Goal: Complete application form: Complete application form

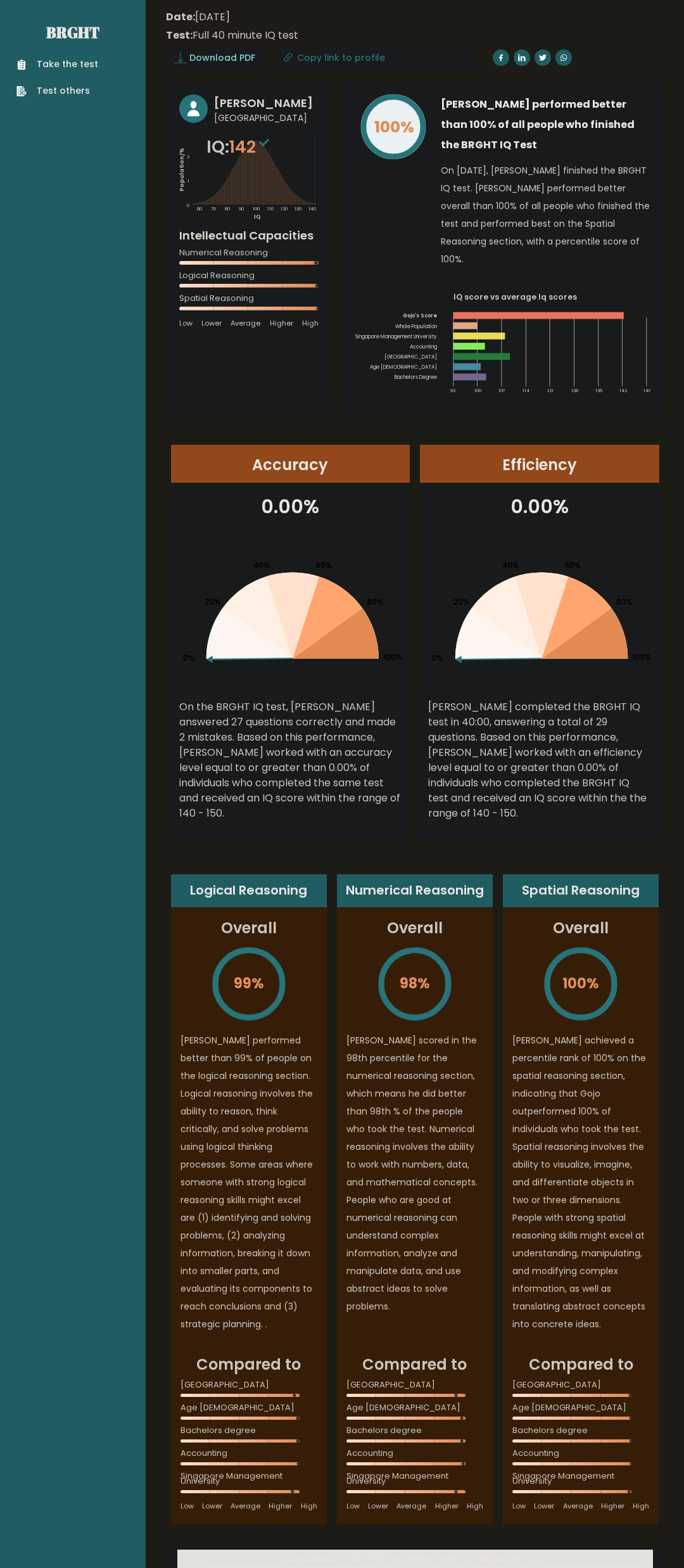
click at [82, 63] on link "Take the test" at bounding box center [58, 64] width 82 height 13
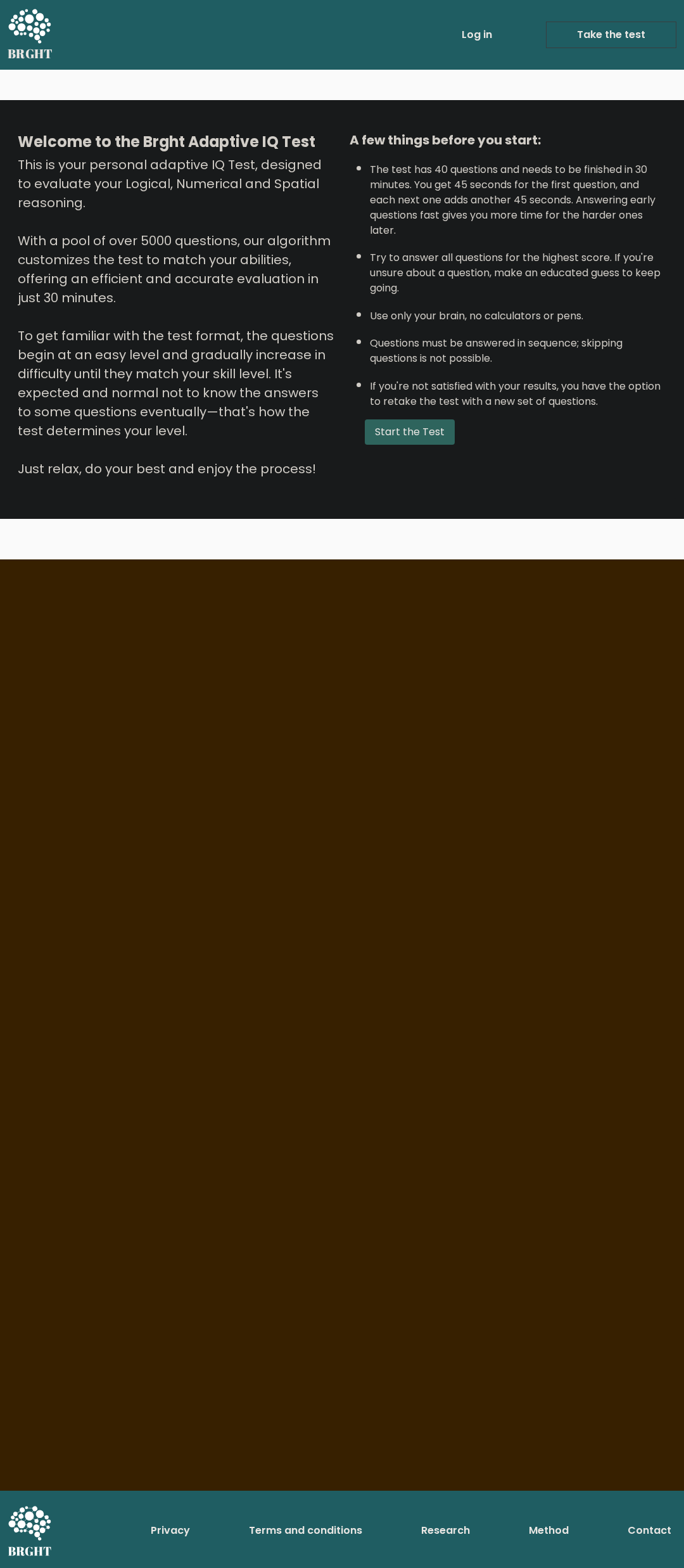
click at [426, 445] on button "Start the Test" at bounding box center [410, 432] width 90 height 25
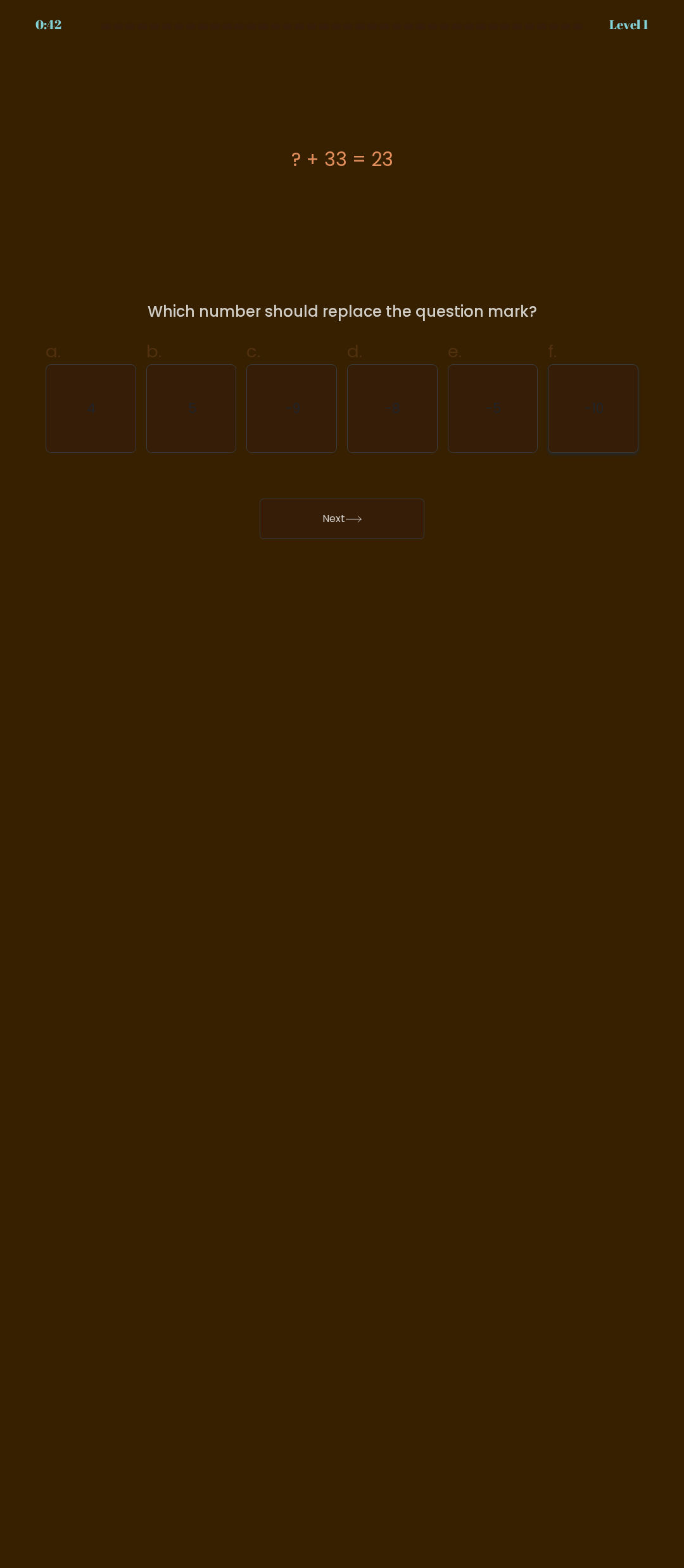
click at [618, 413] on icon "-10" at bounding box center [594, 408] width 88 height 88
click at [342, 784] on input "f. -10" at bounding box center [342, 788] width 1 height 8
radio input "true"
click at [362, 518] on icon at bounding box center [353, 519] width 17 height 7
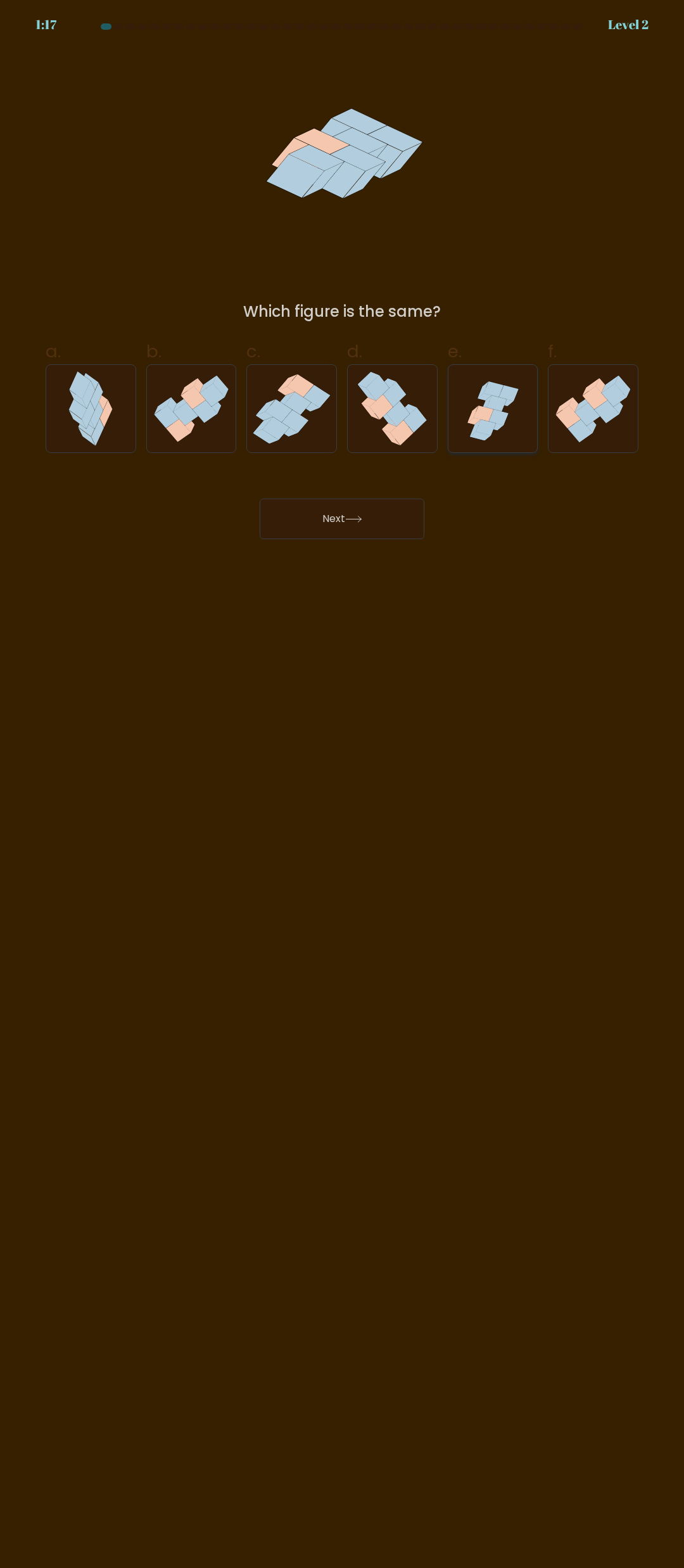
click at [514, 427] on icon at bounding box center [493, 409] width 89 height 85
click at [342, 784] on input "e." at bounding box center [342, 788] width 1 height 8
radio input "true"
click at [370, 518] on button "Next" at bounding box center [342, 518] width 165 height 41
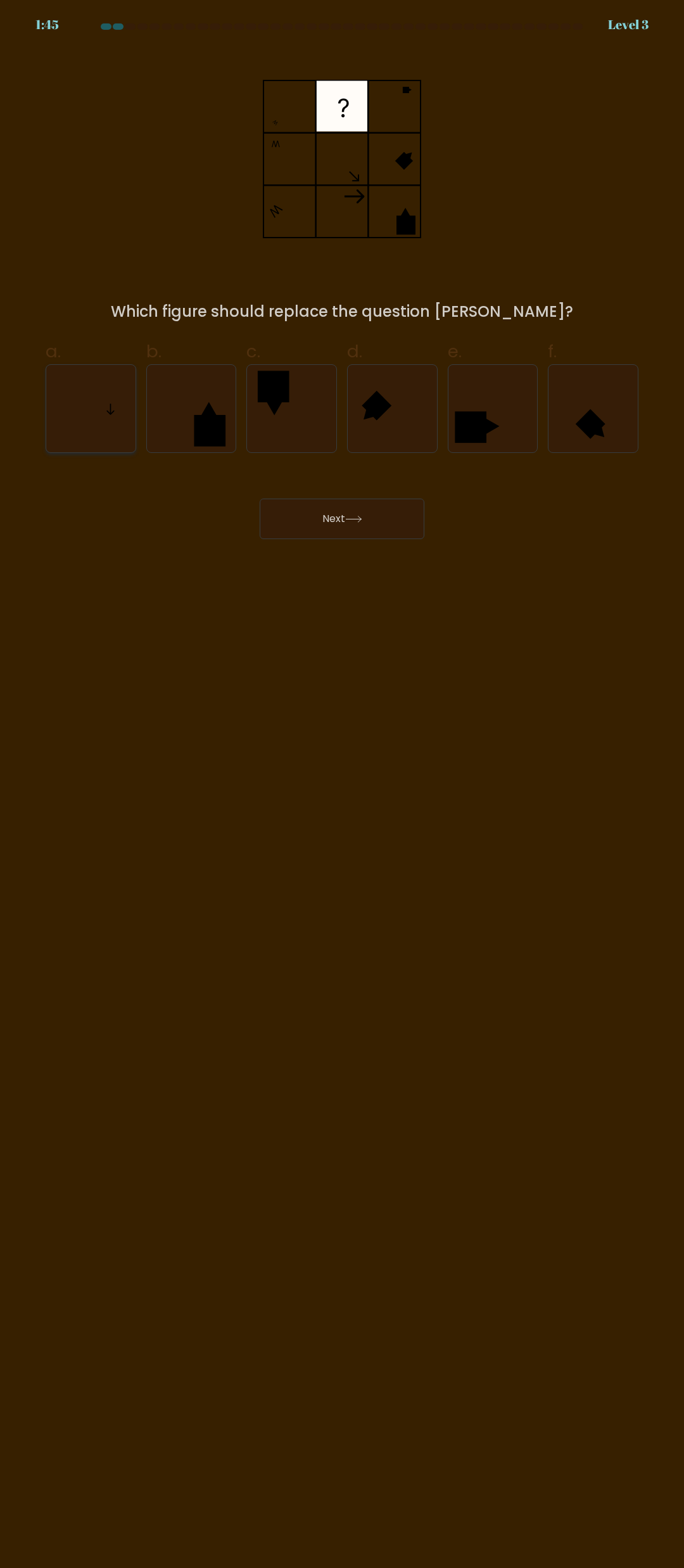
click at [88, 402] on icon at bounding box center [90, 408] width 88 height 88
click at [342, 784] on input "a." at bounding box center [342, 788] width 1 height 8
radio input "true"
click at [298, 508] on button "Next" at bounding box center [342, 518] width 165 height 41
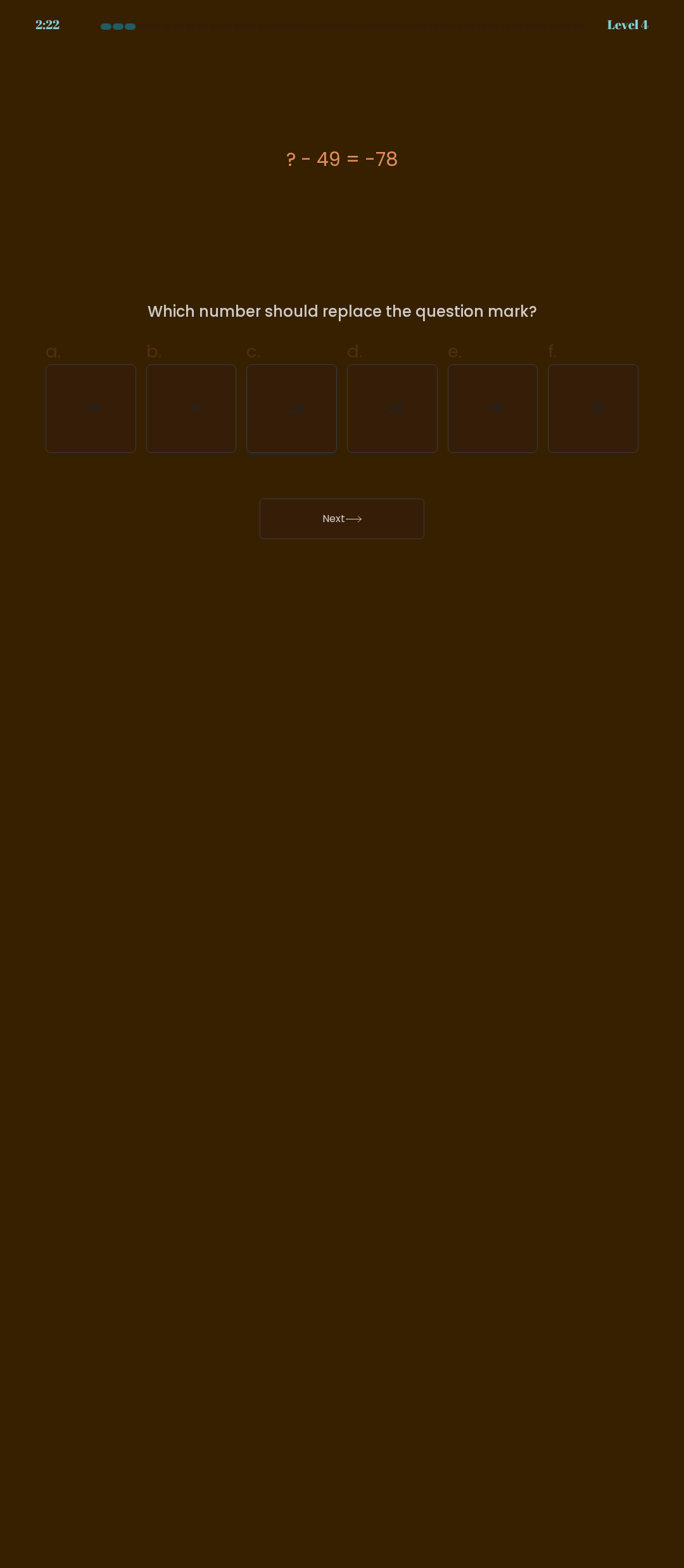
click at [301, 407] on text "-29" at bounding box center [293, 408] width 23 height 18
click at [342, 784] on input "c. -29" at bounding box center [342, 788] width 1 height 8
radio input "true"
click at [322, 510] on button "Next" at bounding box center [342, 518] width 165 height 41
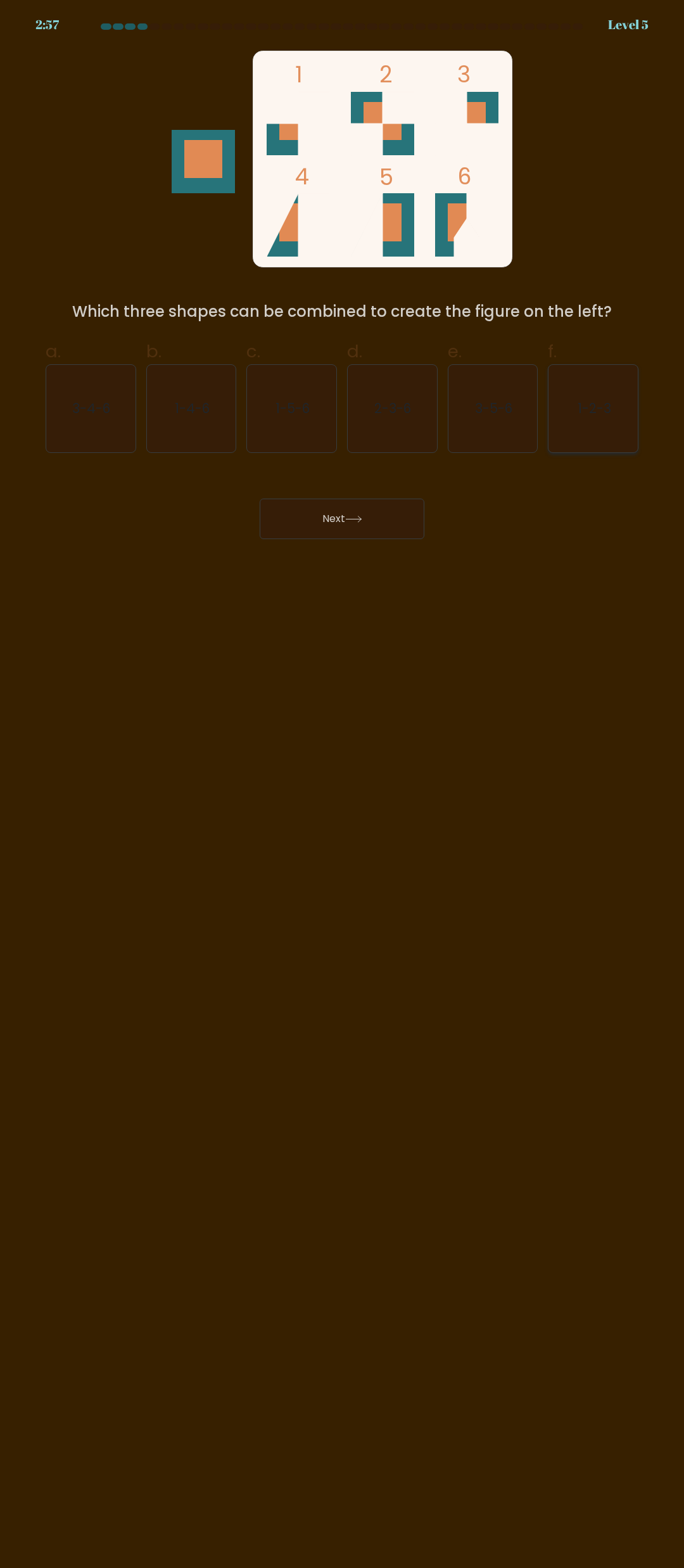
click at [592, 406] on text "1-2-3" at bounding box center [594, 408] width 33 height 18
click at [342, 784] on input "f. 1-2-3" at bounding box center [342, 788] width 1 height 8
radio input "true"
click at [383, 499] on button "Next" at bounding box center [342, 518] width 165 height 41
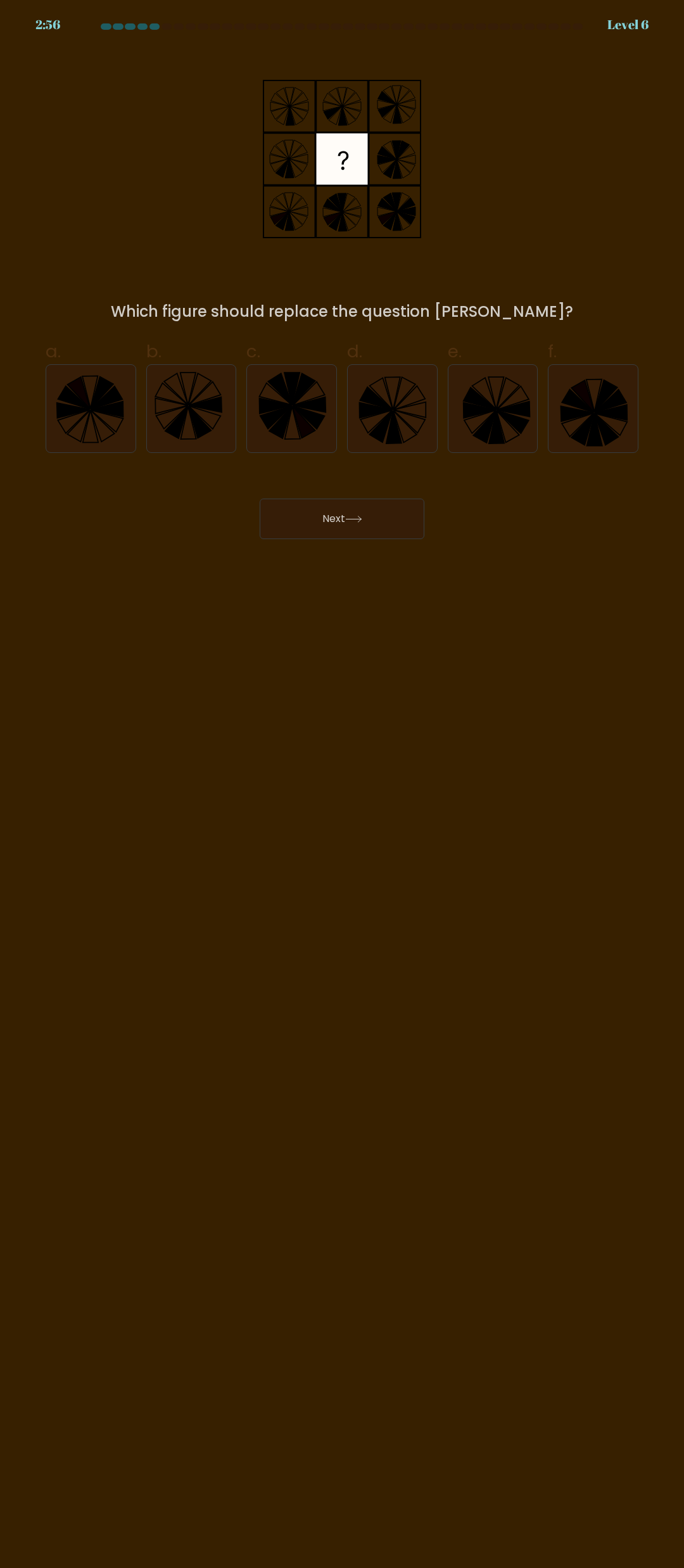
click at [371, 516] on button "Next" at bounding box center [342, 518] width 165 height 41
click at [410, 426] on icon at bounding box center [409, 422] width 32 height 23
click at [342, 784] on input "d." at bounding box center [342, 788] width 1 height 8
radio input "true"
click at [360, 518] on icon at bounding box center [353, 519] width 17 height 7
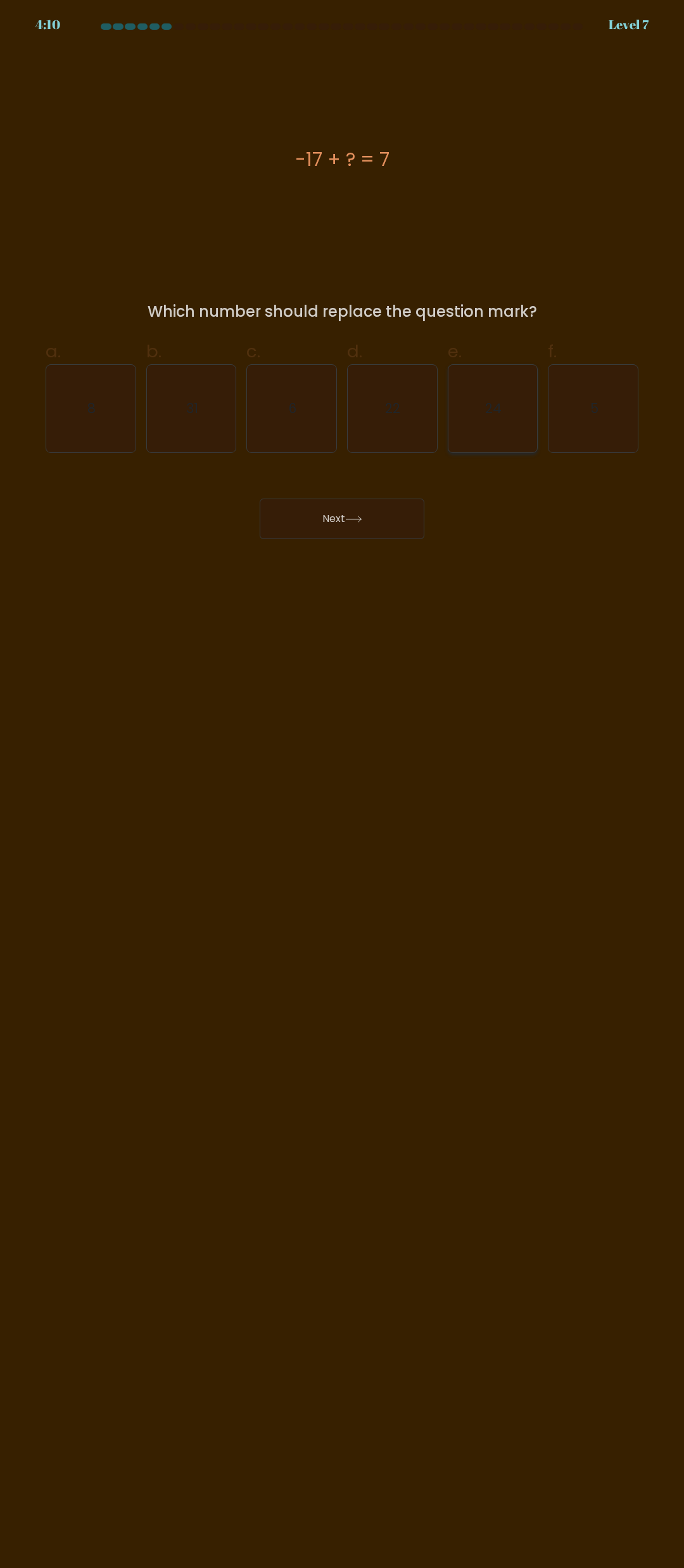
click at [503, 407] on icon "24" at bounding box center [493, 408] width 88 height 88
click at [342, 784] on input "e. 24" at bounding box center [342, 788] width 1 height 8
radio input "true"
click at [362, 520] on icon at bounding box center [353, 519] width 17 height 7
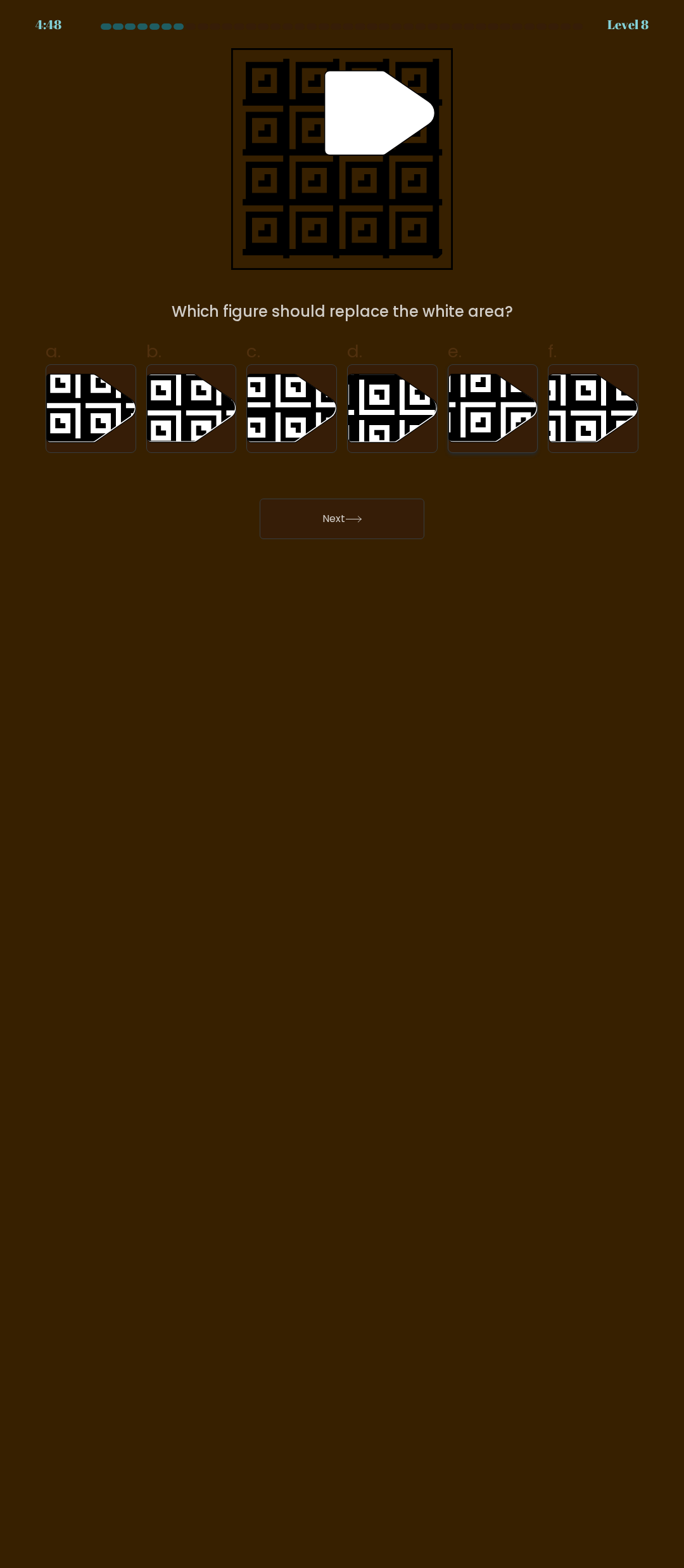
click at [519, 415] on icon at bounding box center [493, 408] width 89 height 68
click at [342, 784] on input "e." at bounding box center [342, 788] width 1 height 8
radio input "true"
click at [385, 508] on button "Next" at bounding box center [342, 518] width 165 height 41
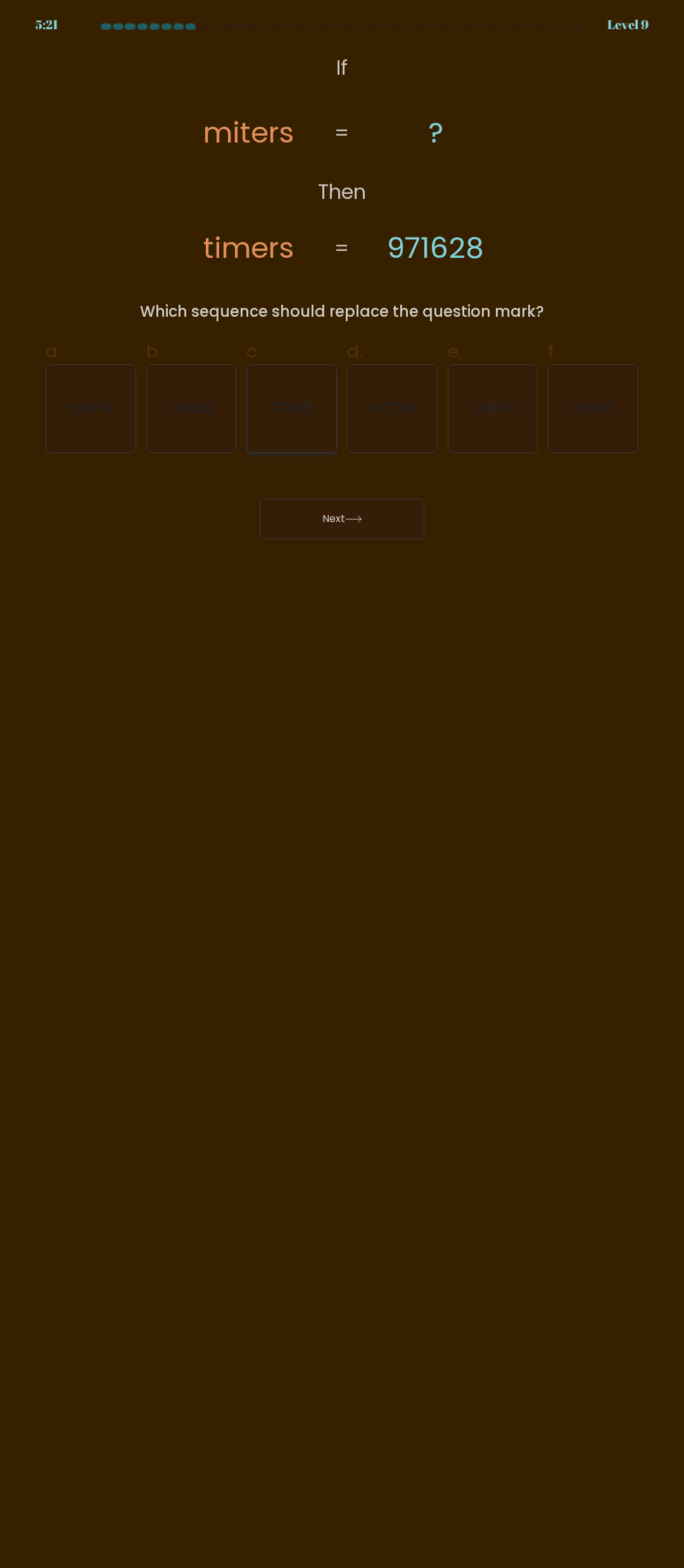
click at [303, 400] on text "179628" at bounding box center [293, 408] width 43 height 18
click at [342, 784] on input "c. 179628" at bounding box center [342, 788] width 1 height 8
radio input "true"
click at [349, 533] on button "Next" at bounding box center [342, 518] width 165 height 41
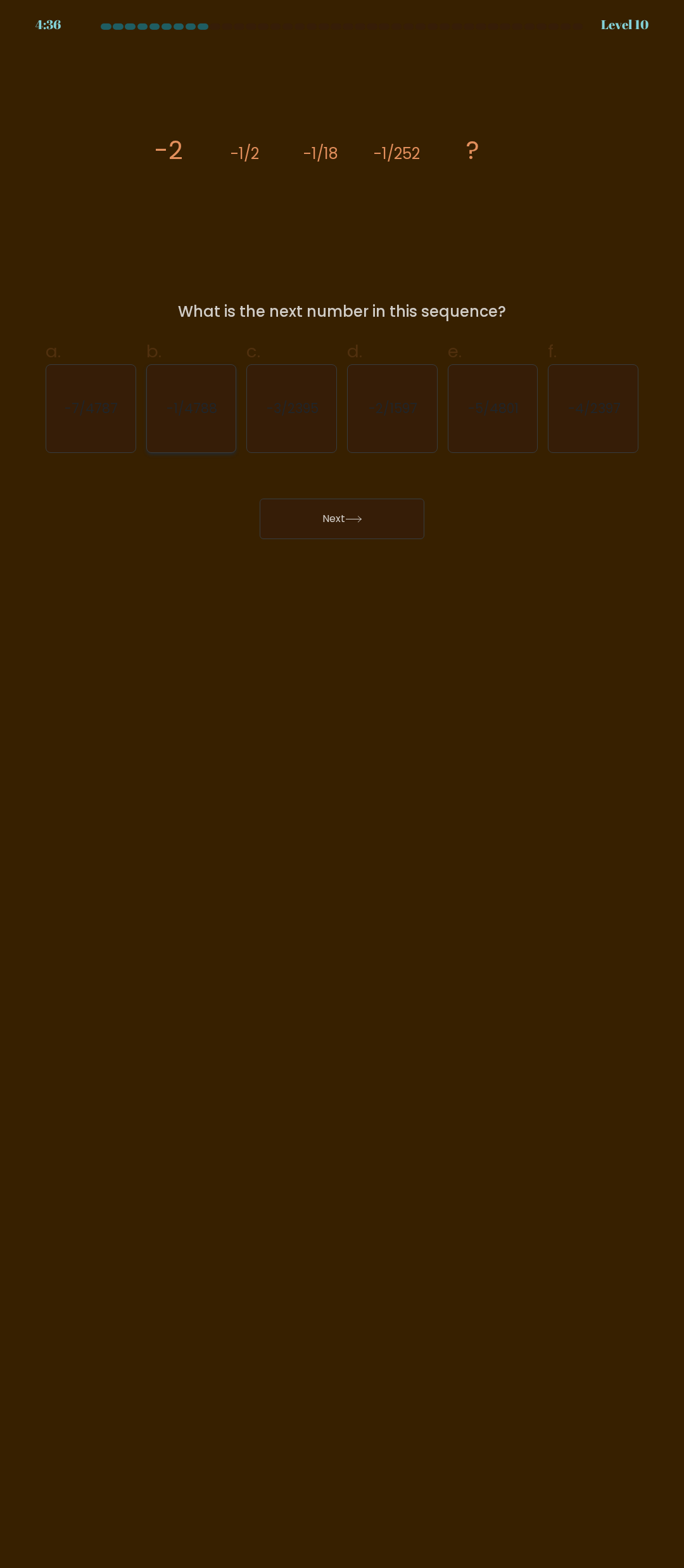
click at [214, 420] on icon "-1/4788" at bounding box center [191, 408] width 88 height 88
click at [342, 784] on input "b. -1/4788" at bounding box center [342, 788] width 1 height 8
radio input "true"
click at [338, 513] on button "Next" at bounding box center [342, 518] width 165 height 41
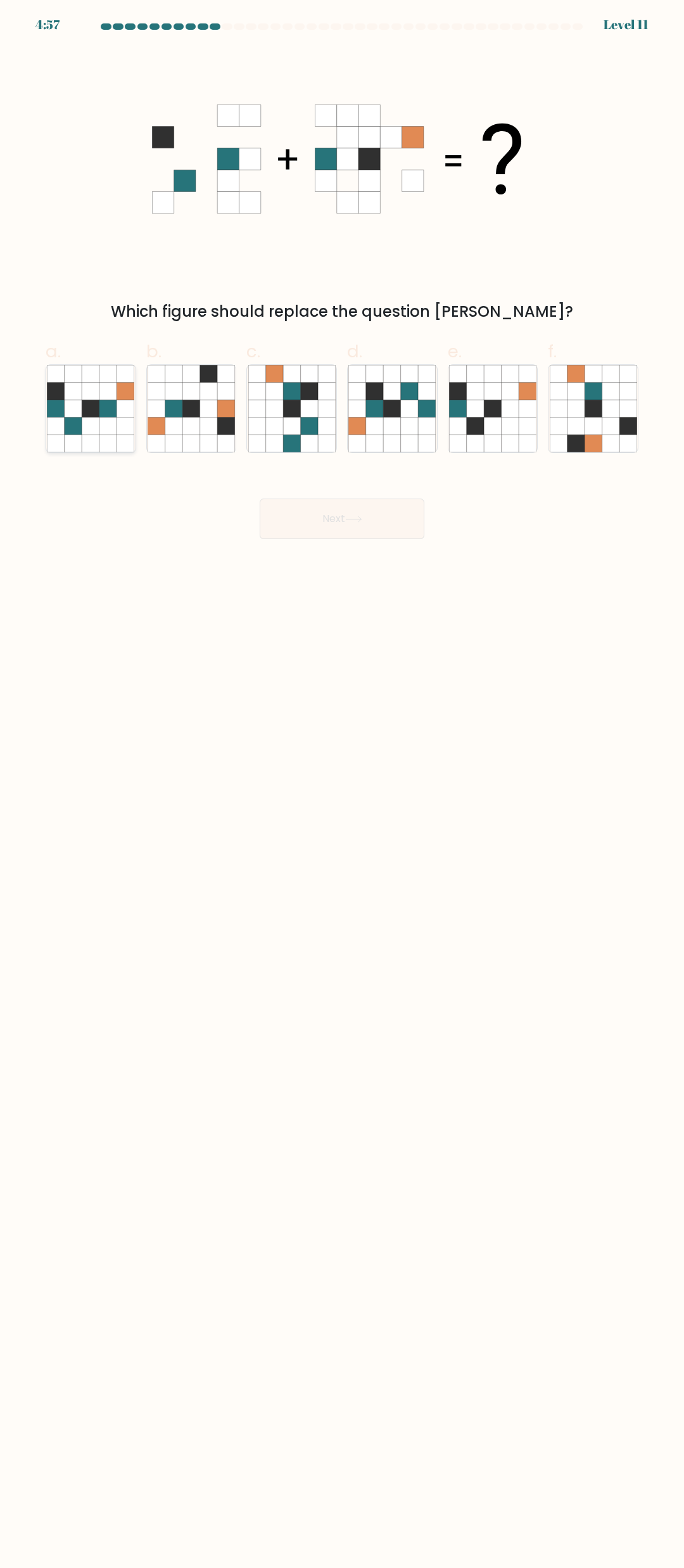
click at [105, 418] on icon at bounding box center [108, 426] width 17 height 17
click at [342, 784] on input "a." at bounding box center [342, 788] width 1 height 8
radio input "true"
click at [342, 520] on button "Next" at bounding box center [342, 518] width 165 height 41
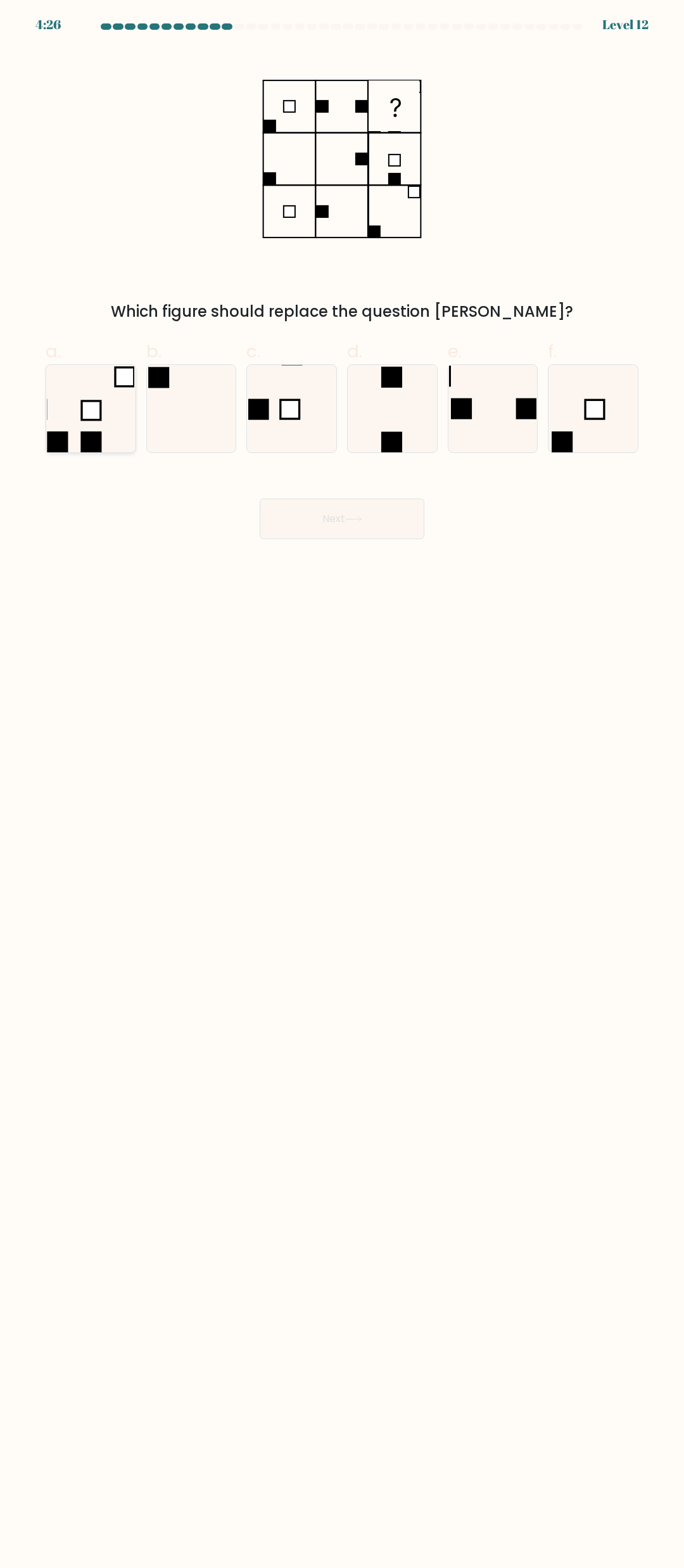
click at [99, 416] on rect at bounding box center [91, 410] width 19 height 19
click at [342, 784] on input "a." at bounding box center [342, 788] width 1 height 8
radio input "true"
click at [351, 524] on button "Next" at bounding box center [342, 518] width 165 height 41
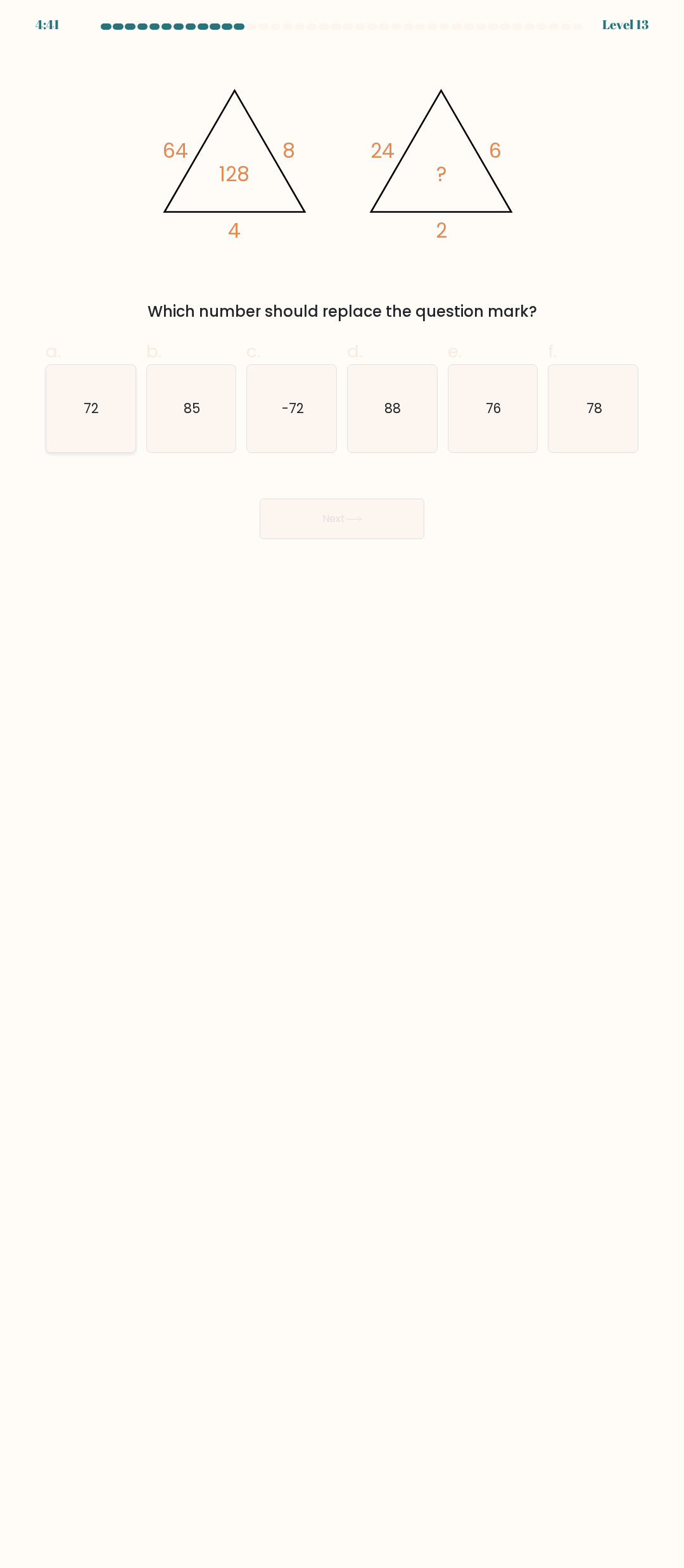
click at [108, 400] on icon "72" at bounding box center [90, 408] width 88 height 88
click at [342, 784] on input "a. 72" at bounding box center [342, 788] width 1 height 8
radio input "true"
click at [368, 527] on button "Next" at bounding box center [342, 518] width 165 height 41
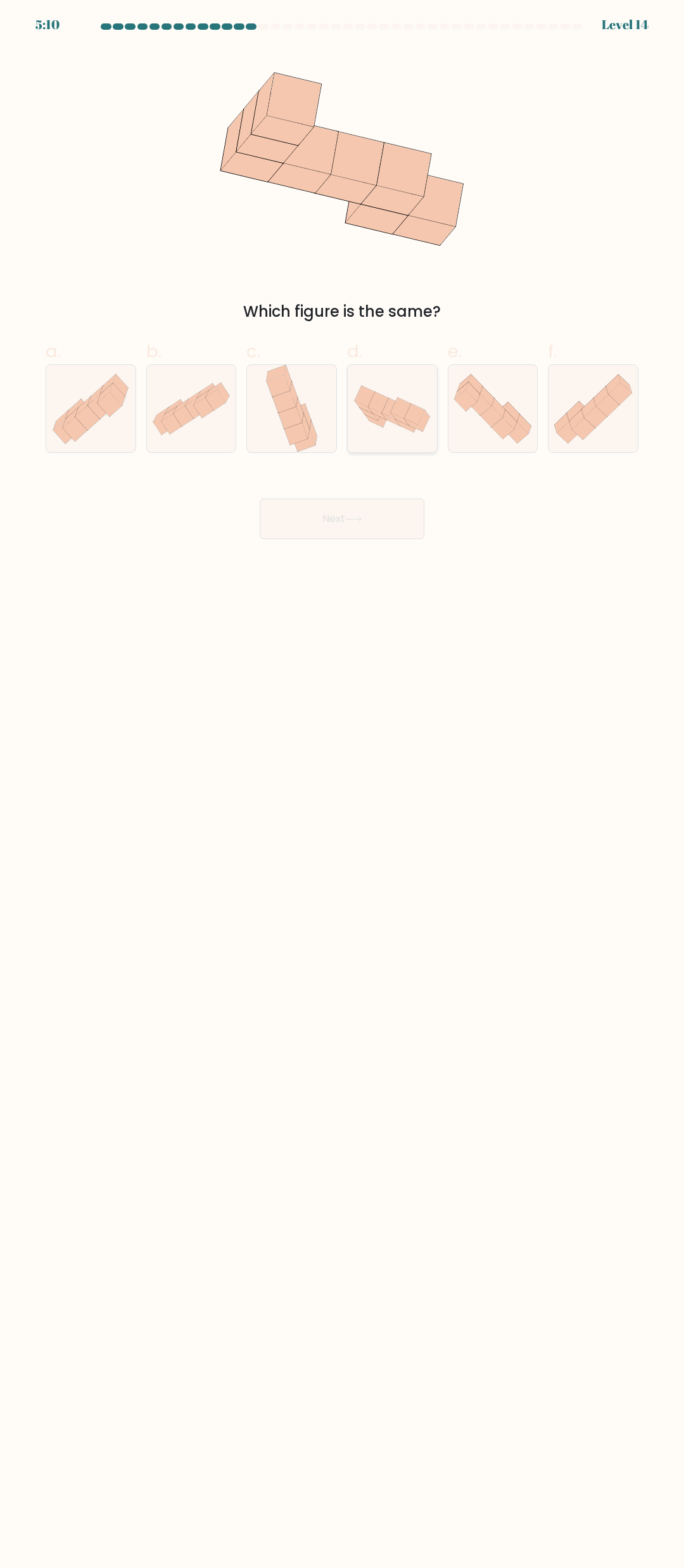
click at [367, 405] on icon at bounding box center [365, 396] width 20 height 21
click at [342, 784] on input "d." at bounding box center [342, 788] width 1 height 8
radio input "true"
click at [316, 534] on button "Next" at bounding box center [342, 518] width 165 height 41
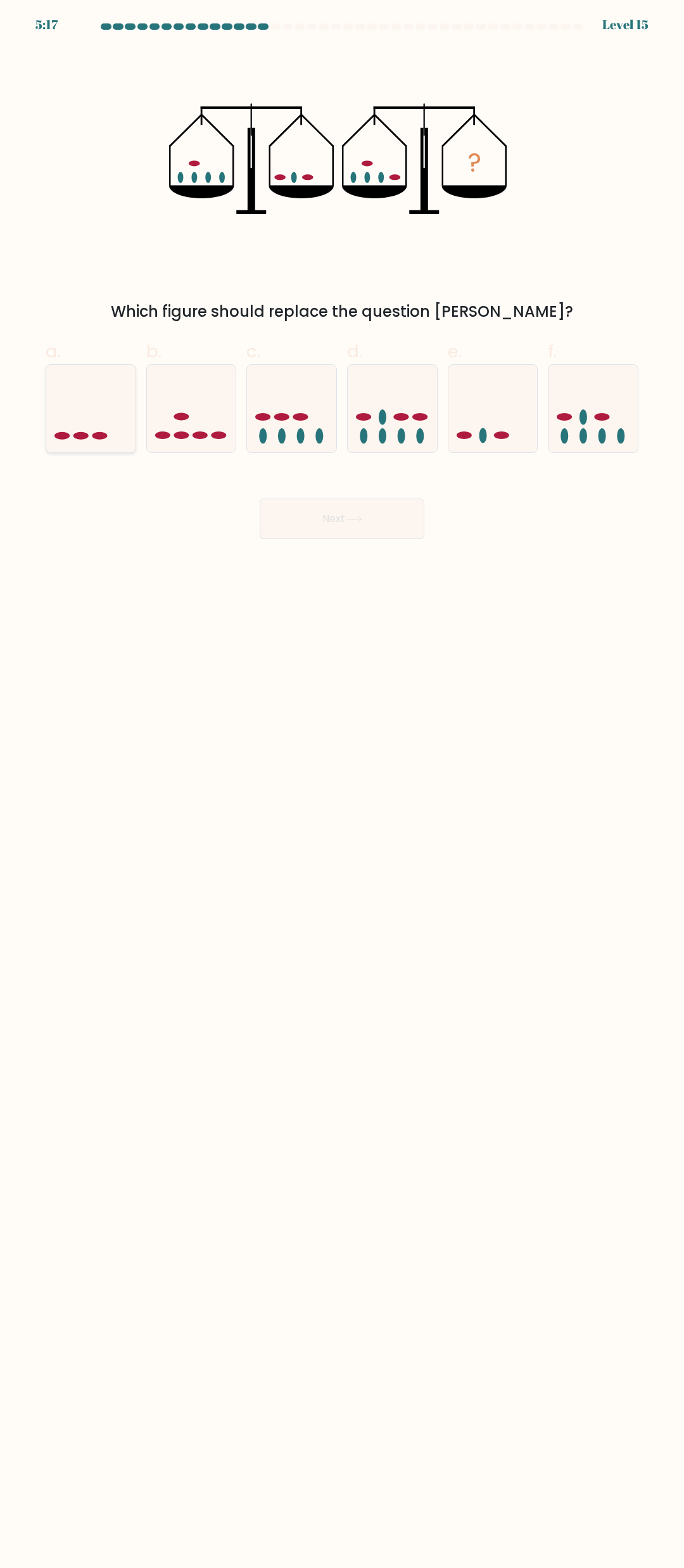
click at [99, 392] on icon at bounding box center [90, 408] width 89 height 74
click at [342, 784] on input "a." at bounding box center [342, 788] width 1 height 8
radio input "true"
click at [291, 518] on button "Next" at bounding box center [342, 518] width 165 height 41
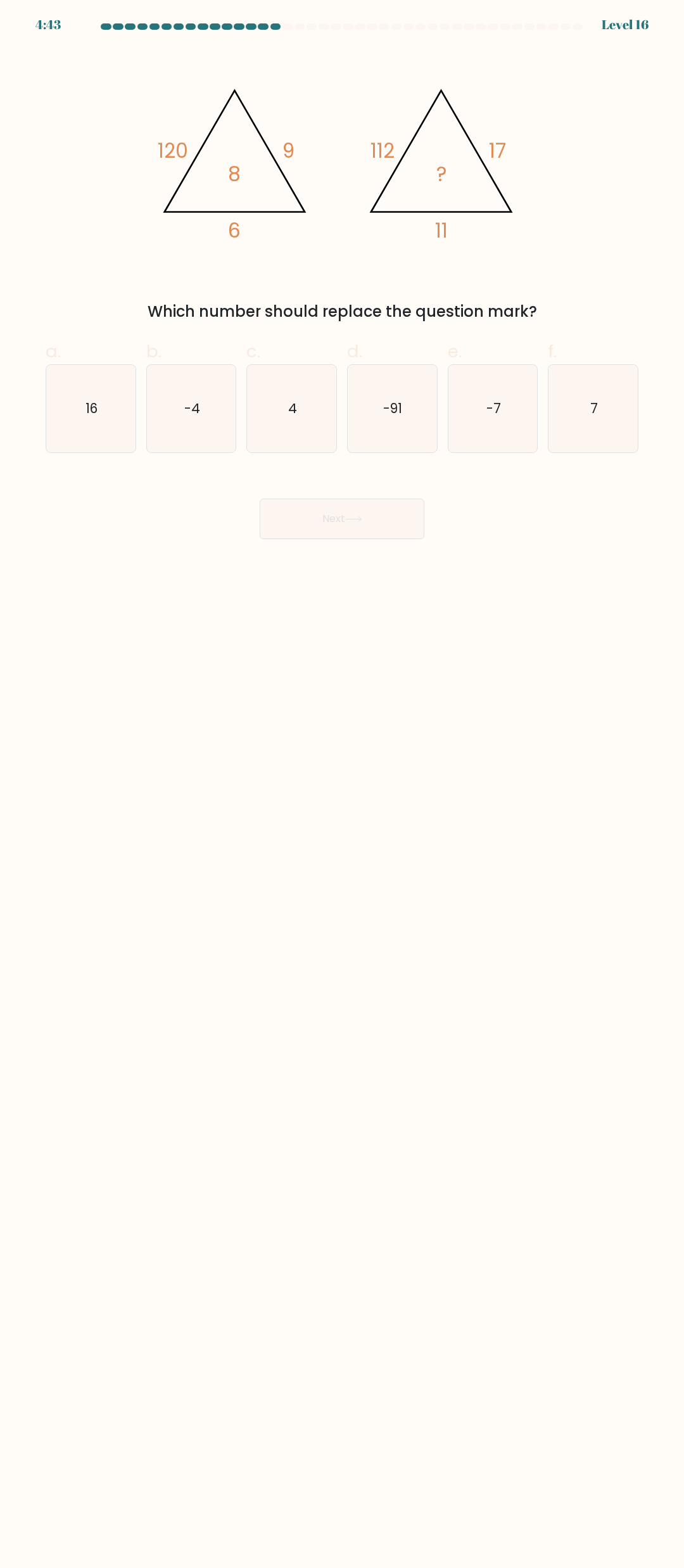
click at [231, 235] on tspan "6" at bounding box center [234, 230] width 13 height 28
click at [296, 150] on icon "@import url('https://fonts.googleapis.com/css?family=Abril+Fatface:400,100,100i…" at bounding box center [342, 159] width 380 height 222
click at [165, 146] on tspan "120" at bounding box center [173, 150] width 30 height 28
click at [227, 177] on icon "@import url('https://fonts.googleapis.com/css?family=Abril+Fatface:400,100,100i…" at bounding box center [342, 159] width 380 height 222
click at [236, 232] on tspan "6" at bounding box center [234, 230] width 13 height 28
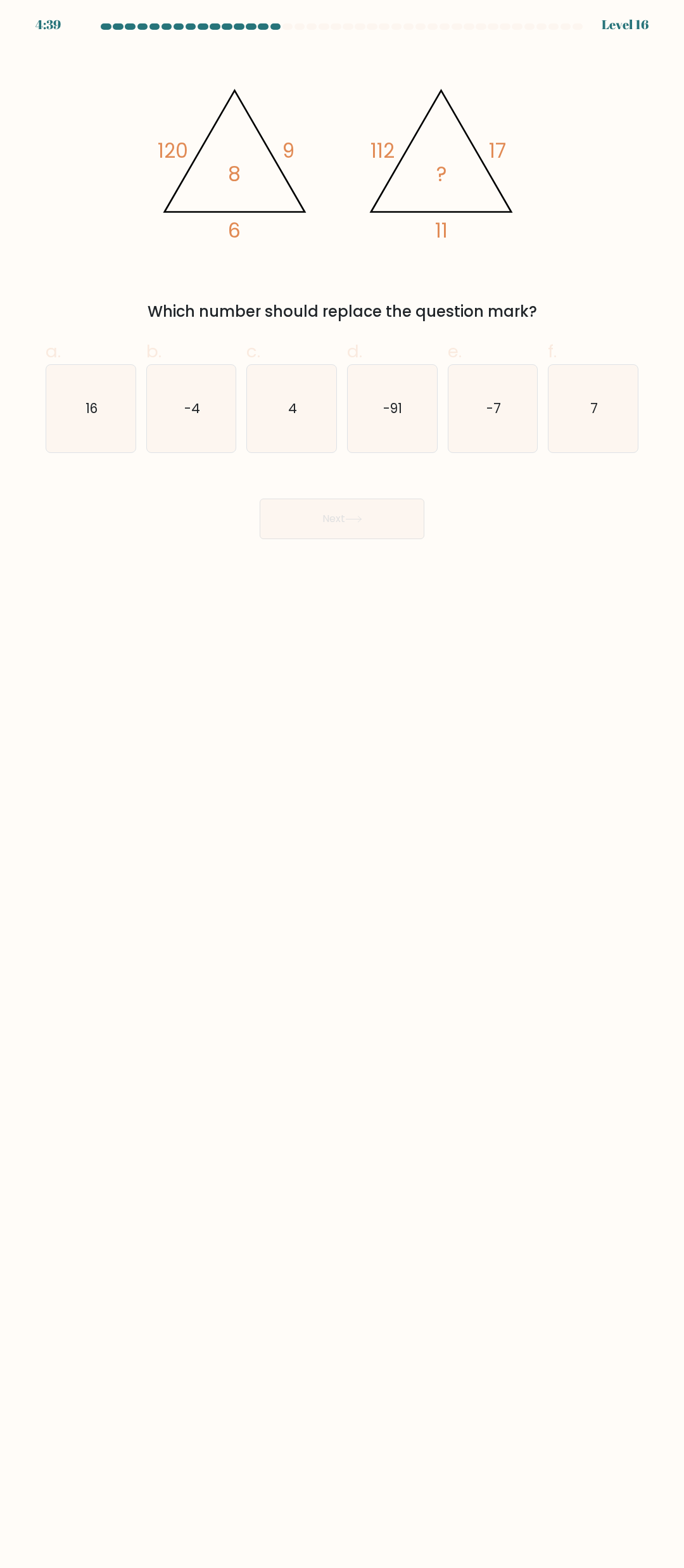
click at [296, 144] on icon "@import url('https://fonts.googleapis.com/css?family=Abril+Fatface:400,100,100i…" at bounding box center [342, 159] width 380 height 222
click at [375, 143] on tspan "112" at bounding box center [383, 150] width 24 height 28
click at [434, 166] on icon "@import url('https://fonts.googleapis.com/css?family=Abril+Fatface:400,100,100i…" at bounding box center [342, 159] width 380 height 222
click at [446, 232] on tspan "11" at bounding box center [441, 230] width 13 height 28
click at [519, 137] on icon "@import url('https://fonts.googleapis.com/css?family=Abril+Fatface:400,100,100i…" at bounding box center [342, 159] width 380 height 222
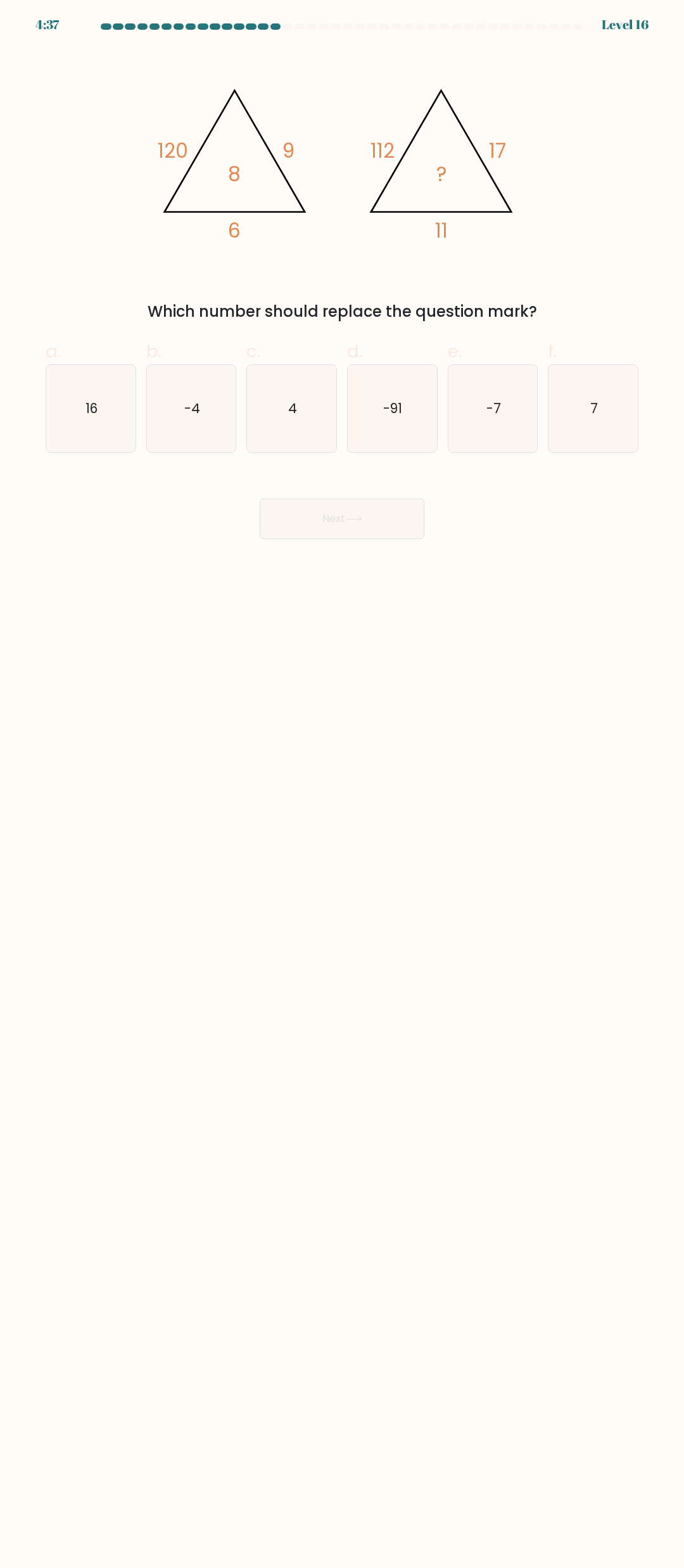
drag, startPoint x: 443, startPoint y: 225, endPoint x: 464, endPoint y: 200, distance: 32.6
click at [443, 226] on tspan "11" at bounding box center [441, 230] width 13 height 28
click at [505, 145] on tspan "17" at bounding box center [498, 150] width 17 height 28
click at [310, 389] on icon "4" at bounding box center [291, 408] width 88 height 88
click at [342, 784] on input "c. 4" at bounding box center [342, 788] width 1 height 8
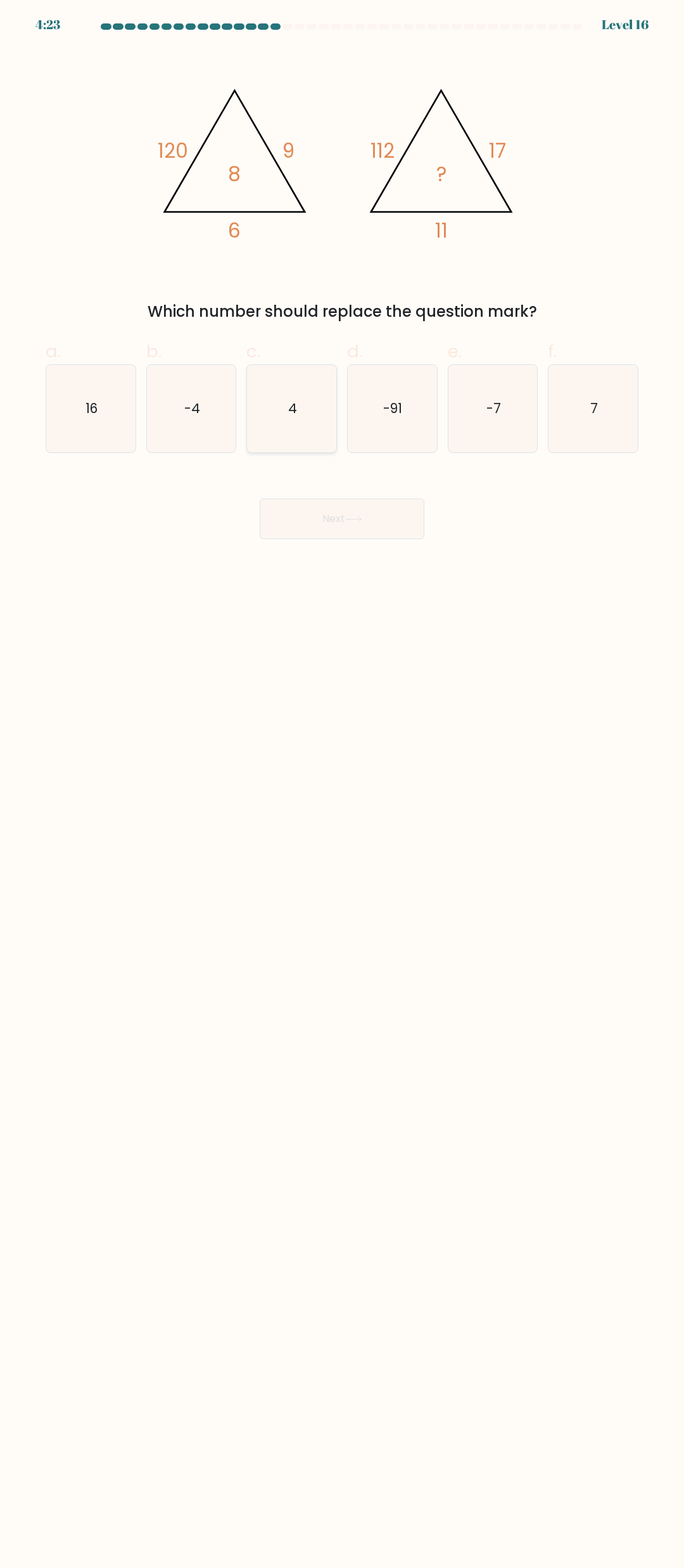
radio input "true"
click at [367, 507] on button "Next" at bounding box center [342, 518] width 165 height 41
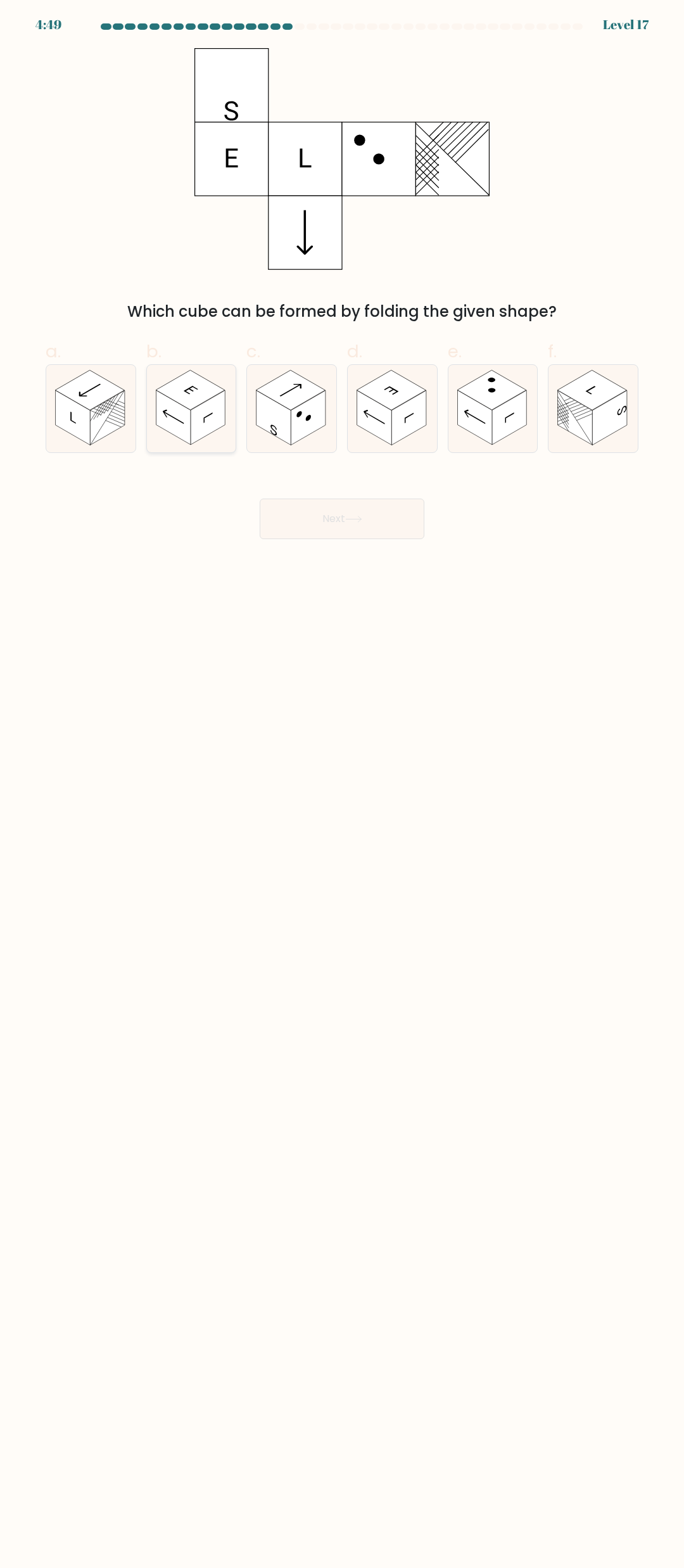
click at [216, 402] on rect at bounding box center [208, 417] width 35 height 54
click at [342, 784] on input "b." at bounding box center [342, 788] width 1 height 8
radio input "true"
click at [94, 395] on rect at bounding box center [89, 391] width 69 height 40
click at [342, 784] on input "a." at bounding box center [342, 788] width 1 height 8
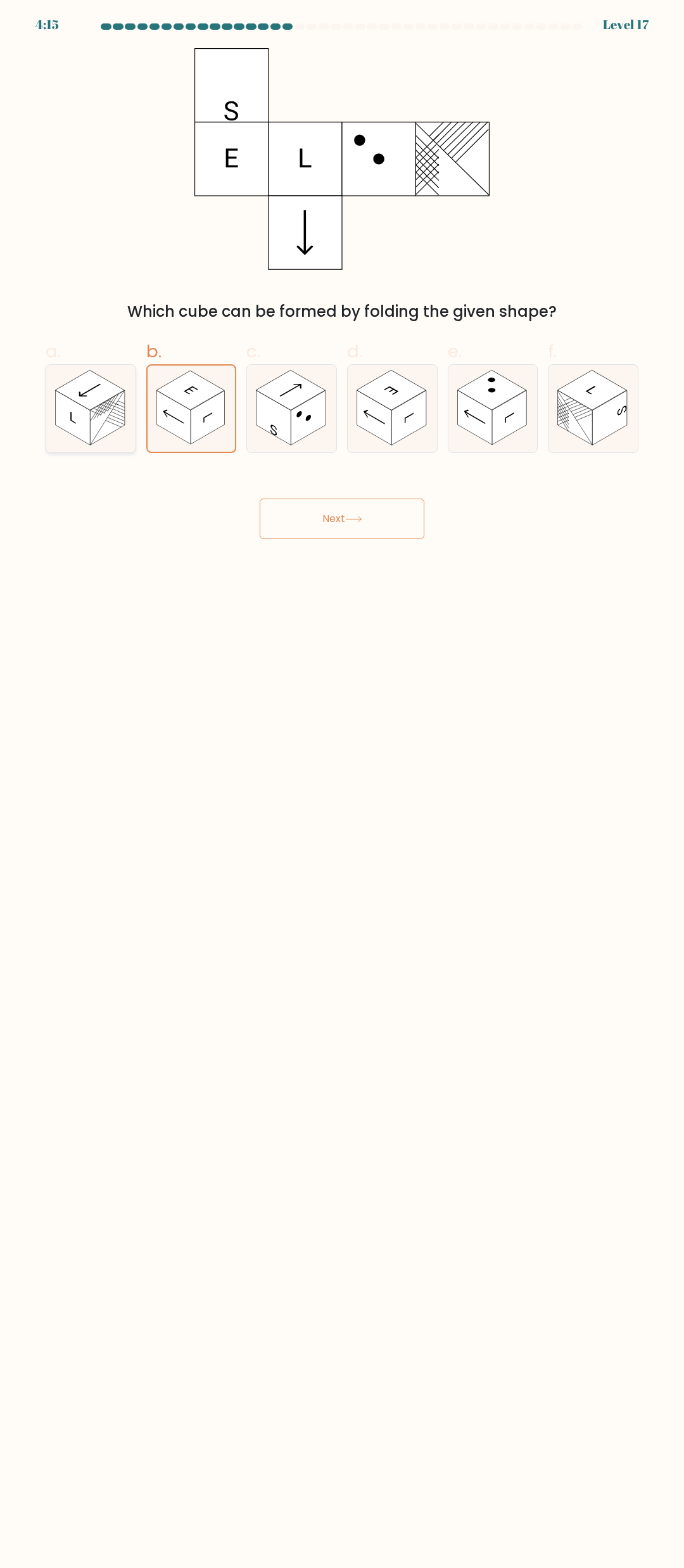
radio input "true"
click at [305, 408] on rect at bounding box center [309, 417] width 35 height 54
click at [342, 784] on input "c." at bounding box center [342, 788] width 1 height 8
radio input "true"
click at [577, 404] on rect at bounding box center [575, 417] width 35 height 54
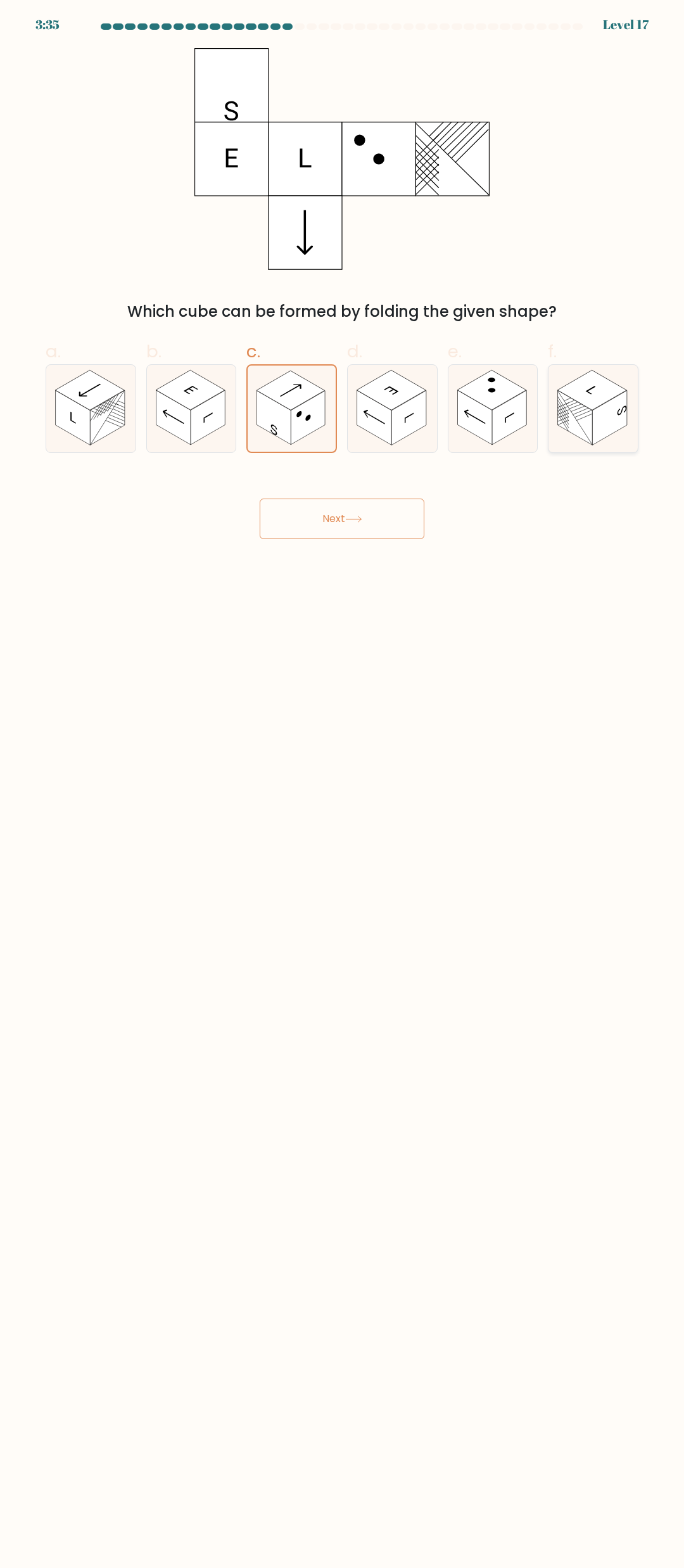
click at [342, 784] on input "f." at bounding box center [342, 788] width 1 height 8
radio input "true"
click at [491, 401] on rect at bounding box center [492, 391] width 69 height 40
click at [342, 784] on input "e." at bounding box center [342, 788] width 1 height 8
radio input "true"
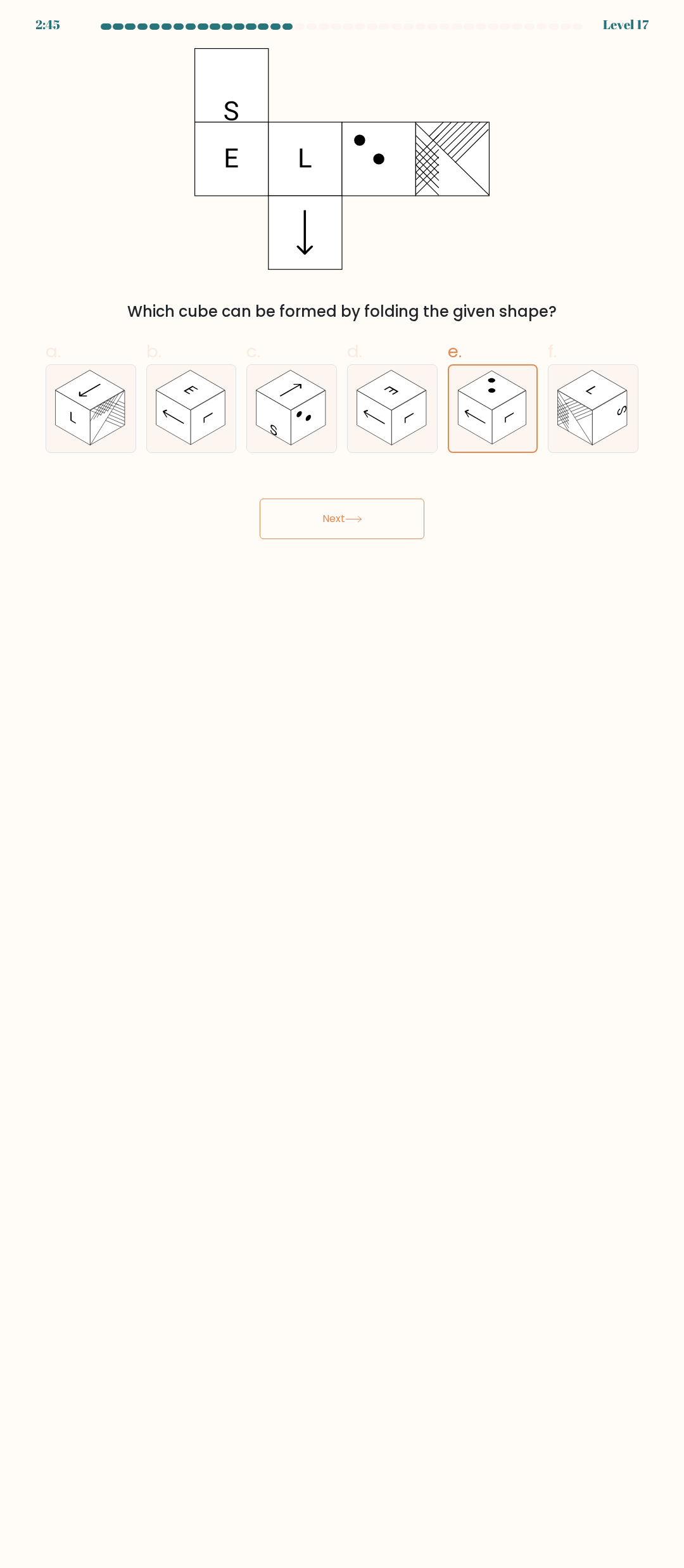
click at [387, 502] on button "Next" at bounding box center [342, 518] width 165 height 41
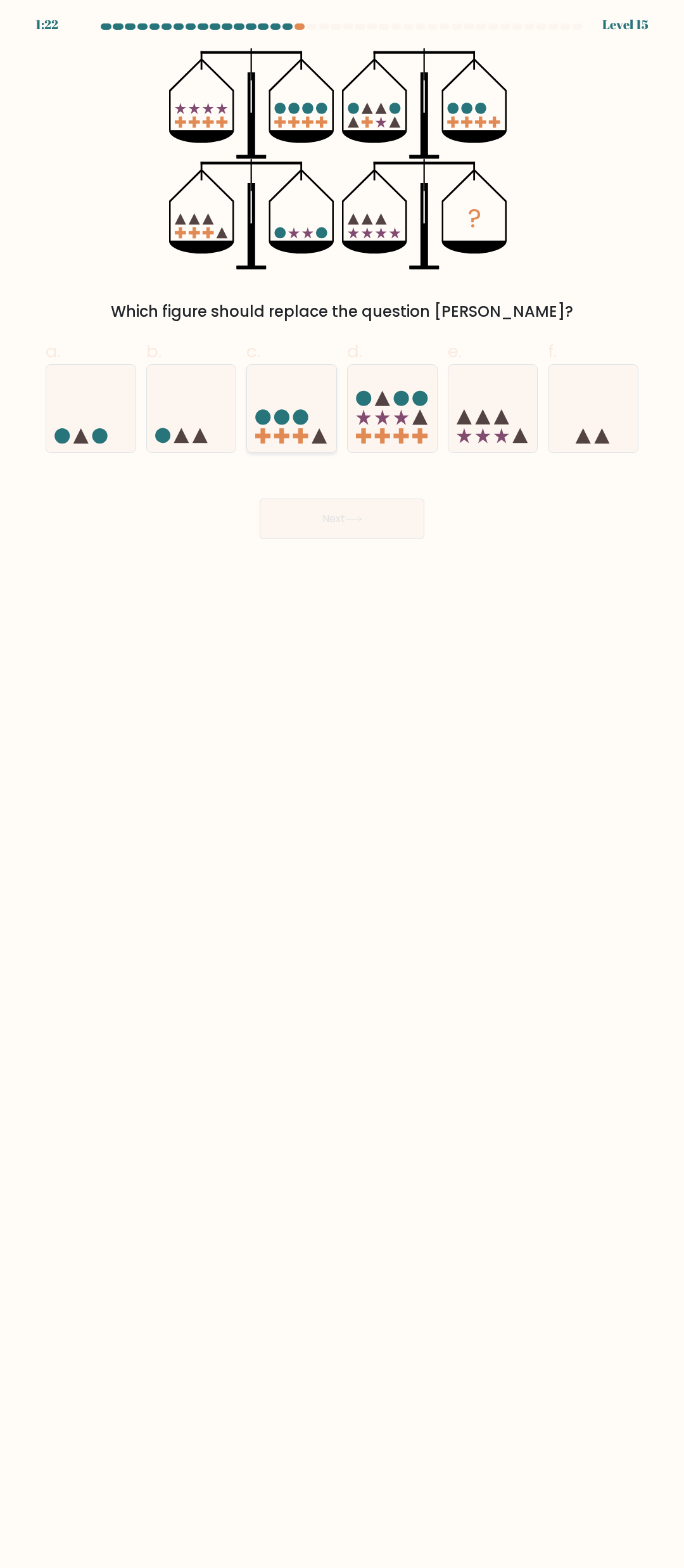
click at [282, 437] on rect at bounding box center [282, 435] width 15 height 4
click at [342, 784] on input "c." at bounding box center [342, 788] width 1 height 8
radio input "true"
click at [489, 427] on icon at bounding box center [493, 408] width 89 height 74
click at [342, 784] on input "e." at bounding box center [342, 788] width 1 height 8
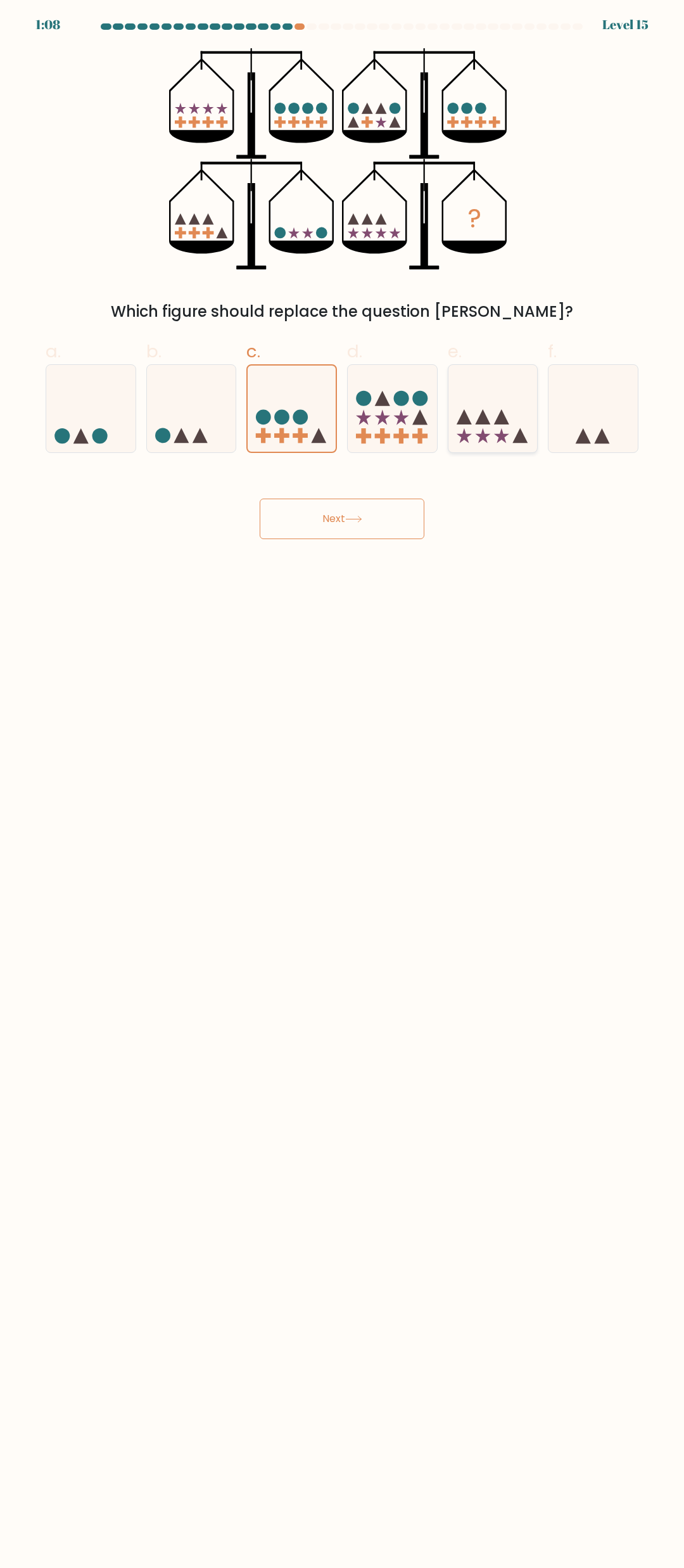
radio input "true"
click at [303, 418] on circle at bounding box center [301, 417] width 15 height 15
click at [342, 784] on input "c." at bounding box center [342, 788] width 1 height 8
radio input "true"
click at [489, 415] on icon at bounding box center [493, 408] width 89 height 74
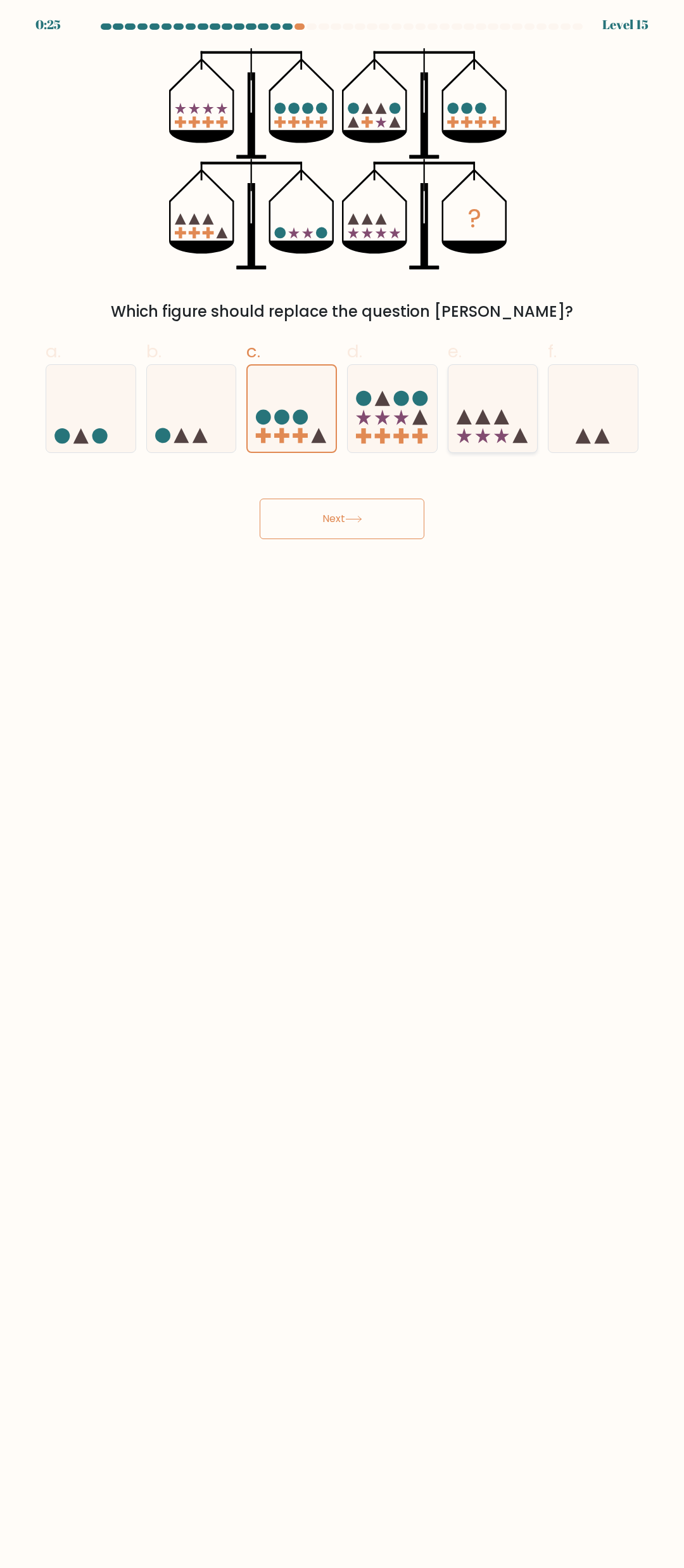
click at [342, 784] on input "e." at bounding box center [342, 788] width 1 height 8
radio input "true"
click at [388, 518] on button "Next" at bounding box center [342, 518] width 165 height 41
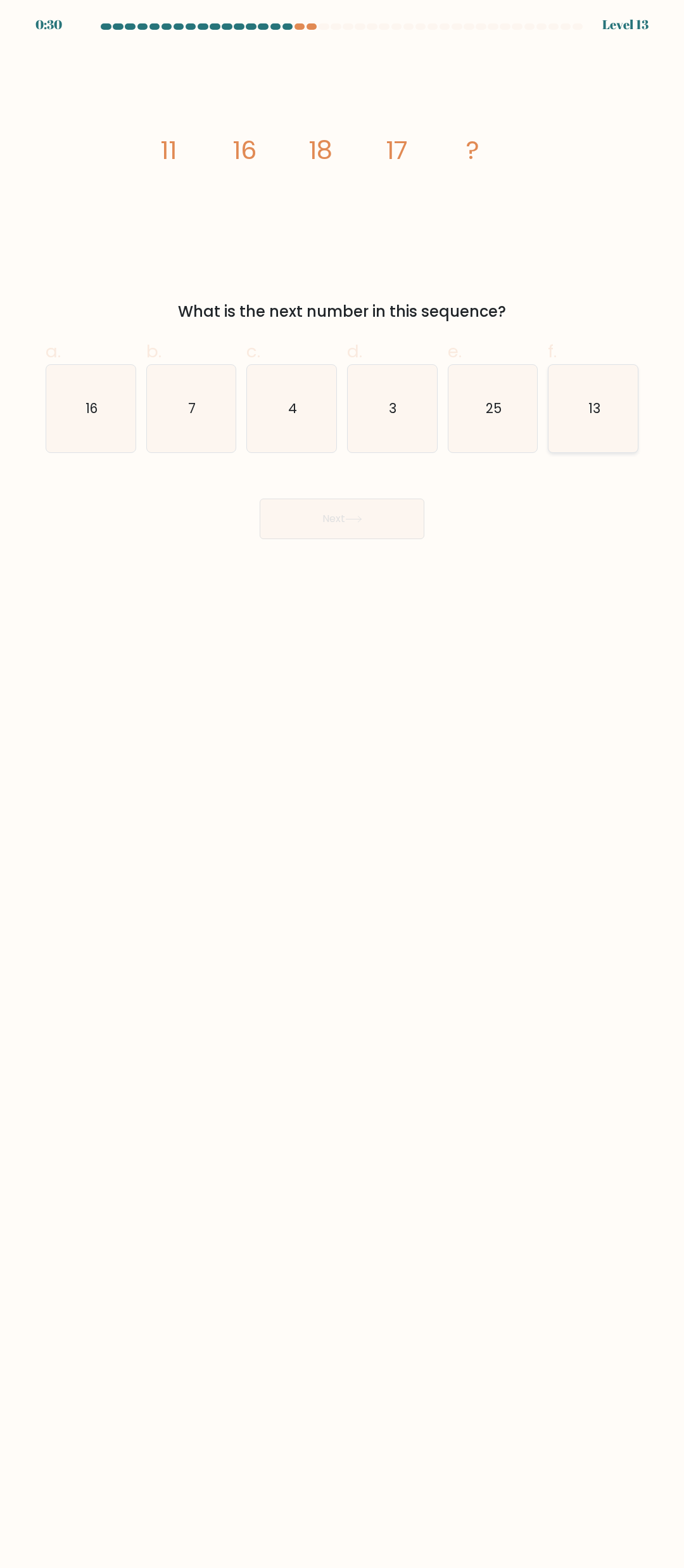
click at [594, 418] on icon "13" at bounding box center [594, 408] width 88 height 88
click at [342, 784] on input "f. 13" at bounding box center [342, 788] width 1 height 8
radio input "true"
click at [375, 510] on button "Next" at bounding box center [342, 518] width 165 height 41
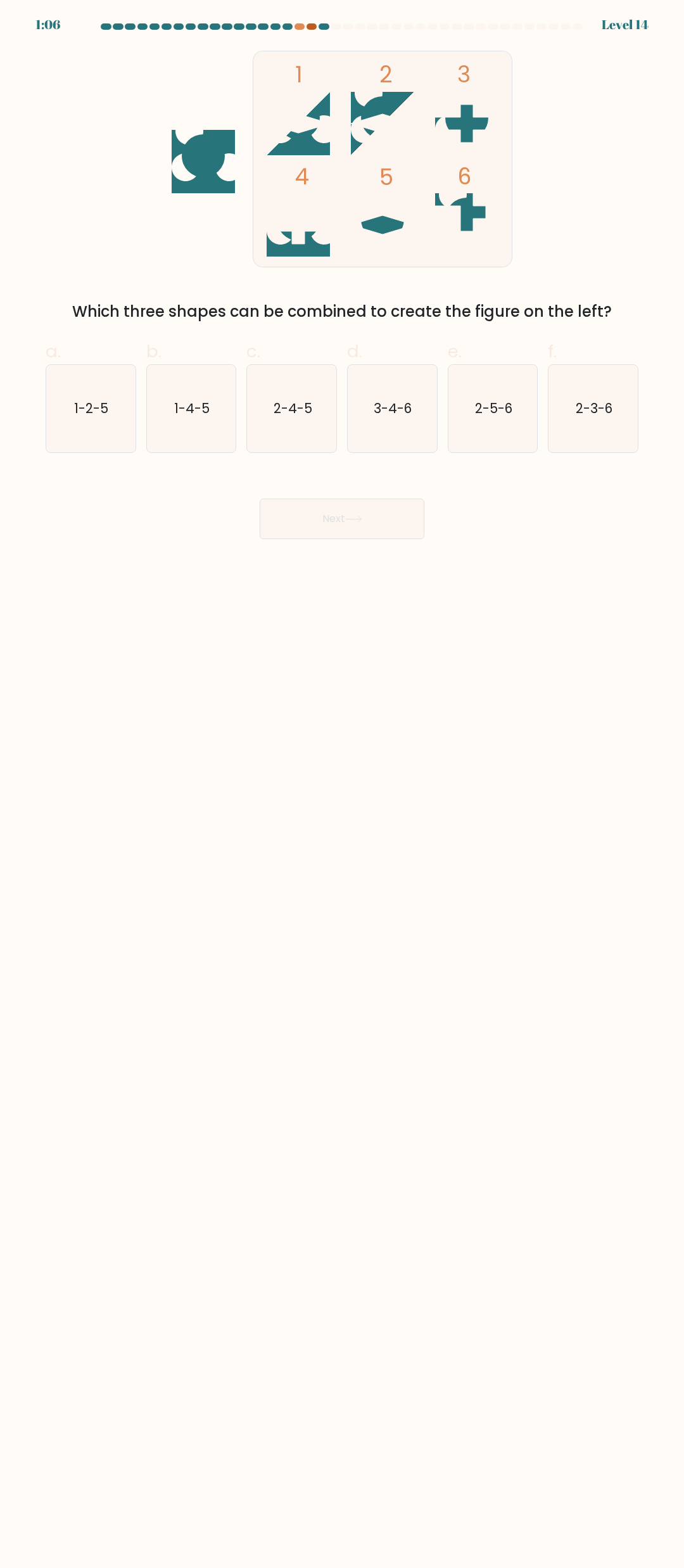
click at [311, 27] on div at bounding box center [312, 27] width 11 height 7
click at [290, 24] on div at bounding box center [287, 27] width 11 height 7
click at [302, 25] on div at bounding box center [300, 27] width 11 height 7
click at [197, 416] on icon "1-4-5" at bounding box center [191, 408] width 88 height 88
click at [342, 784] on input "b. 1-4-5" at bounding box center [342, 788] width 1 height 8
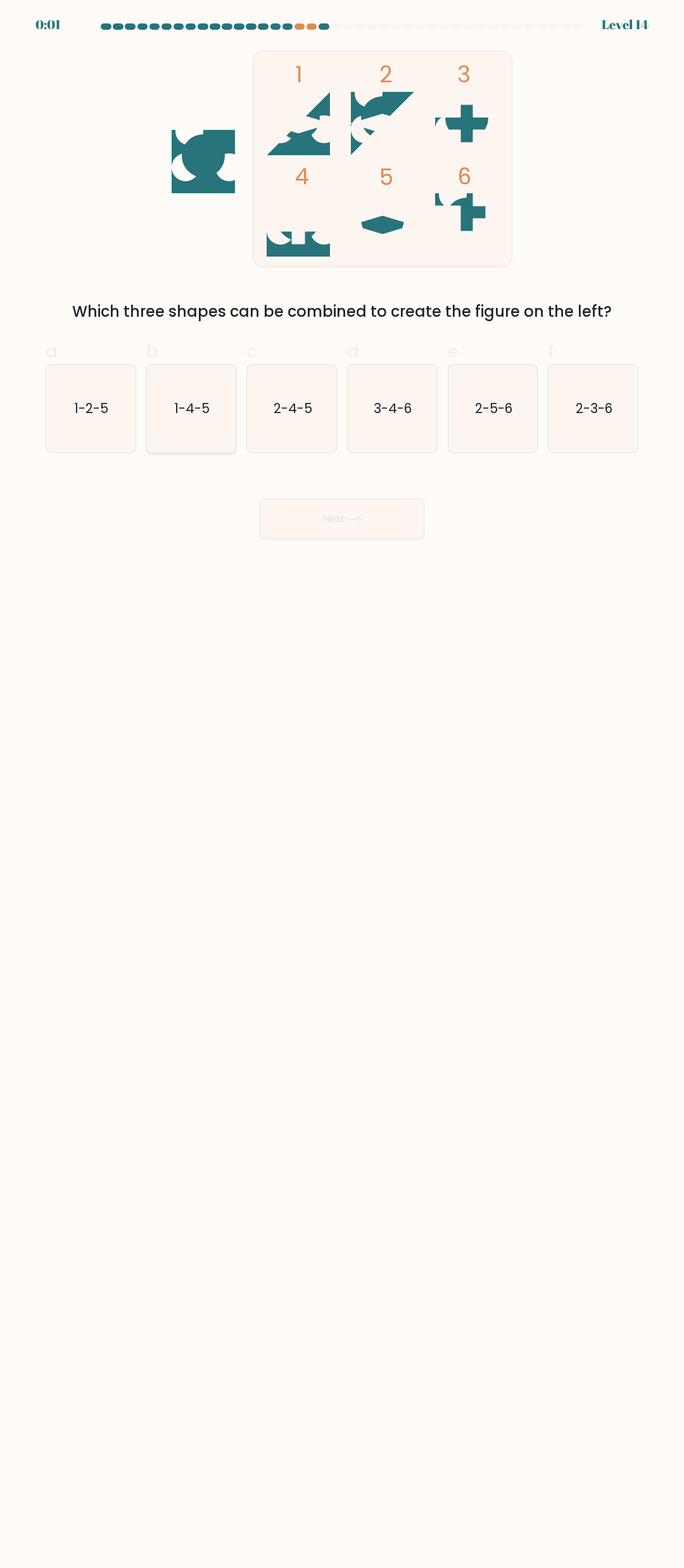
radio input "true"
click at [322, 495] on div "Next" at bounding box center [342, 503] width 608 height 71
click at [327, 513] on button "Next" at bounding box center [342, 518] width 165 height 41
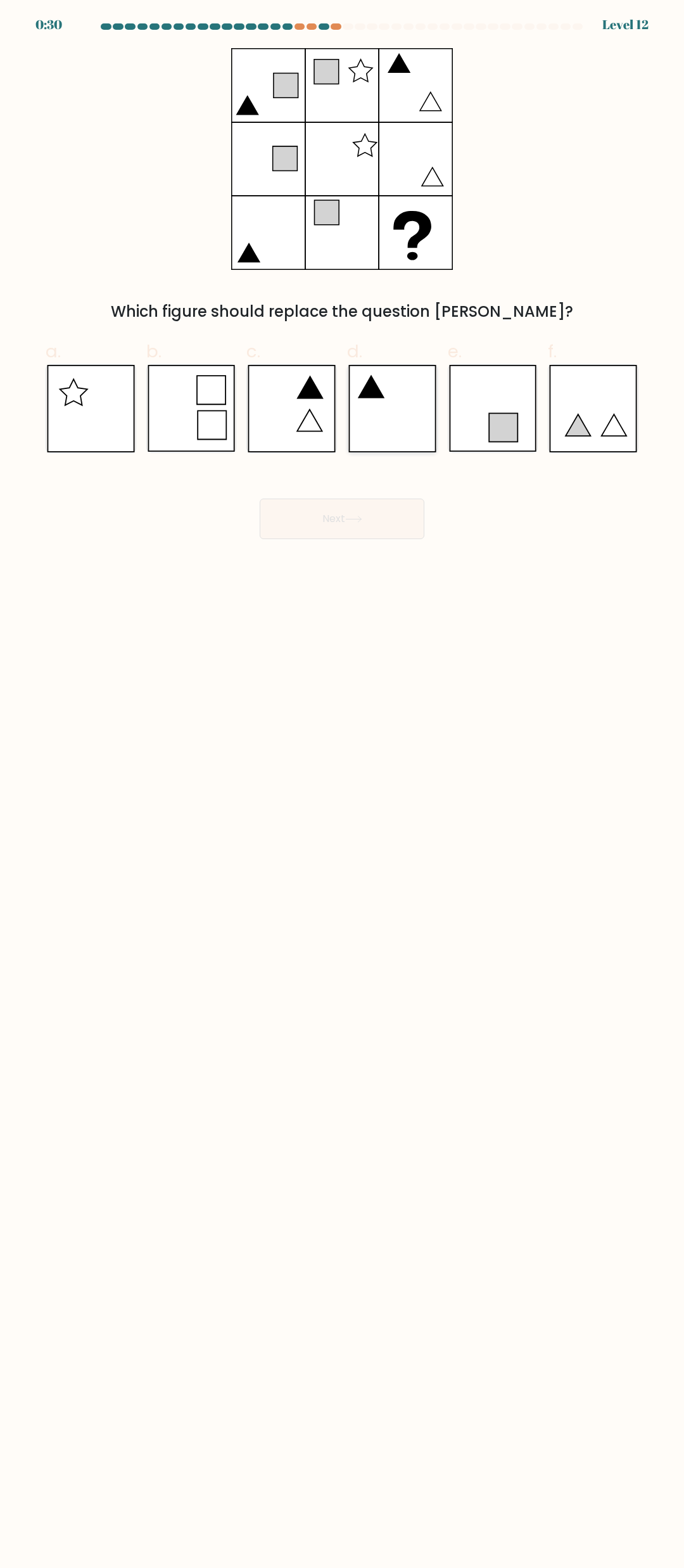
click at [376, 397] on icon at bounding box center [371, 387] width 25 height 22
click at [342, 784] on input "d." at bounding box center [342, 788] width 1 height 8
radio input "true"
click at [367, 515] on button "Next" at bounding box center [342, 518] width 165 height 41
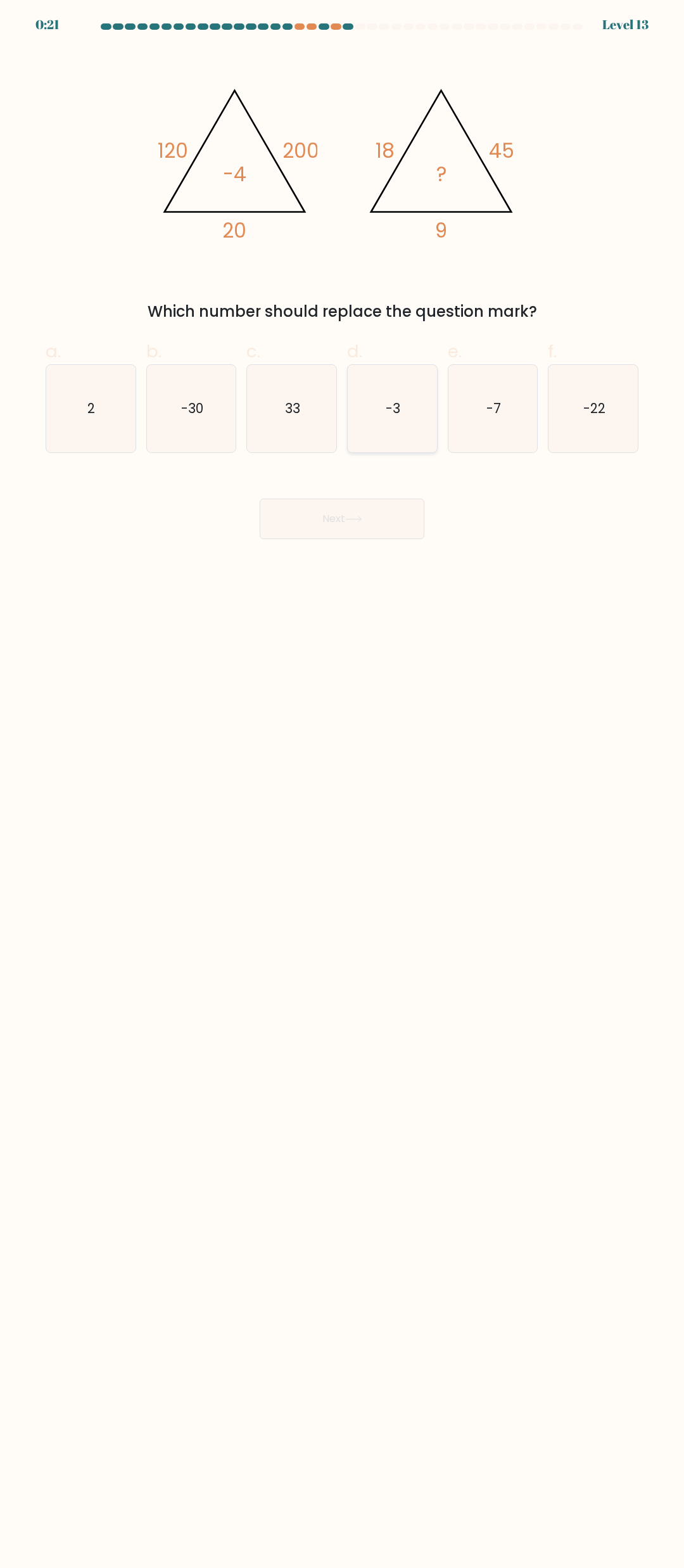
click at [390, 403] on text "-3" at bounding box center [393, 408] width 14 height 18
click at [342, 784] on input "d. -3" at bounding box center [342, 788] width 1 height 8
radio input "true"
click at [358, 513] on button "Next" at bounding box center [342, 518] width 165 height 41
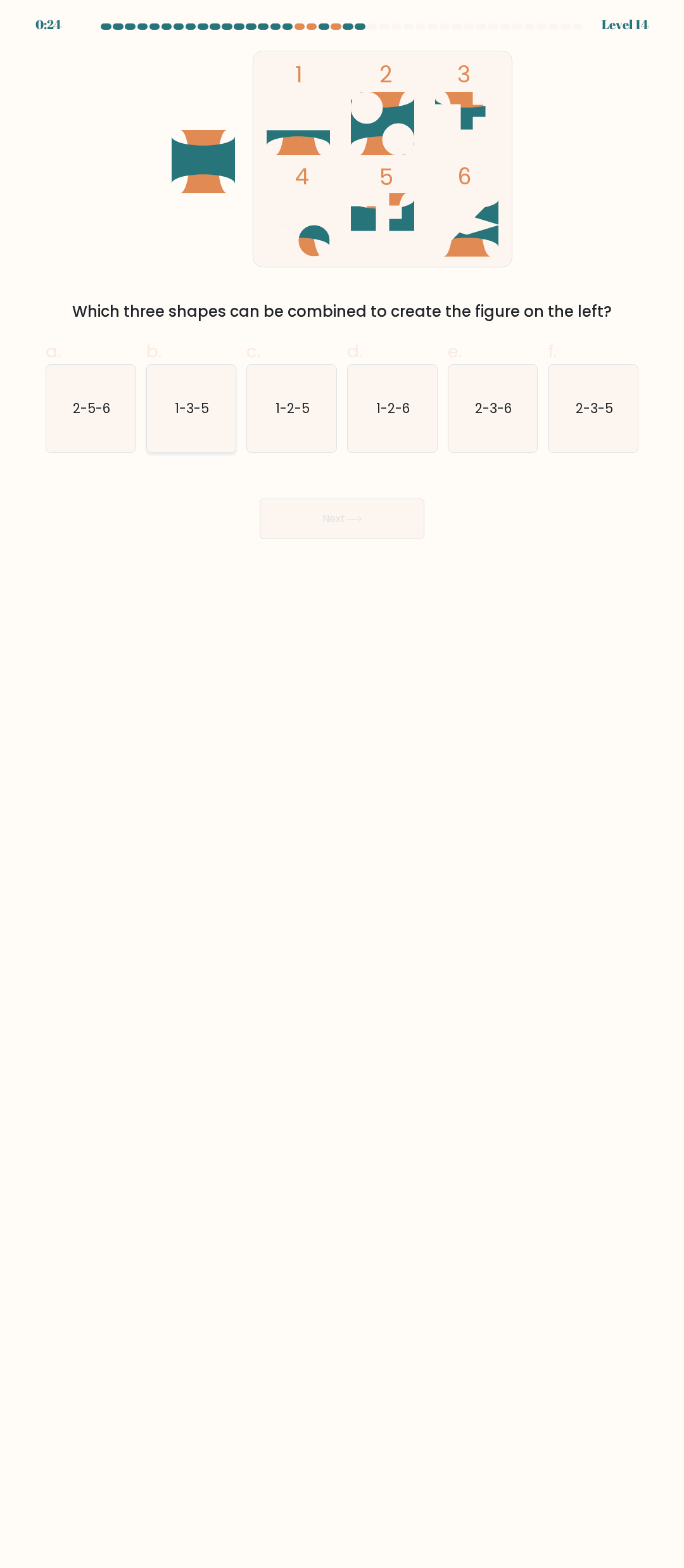
click at [203, 413] on text "1-3-5" at bounding box center [191, 408] width 34 height 18
click at [342, 784] on input "b. 1-3-5" at bounding box center [342, 788] width 1 height 8
radio input "true"
click at [401, 526] on button "Next" at bounding box center [342, 518] width 165 height 41
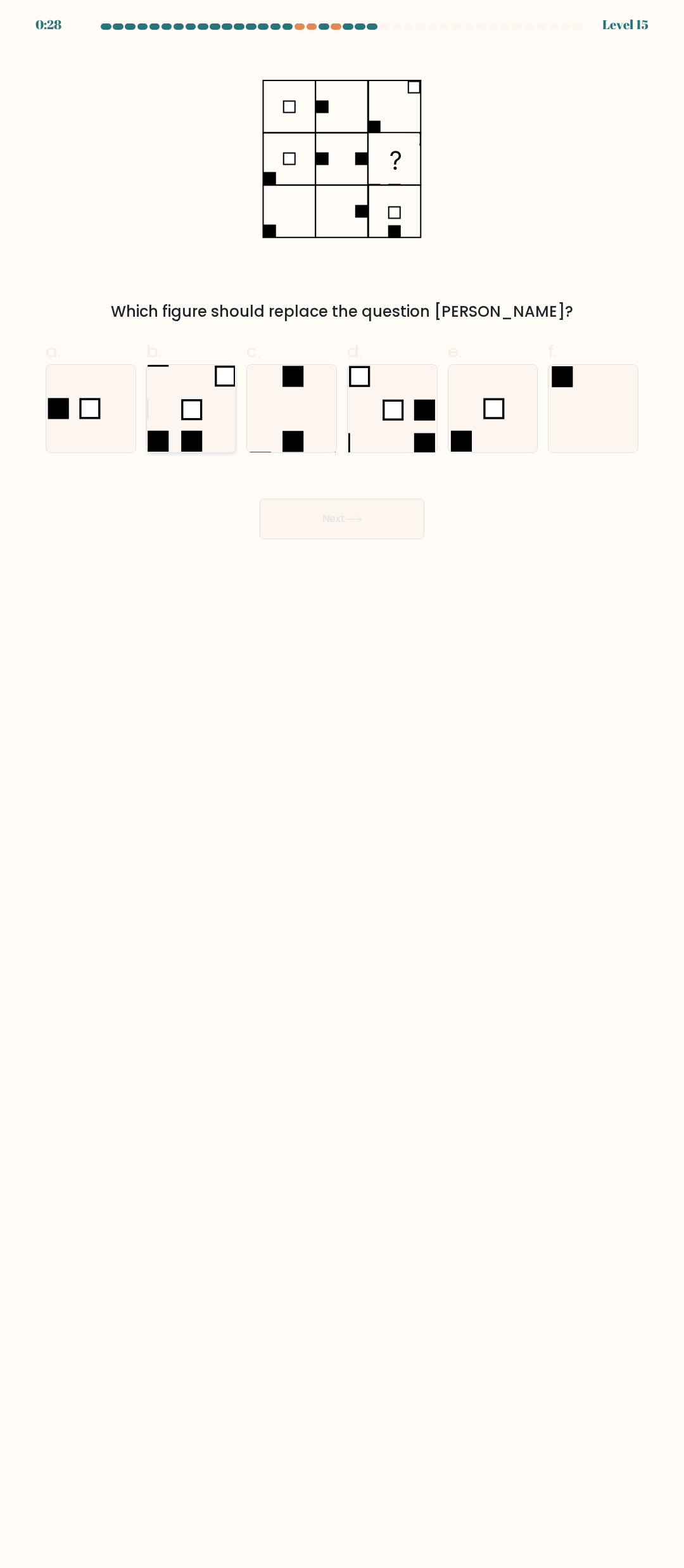
click at [197, 408] on rect at bounding box center [191, 409] width 19 height 19
click at [342, 784] on input "b." at bounding box center [342, 788] width 1 height 8
radio input "true"
click at [352, 521] on icon at bounding box center [353, 519] width 17 height 7
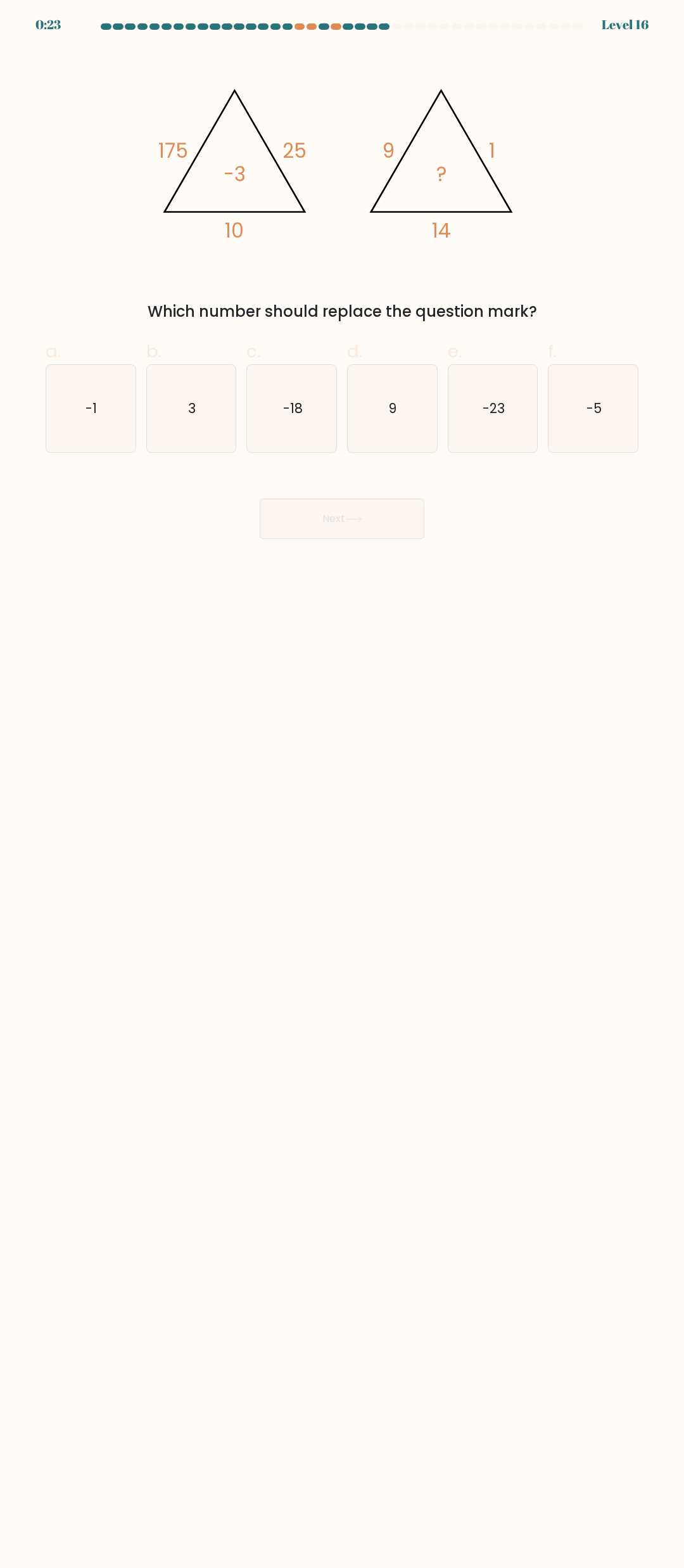
click at [172, 149] on tspan "175" at bounding box center [174, 150] width 30 height 28
click at [315, 151] on icon "@import url('https://fonts.googleapis.com/css?family=Abril+Fatface:400,100,100i…" at bounding box center [342, 159] width 380 height 222
click at [382, 156] on icon "@import url('https://fonts.googleapis.com/css?family=Abril+Fatface:400,100,100i…" at bounding box center [342, 159] width 380 height 222
click at [501, 149] on icon "@import url('https://fonts.googleapis.com/css?family=Abril+Fatface:400,100,100i…" at bounding box center [342, 159] width 380 height 222
click at [434, 177] on icon "@import url('https://fonts.googleapis.com/css?family=Abril+Fatface:400,100,100i…" at bounding box center [342, 159] width 380 height 222
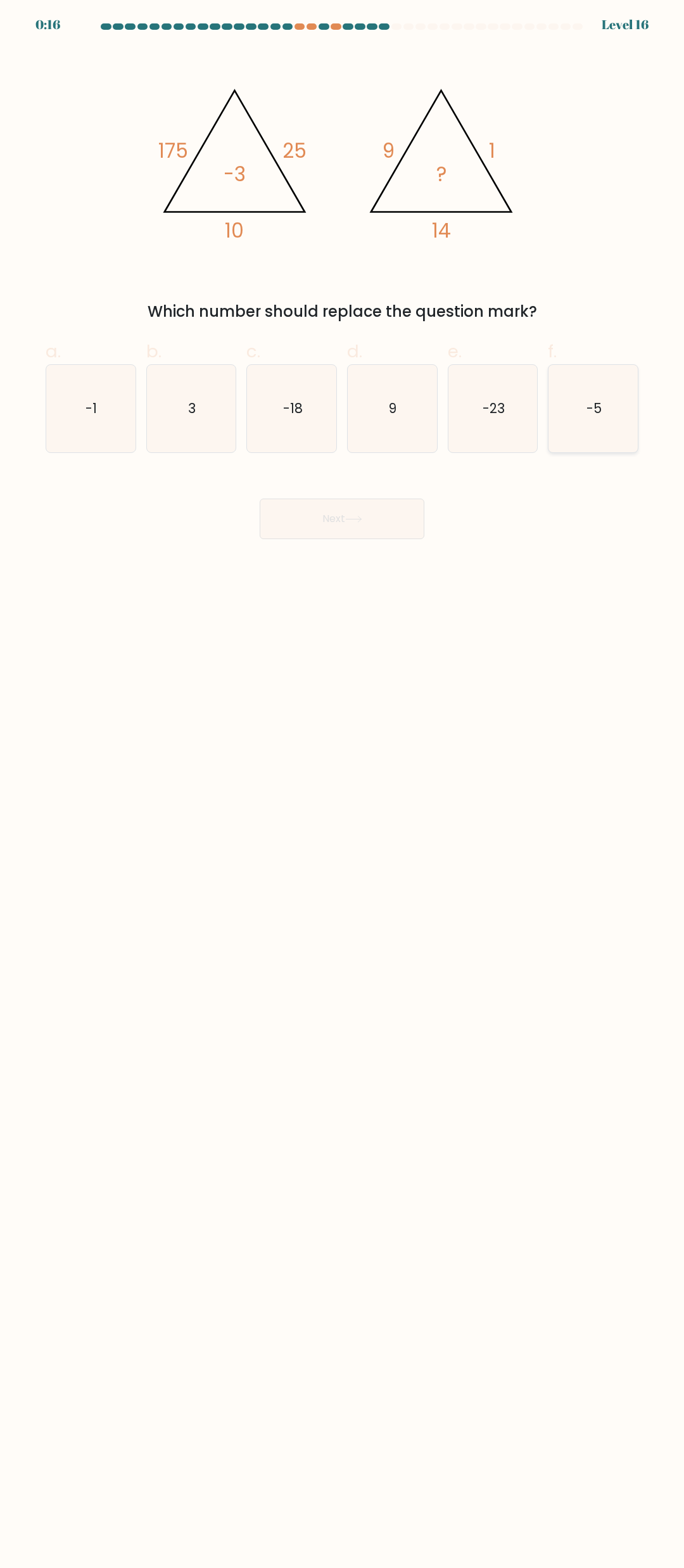
click at [577, 413] on icon "-5" at bounding box center [594, 408] width 88 height 88
click at [342, 784] on input "f. -5" at bounding box center [342, 788] width 1 height 8
radio input "true"
click at [364, 527] on button "Next" at bounding box center [342, 518] width 165 height 41
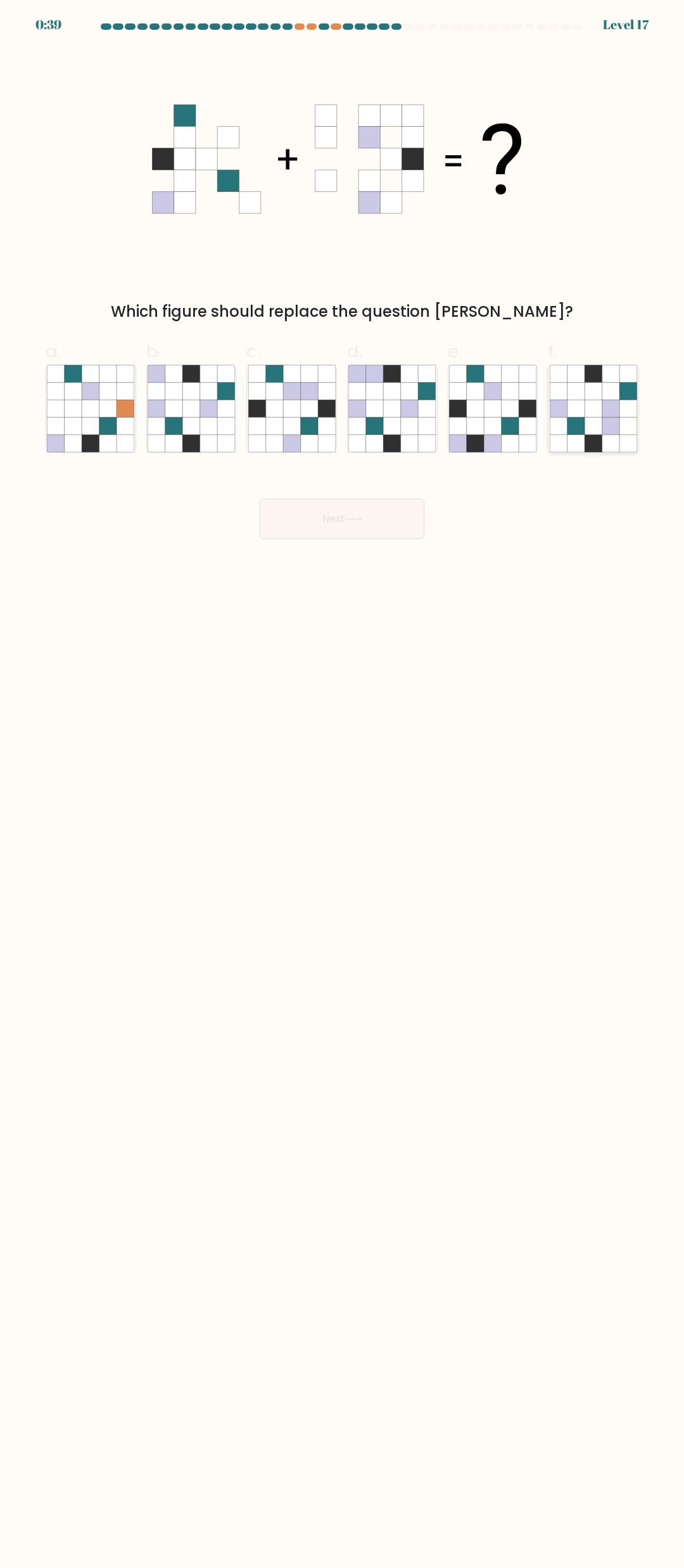
click at [599, 441] on icon at bounding box center [593, 443] width 17 height 17
click at [342, 784] on input "f." at bounding box center [342, 788] width 1 height 8
radio input "true"
click at [402, 507] on button "Next" at bounding box center [342, 518] width 165 height 41
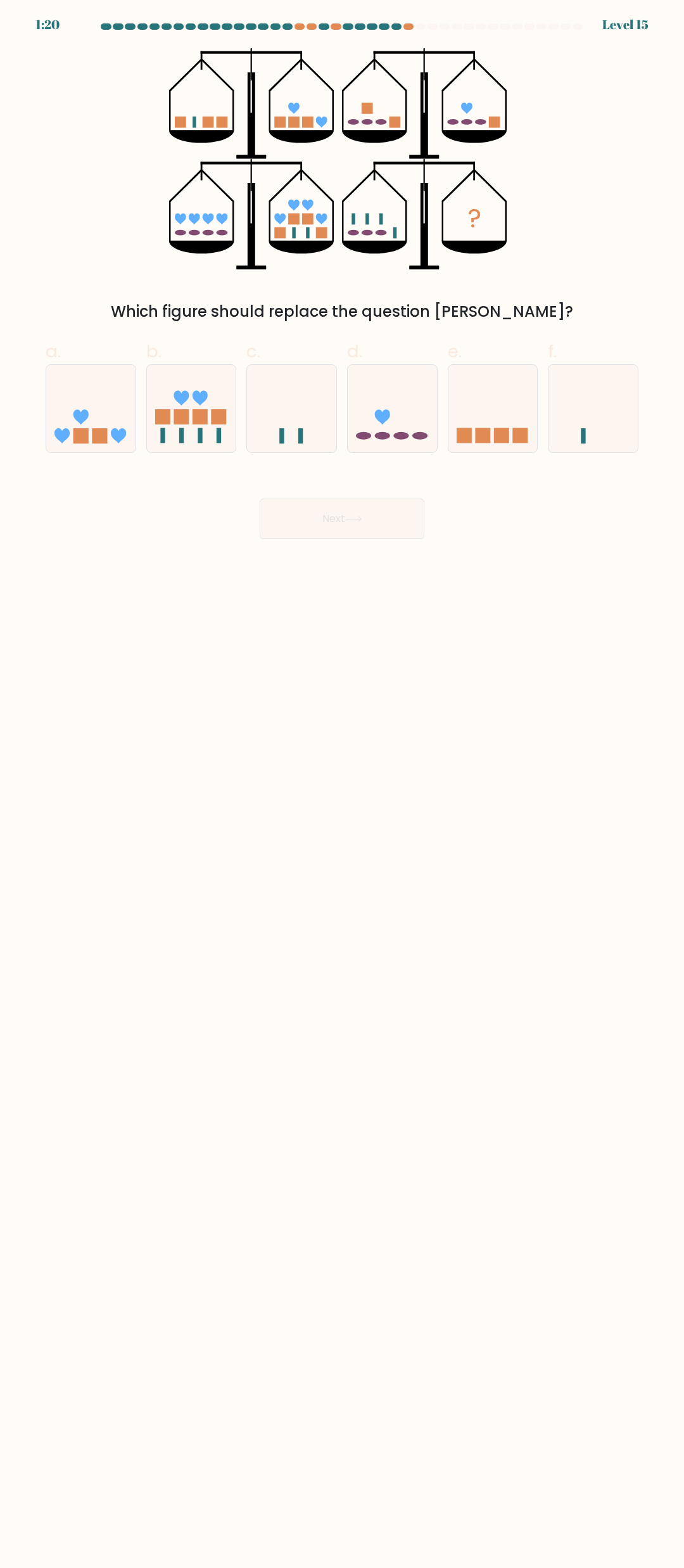
click at [395, 29] on div at bounding box center [397, 27] width 11 height 7
click at [395, 25] on div at bounding box center [397, 27] width 11 height 7
click at [410, 25] on div at bounding box center [408, 27] width 11 height 7
click at [408, 25] on div at bounding box center [408, 27] width 11 height 7
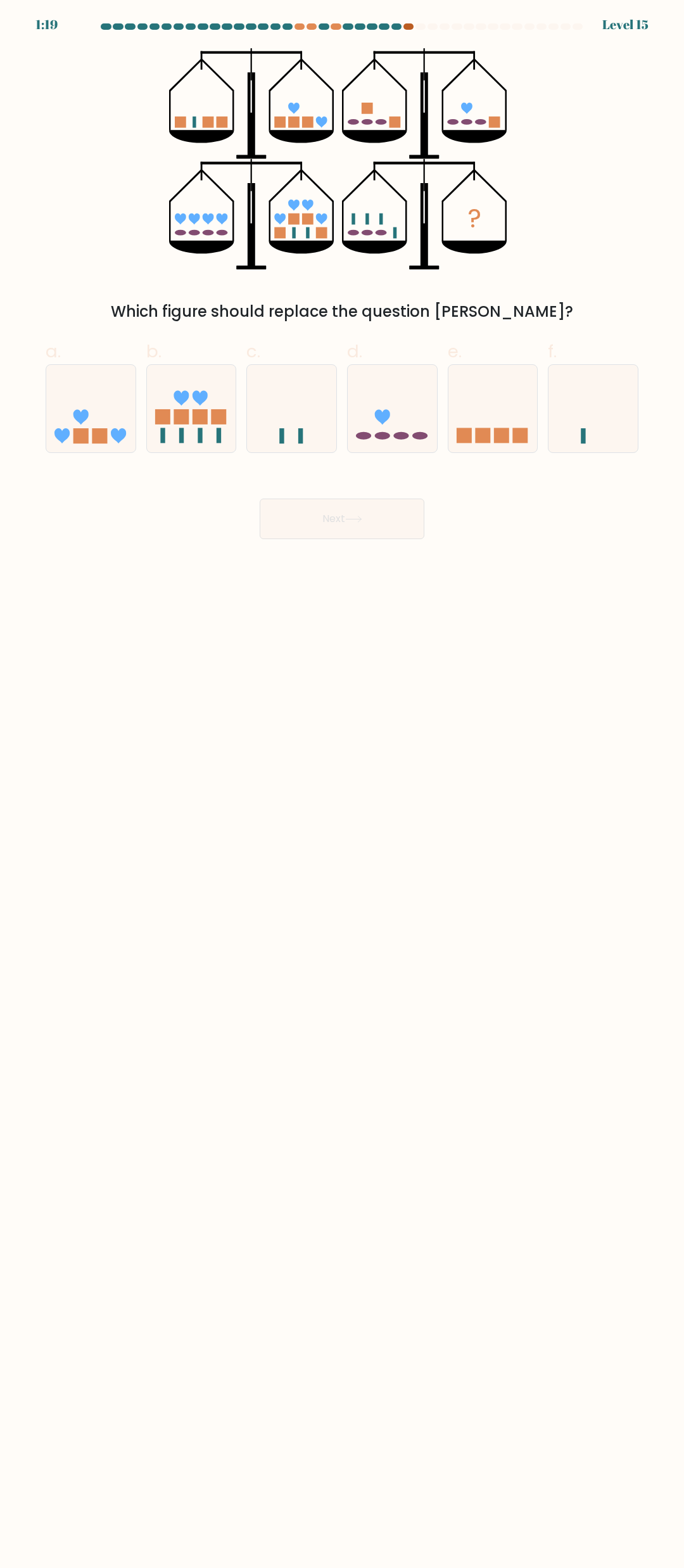
click at [408, 25] on div at bounding box center [408, 27] width 11 height 7
click at [203, 407] on icon at bounding box center [191, 408] width 89 height 74
click at [342, 784] on input "b." at bounding box center [342, 788] width 1 height 8
radio input "true"
click at [337, 518] on button "Next" at bounding box center [342, 518] width 165 height 41
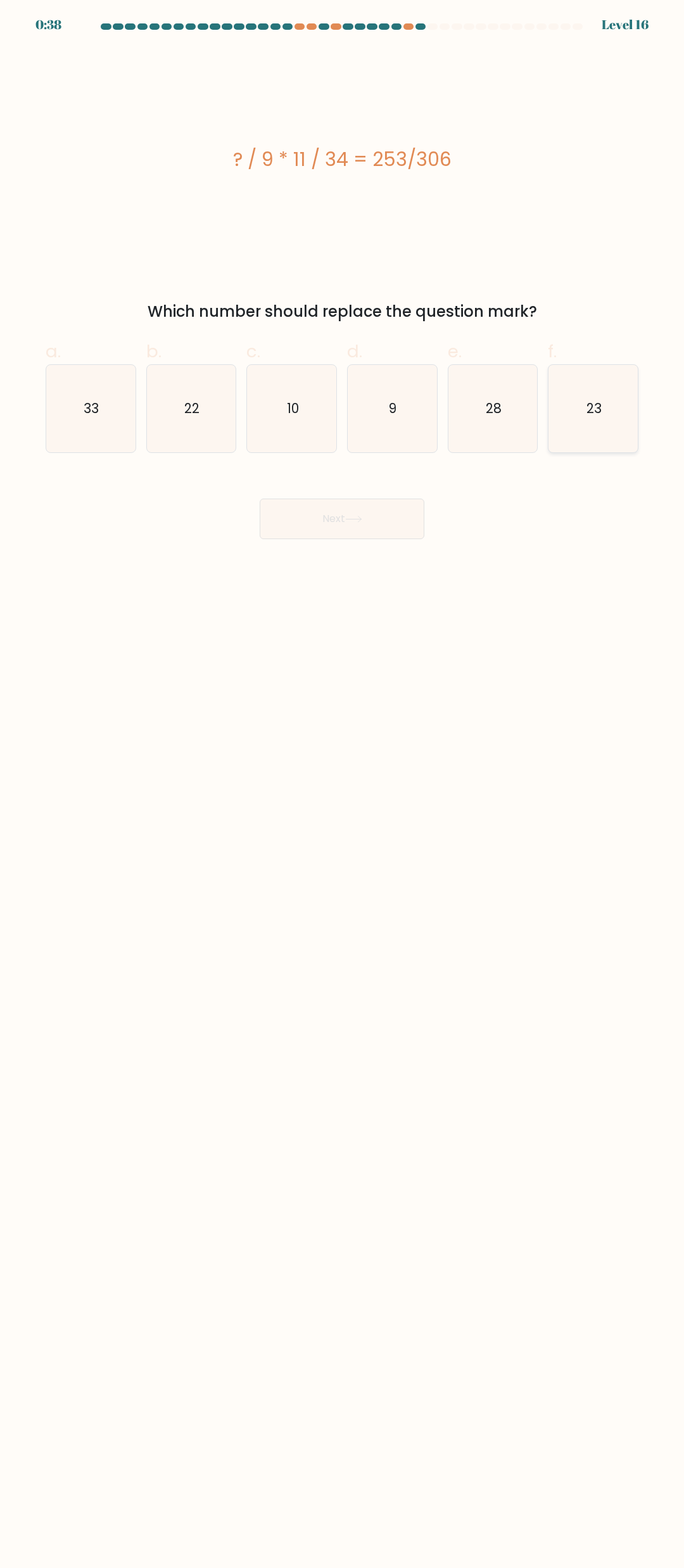
click at [586, 420] on icon "23" at bounding box center [594, 408] width 88 height 88
click at [342, 784] on input "f. 23" at bounding box center [342, 788] width 1 height 8
radio input "true"
click at [343, 530] on button "Next" at bounding box center [342, 518] width 165 height 41
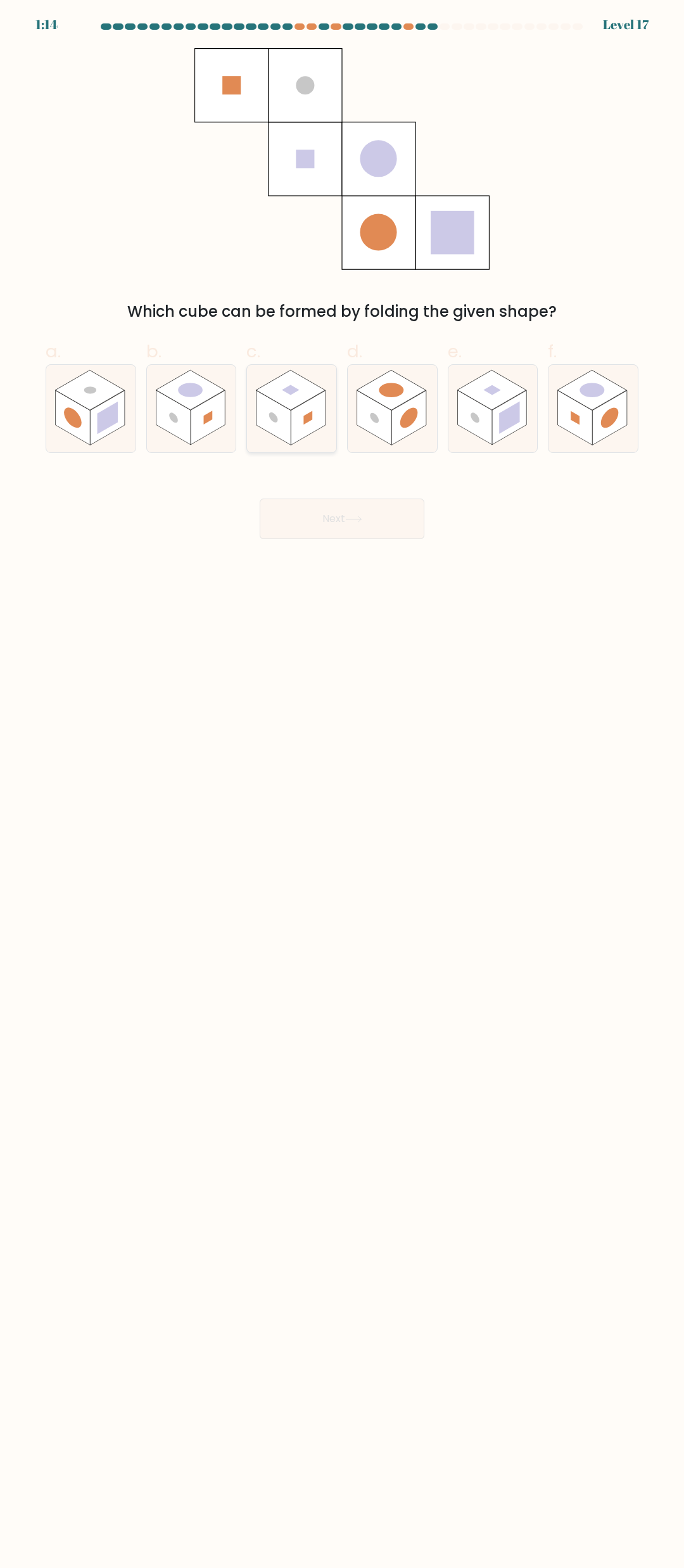
click at [324, 438] on icon at bounding box center [291, 408] width 89 height 88
click at [342, 784] on input "c." at bounding box center [342, 788] width 1 height 8
radio input "true"
click at [371, 524] on button "Next" at bounding box center [342, 518] width 165 height 41
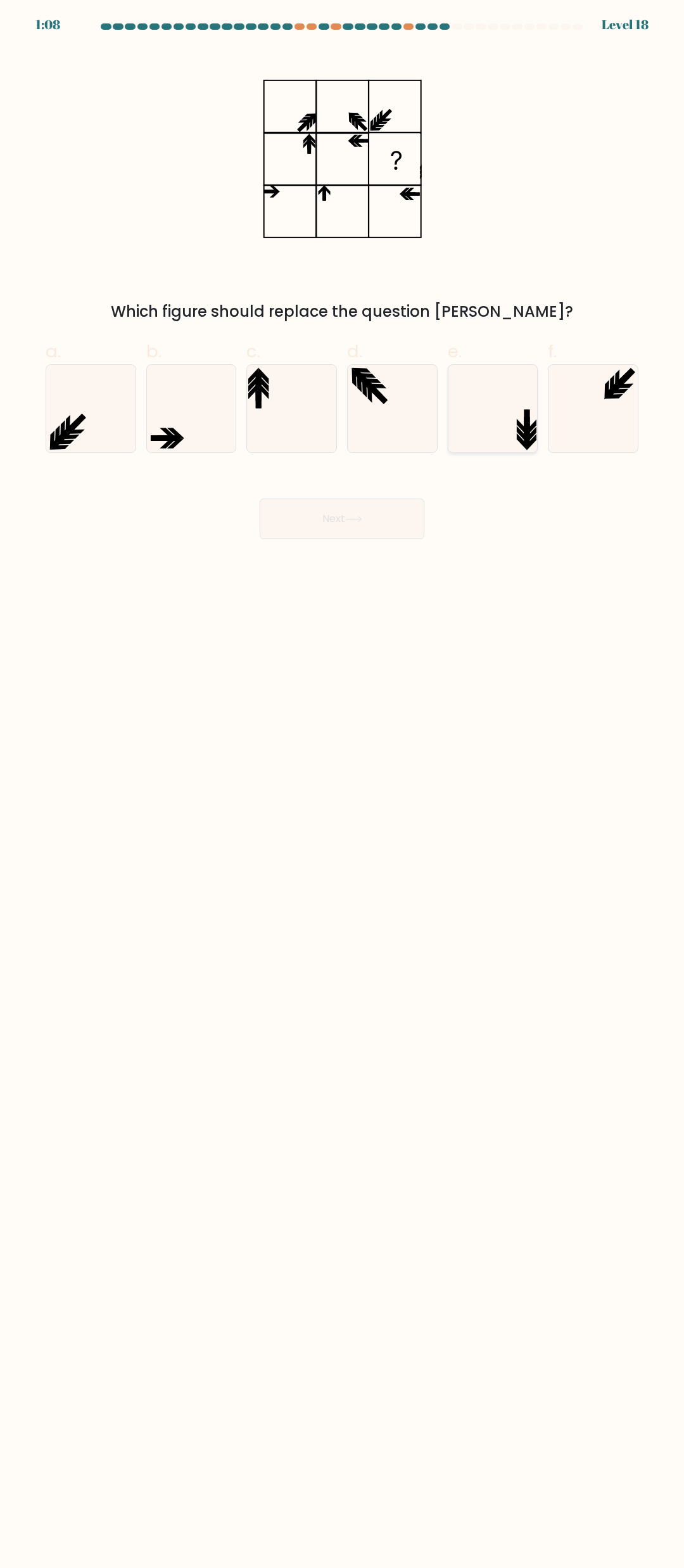
click at [511, 411] on icon at bounding box center [493, 408] width 88 height 88
click at [342, 784] on input "e." at bounding box center [342, 788] width 1 height 8
radio input "true"
click at [298, 397] on icon at bounding box center [291, 408] width 88 height 88
click at [342, 784] on input "c." at bounding box center [342, 788] width 1 height 8
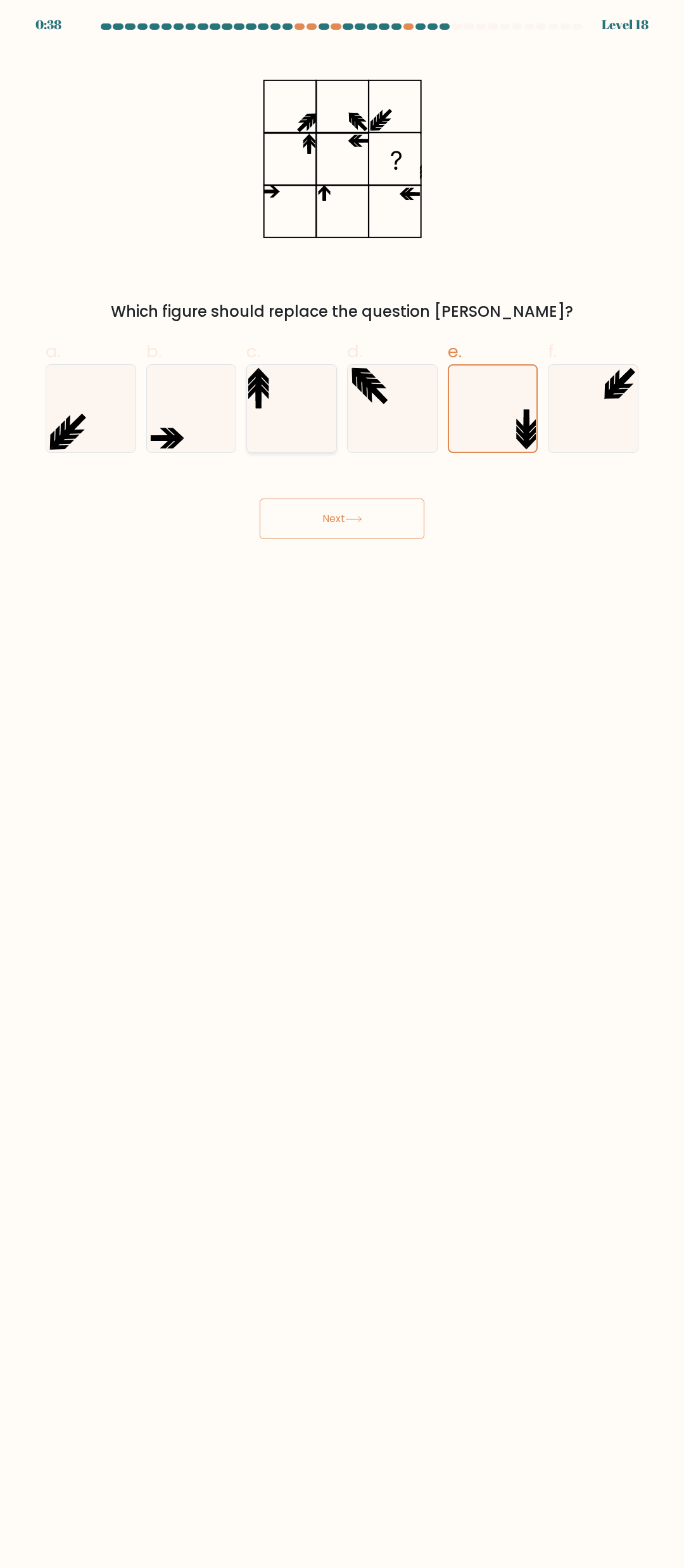
radio input "true"
click at [382, 523] on button "Next" at bounding box center [342, 518] width 165 height 41
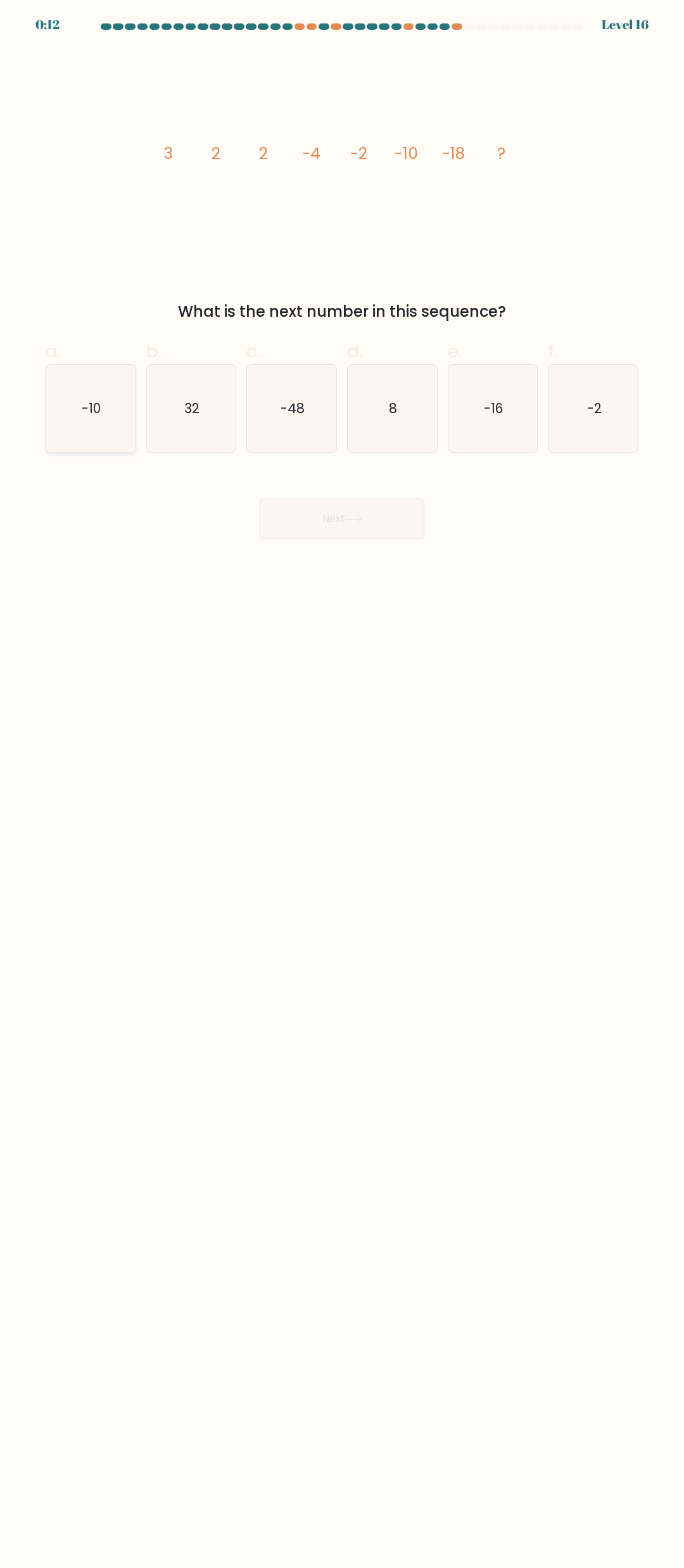
click at [114, 408] on icon "-10" at bounding box center [90, 408] width 88 height 88
click at [342, 784] on input "a. -10" at bounding box center [342, 788] width 1 height 8
radio input "true"
click at [344, 512] on button "Next" at bounding box center [342, 518] width 165 height 41
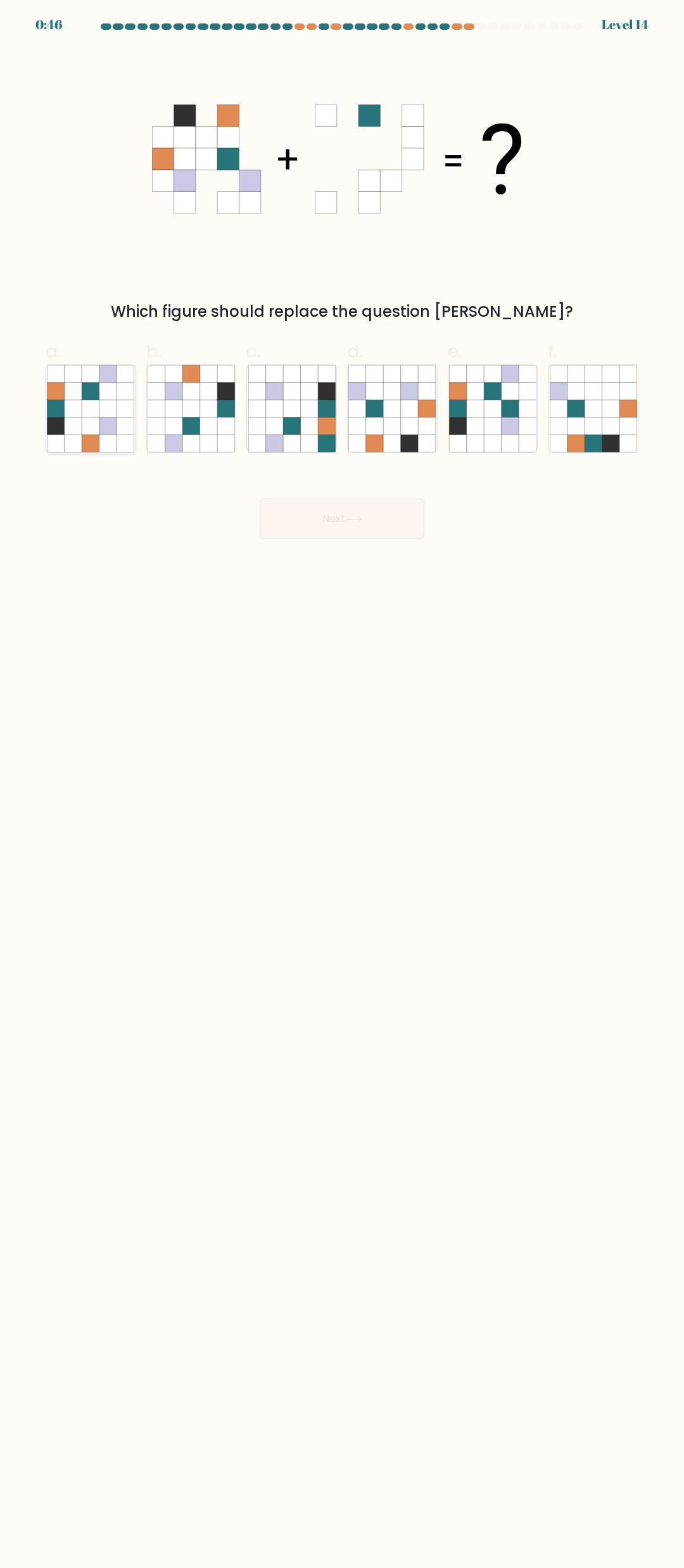
click at [104, 402] on icon at bounding box center [108, 408] width 17 height 17
click at [342, 784] on input "a." at bounding box center [342, 788] width 1 height 8
radio input "true"
click at [318, 523] on button "Next" at bounding box center [342, 518] width 165 height 41
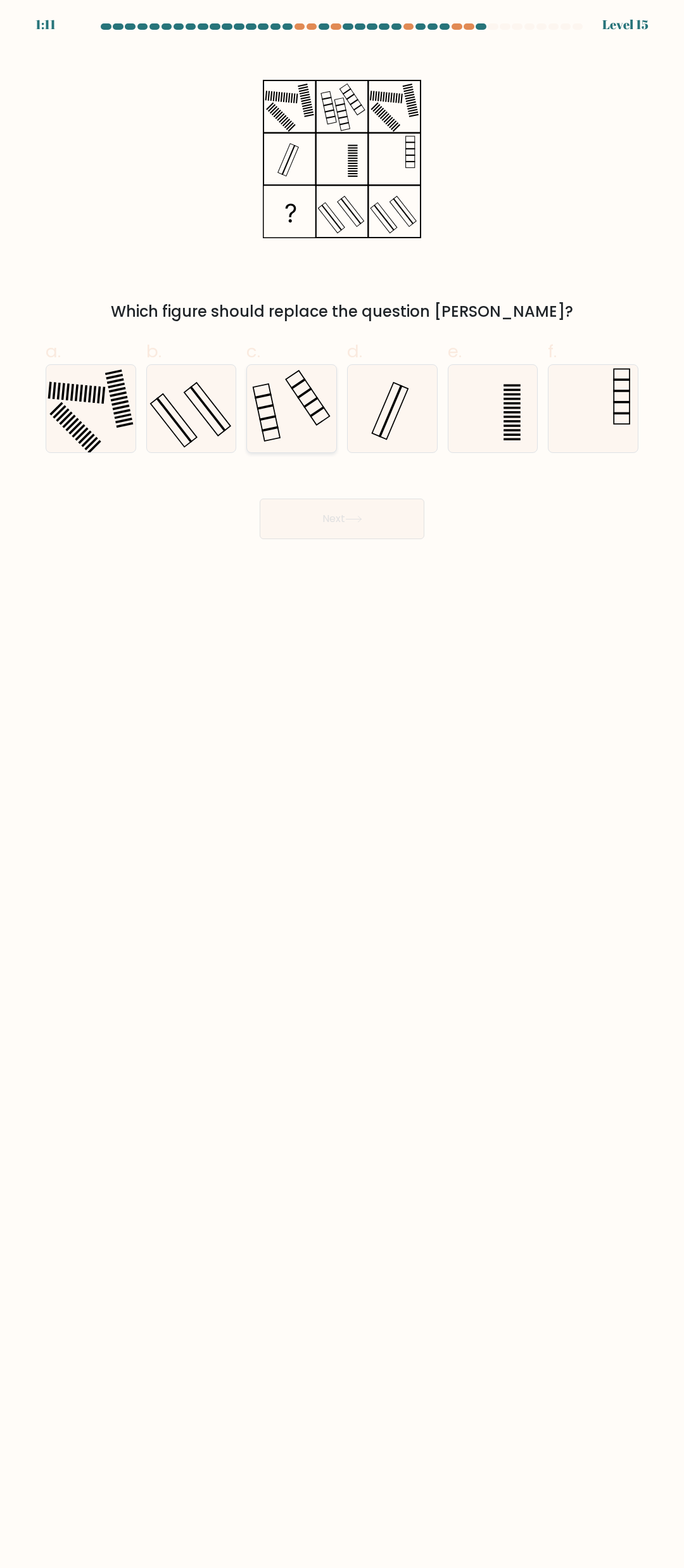
click at [315, 415] on icon at bounding box center [291, 408] width 88 height 88
click at [342, 784] on input "c." at bounding box center [342, 788] width 1 height 8
radio input "true"
click at [342, 537] on button "Next" at bounding box center [342, 518] width 165 height 41
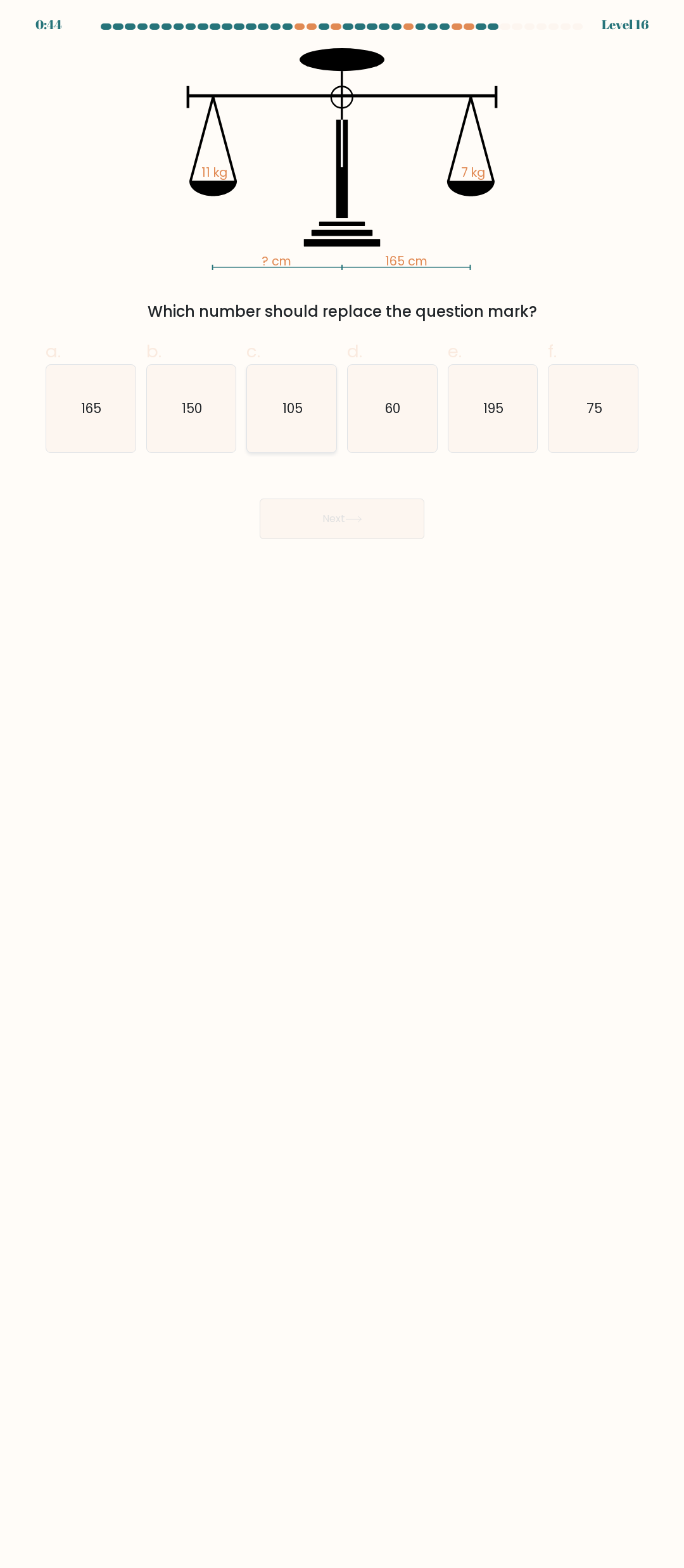
click at [302, 405] on text "105" at bounding box center [292, 408] width 20 height 18
click at [342, 784] on input "c. 105" at bounding box center [342, 788] width 1 height 8
radio input "true"
click at [332, 524] on button "Next" at bounding box center [342, 518] width 165 height 41
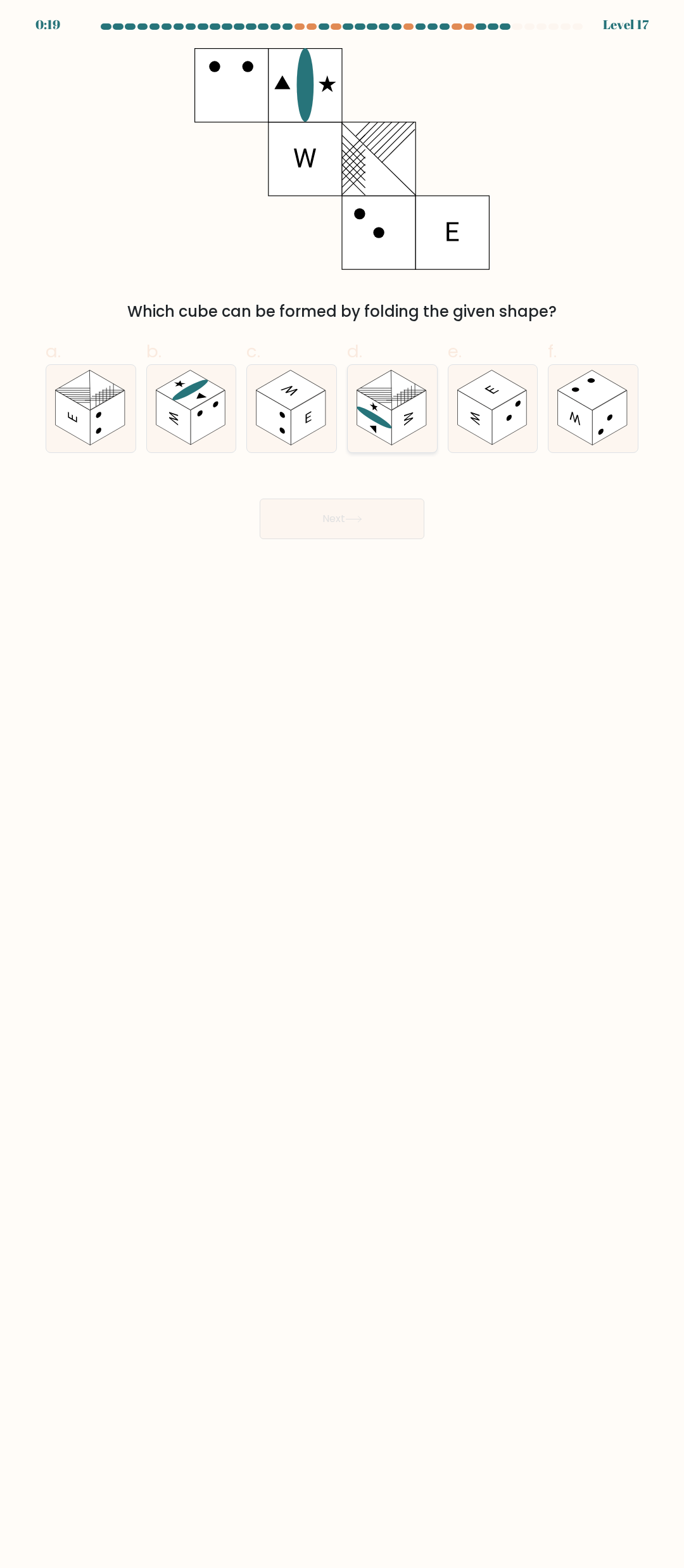
click at [413, 400] on rect at bounding box center [409, 417] width 35 height 54
click at [342, 784] on input "d." at bounding box center [342, 788] width 1 height 8
radio input "true"
click at [365, 513] on button "Next" at bounding box center [342, 518] width 165 height 41
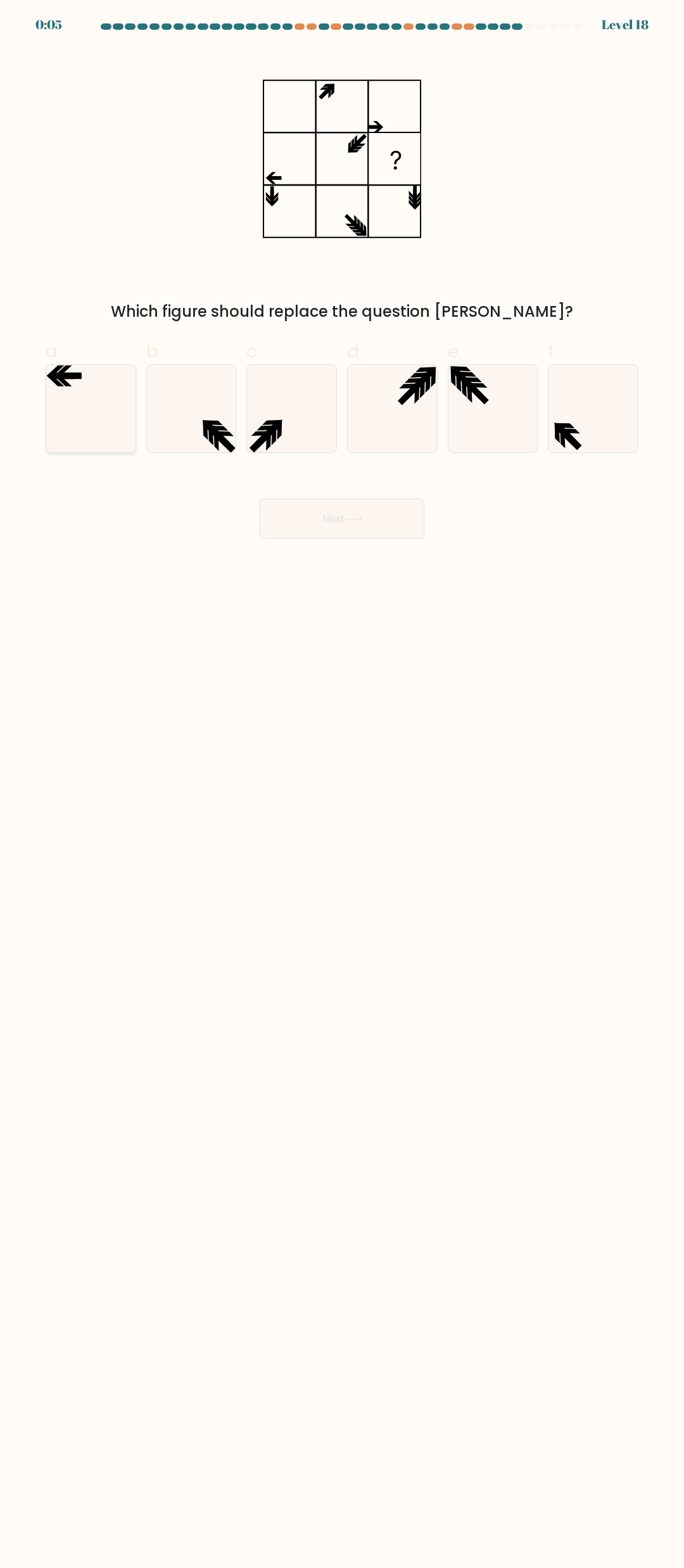
click at [98, 385] on icon at bounding box center [90, 408] width 88 height 88
click at [342, 784] on input "a." at bounding box center [342, 788] width 1 height 8
radio input "true"
click at [361, 519] on icon at bounding box center [353, 518] width 15 height 6
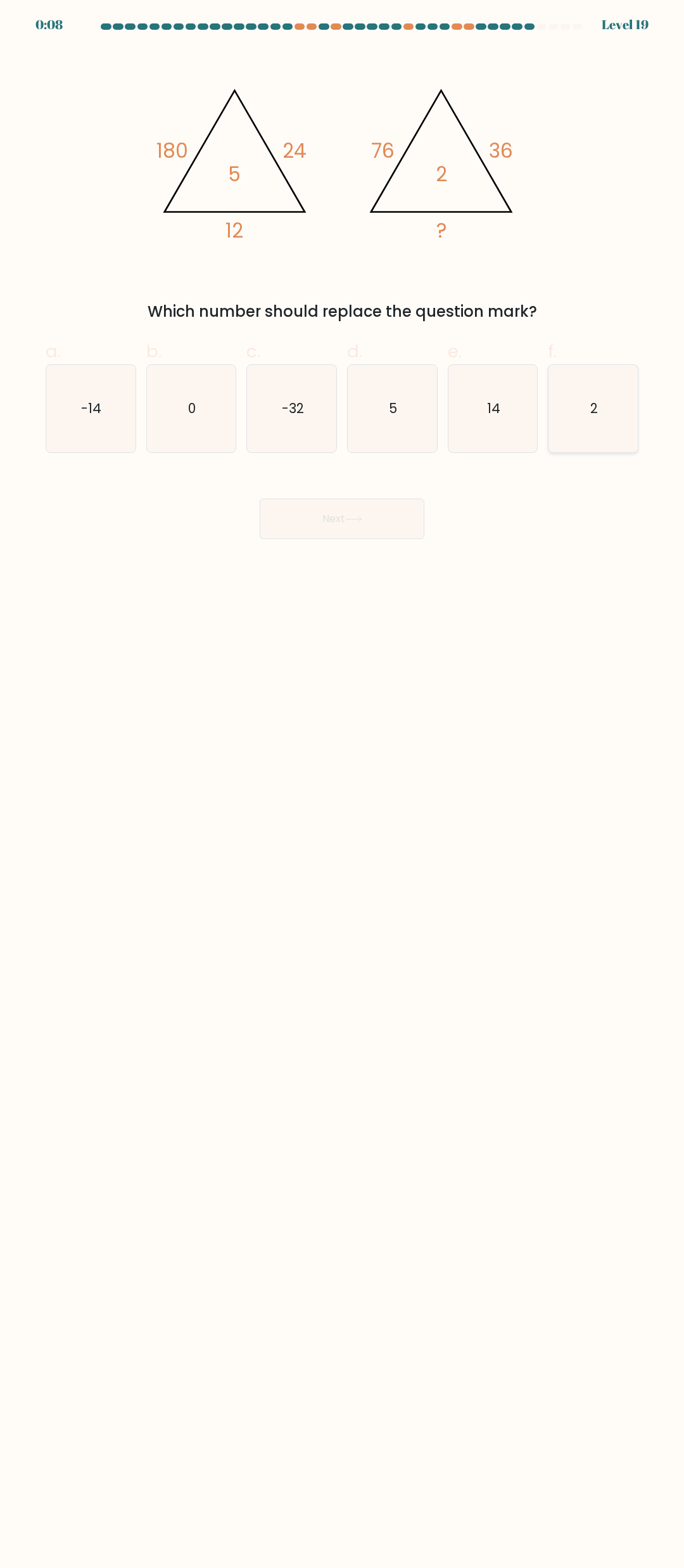
click at [591, 405] on text "2" at bounding box center [594, 408] width 8 height 18
click at [342, 784] on input "f. 2" at bounding box center [342, 788] width 1 height 8
radio input "true"
click at [368, 523] on button "Next" at bounding box center [342, 518] width 165 height 41
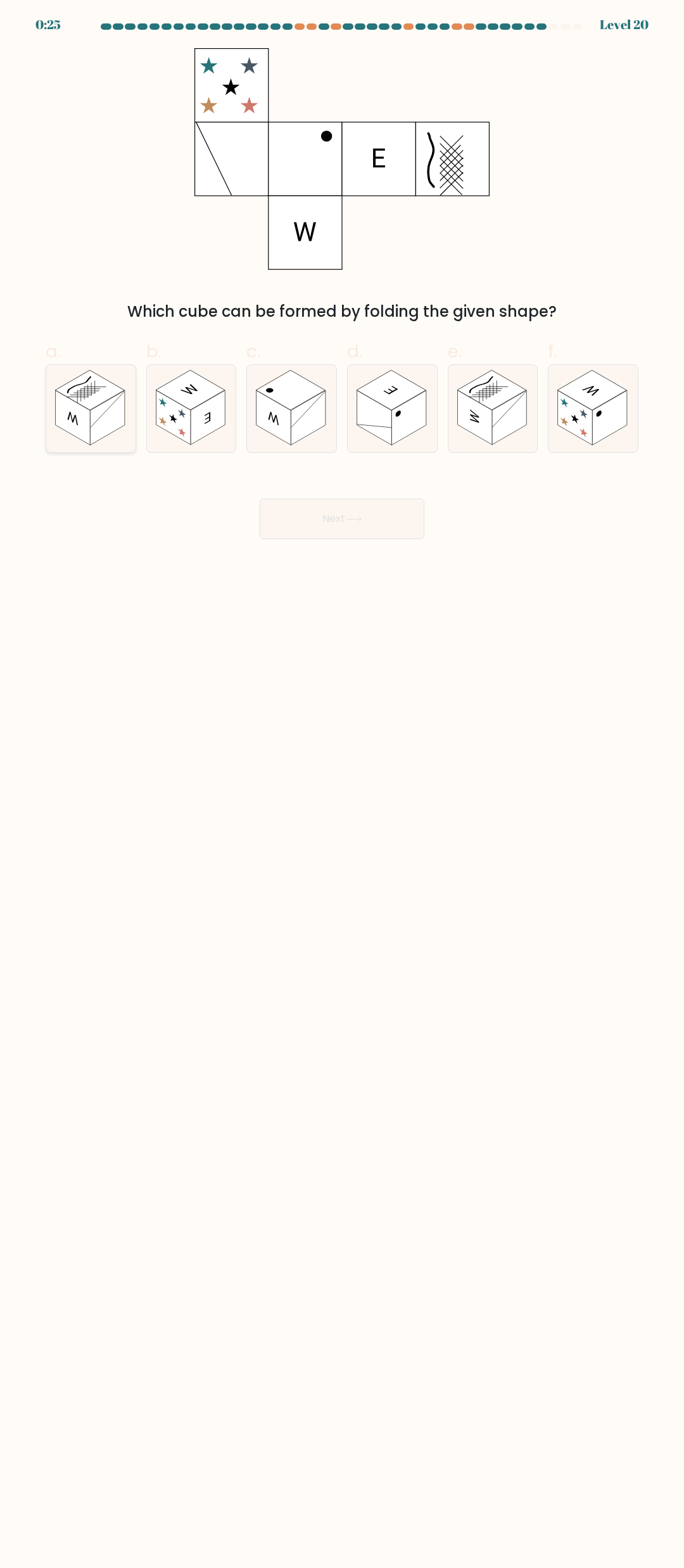
click at [83, 377] on rect at bounding box center [89, 391] width 69 height 40
click at [342, 784] on input "a." at bounding box center [342, 788] width 1 height 8
radio input "true"
click at [343, 516] on button "Next" at bounding box center [342, 518] width 165 height 41
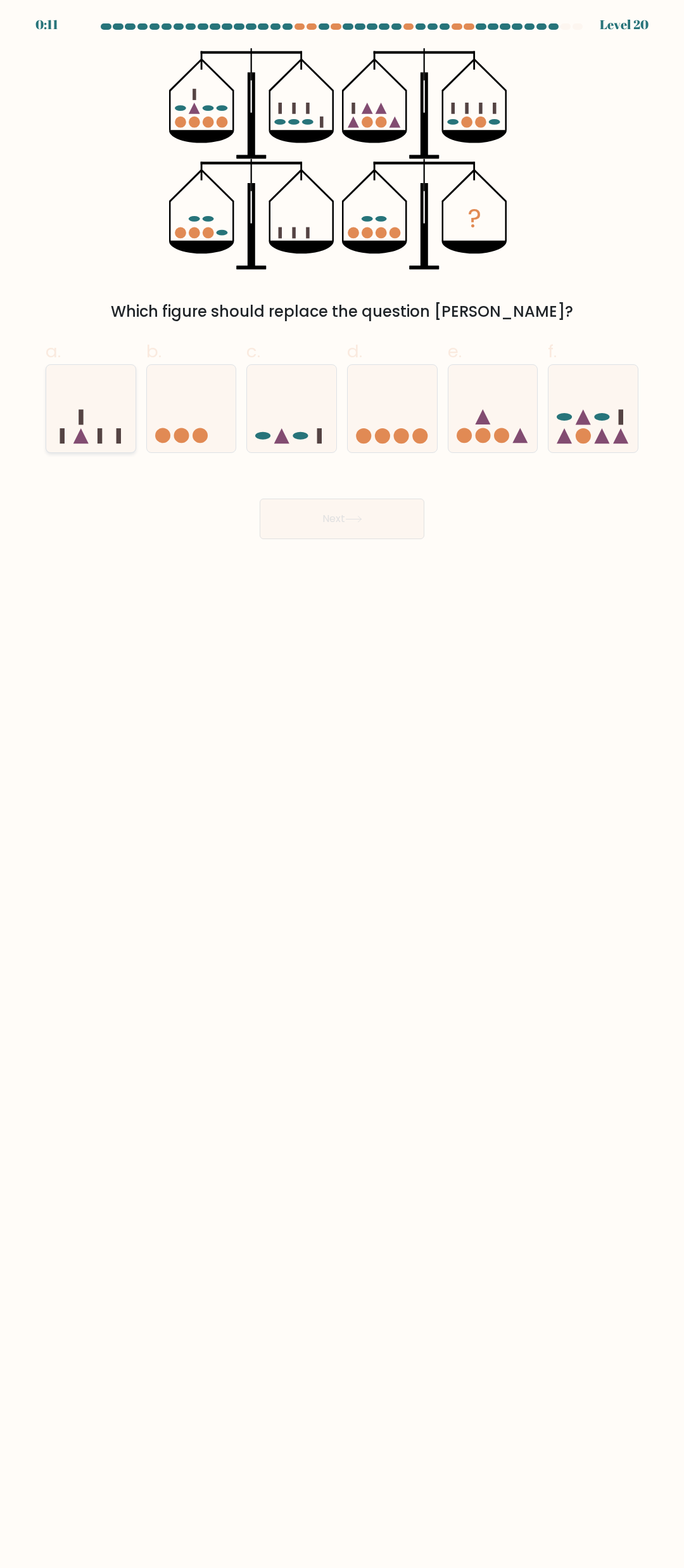
click at [124, 427] on icon at bounding box center [90, 408] width 89 height 74
click at [342, 784] on input "a." at bounding box center [342, 788] width 1 height 8
radio input "true"
click at [319, 503] on button "Next" at bounding box center [342, 518] width 165 height 41
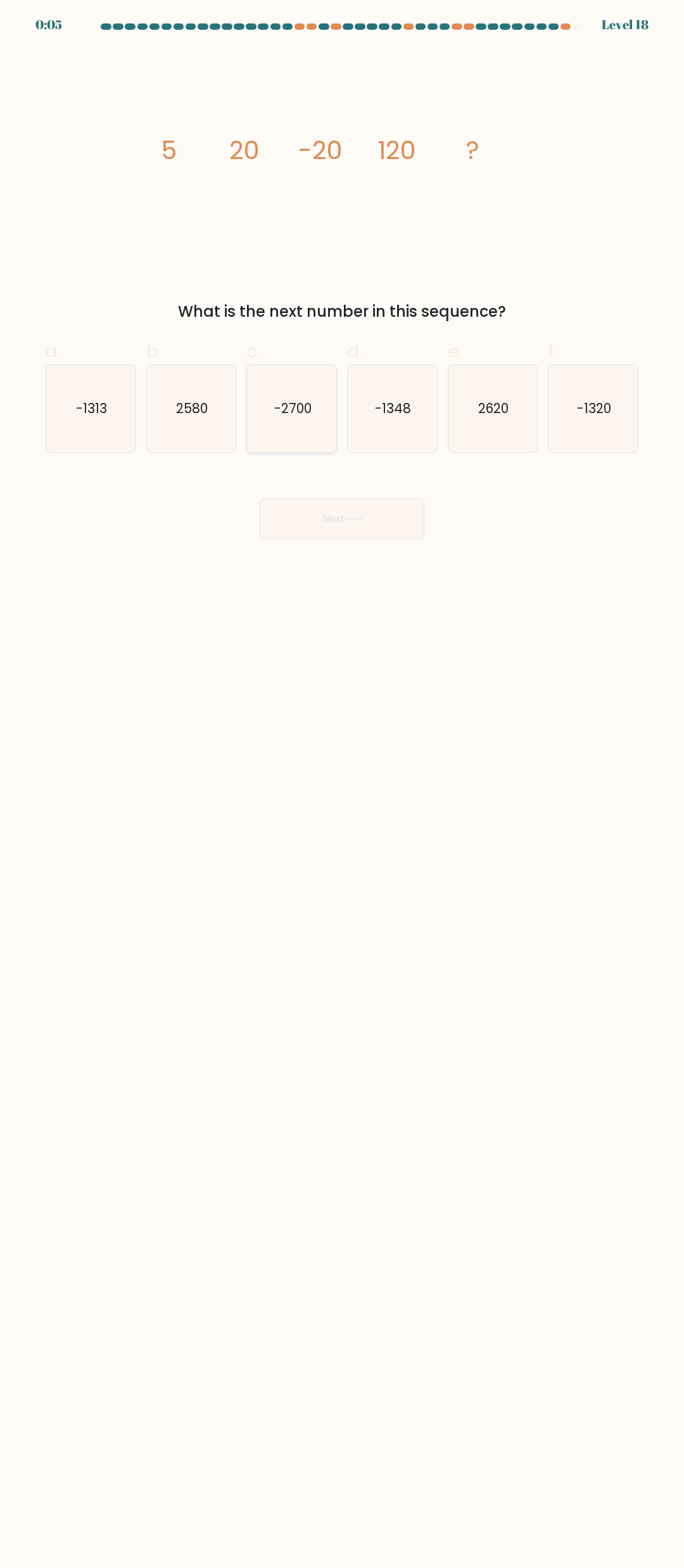
click at [306, 402] on text "-2700" at bounding box center [293, 408] width 38 height 18
click at [342, 784] on input "c. -2700" at bounding box center [342, 788] width 1 height 8
radio input "true"
click at [332, 518] on button "Next" at bounding box center [342, 518] width 165 height 41
click at [356, 529] on button "Next" at bounding box center [342, 518] width 165 height 41
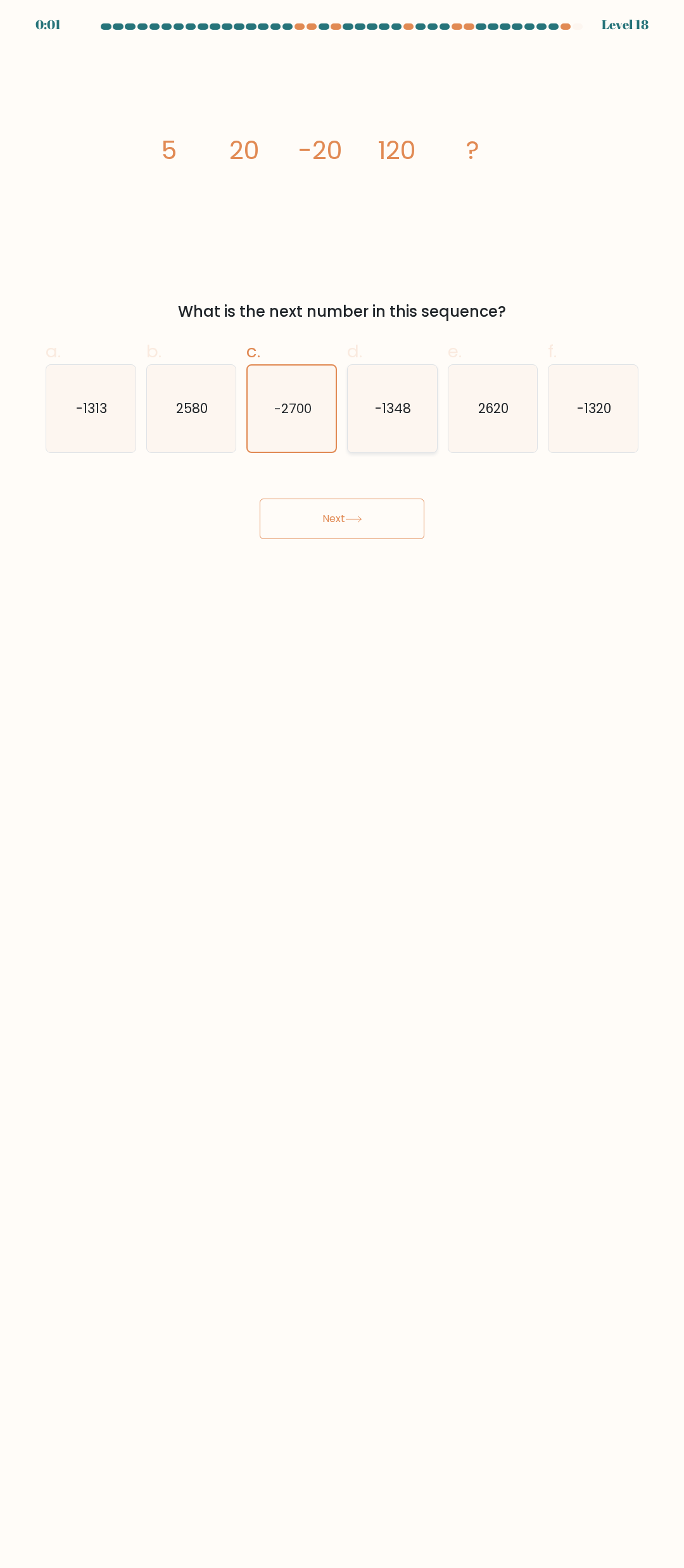
click at [369, 427] on icon "-1348" at bounding box center [392, 408] width 88 height 88
click at [342, 784] on input "d. -1348" at bounding box center [342, 788] width 1 height 8
radio input "true"
click at [380, 503] on button "Next" at bounding box center [342, 518] width 165 height 41
click at [450, 427] on icon "2620" at bounding box center [493, 408] width 88 height 88
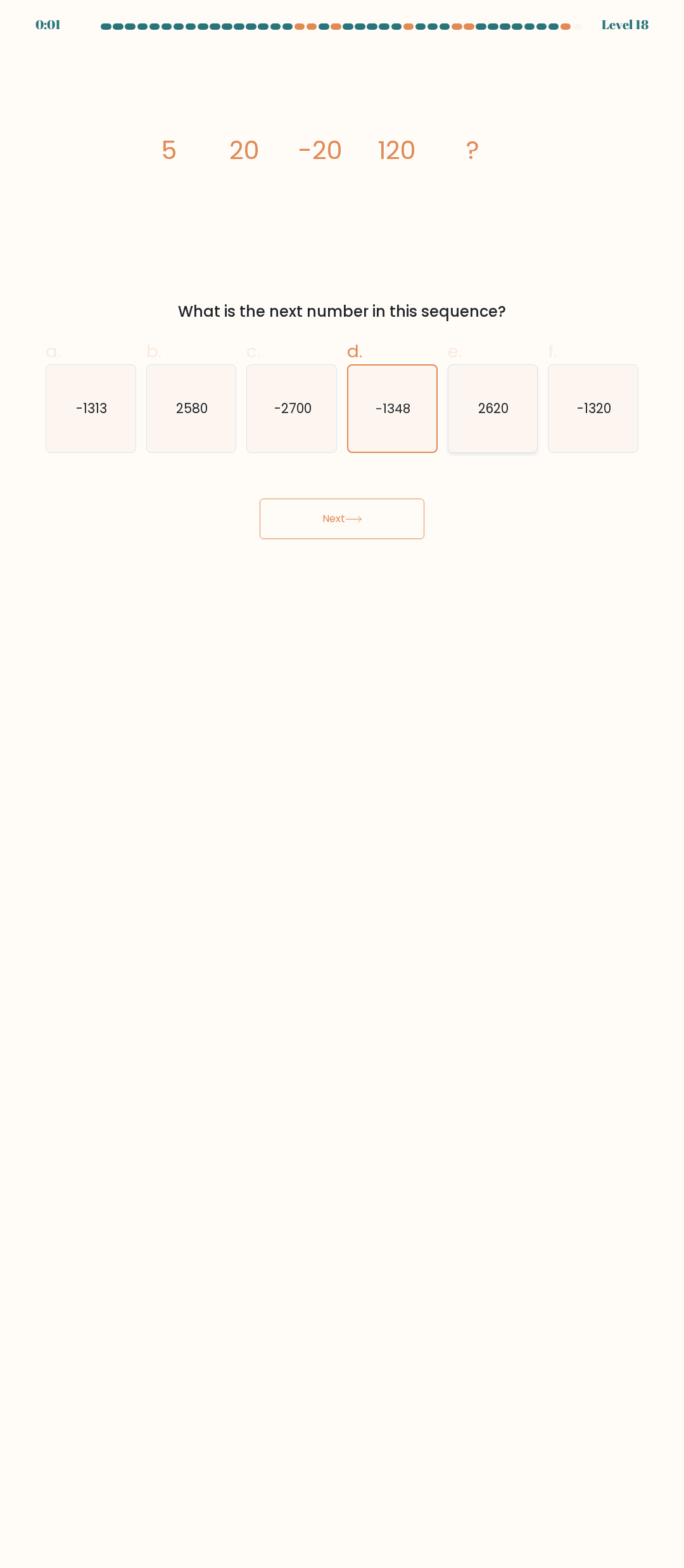
click at [342, 784] on input "e. 2620" at bounding box center [342, 788] width 1 height 8
radio input "true"
click at [398, 491] on div "Next" at bounding box center [342, 503] width 608 height 71
click at [392, 508] on button "Next" at bounding box center [342, 518] width 165 height 41
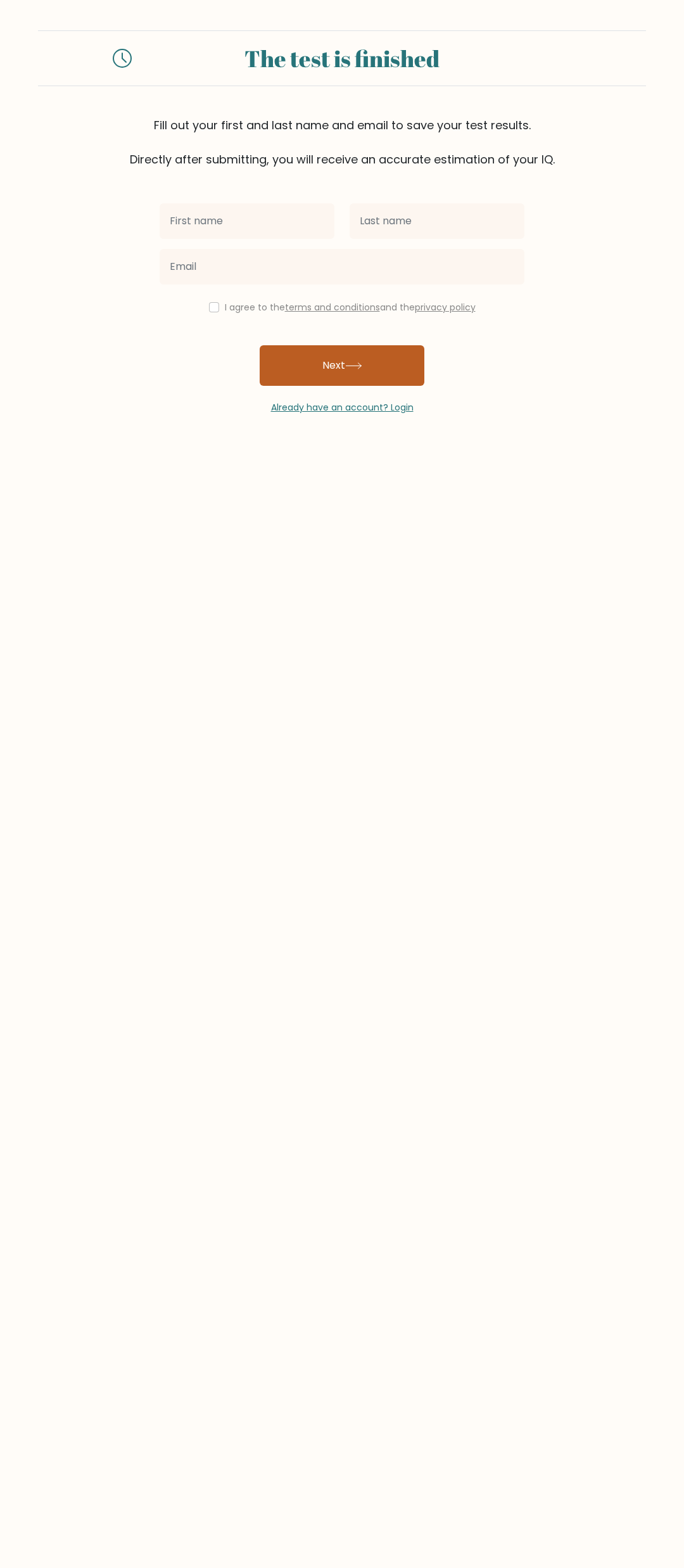
click at [331, 353] on button "Next" at bounding box center [342, 365] width 165 height 41
type input "dfg"
click at [394, 221] on input "text" at bounding box center [437, 221] width 175 height 35
type input "345"
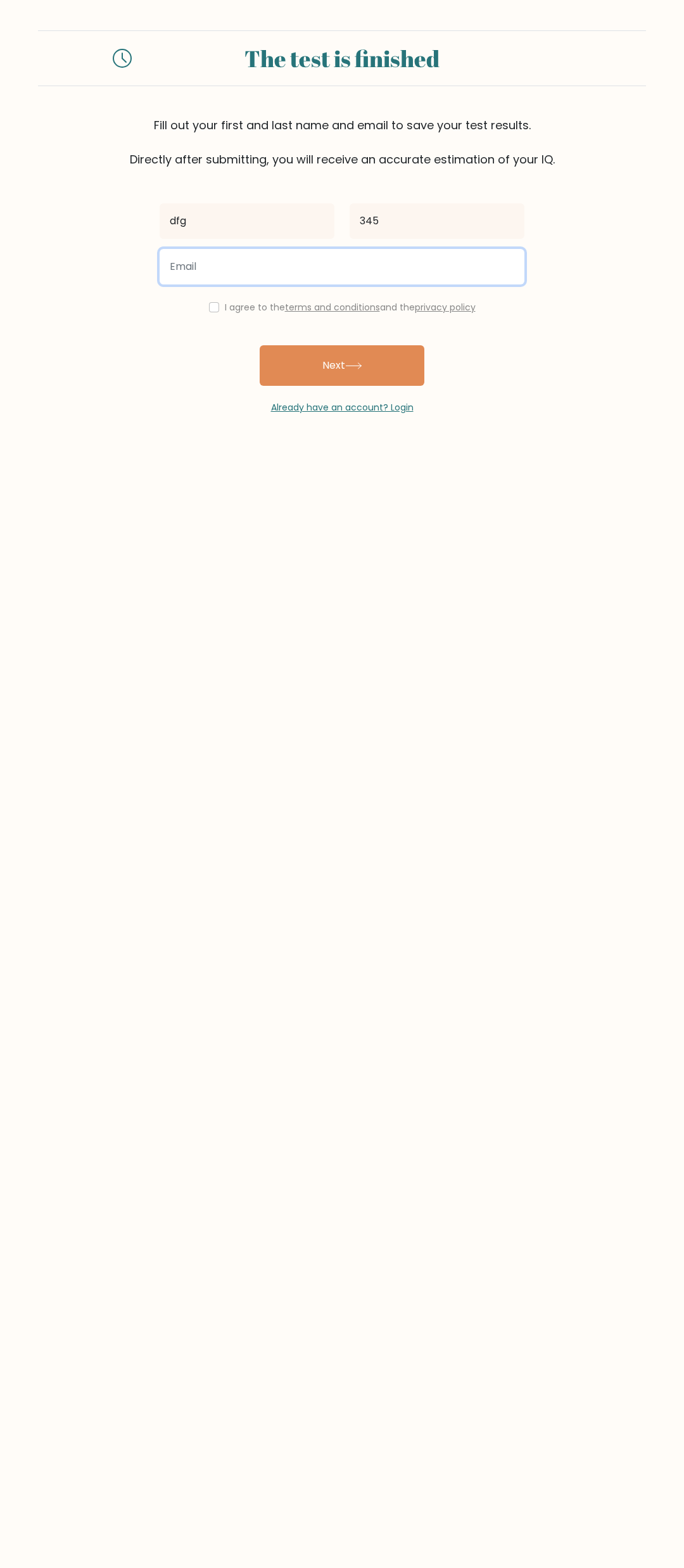
click at [341, 265] on input "email" at bounding box center [342, 266] width 365 height 35
type input "dffsdgdfg@sadgpohadgcom"
click at [209, 312] on input "checkbox" at bounding box center [214, 307] width 10 height 10
checkbox input "true"
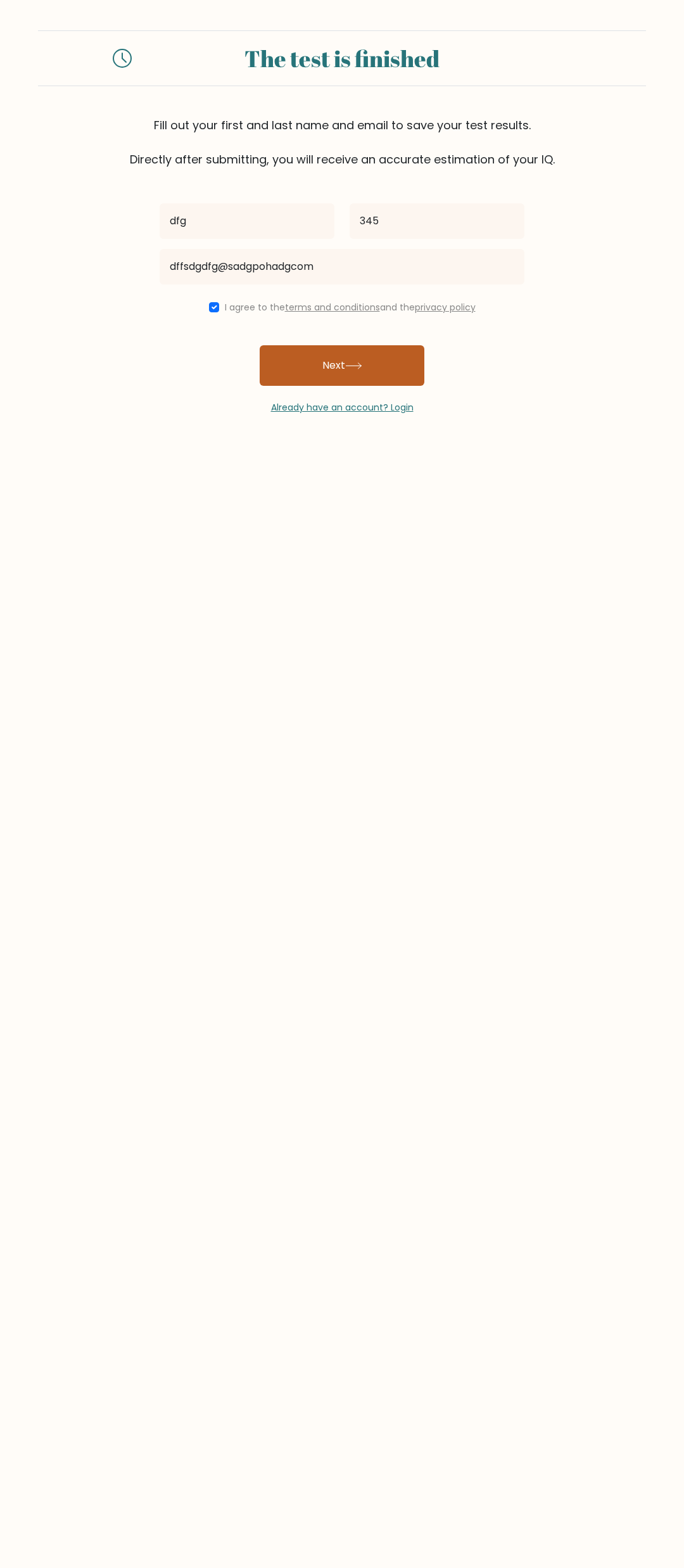
click at [356, 386] on button "Next" at bounding box center [342, 365] width 165 height 41
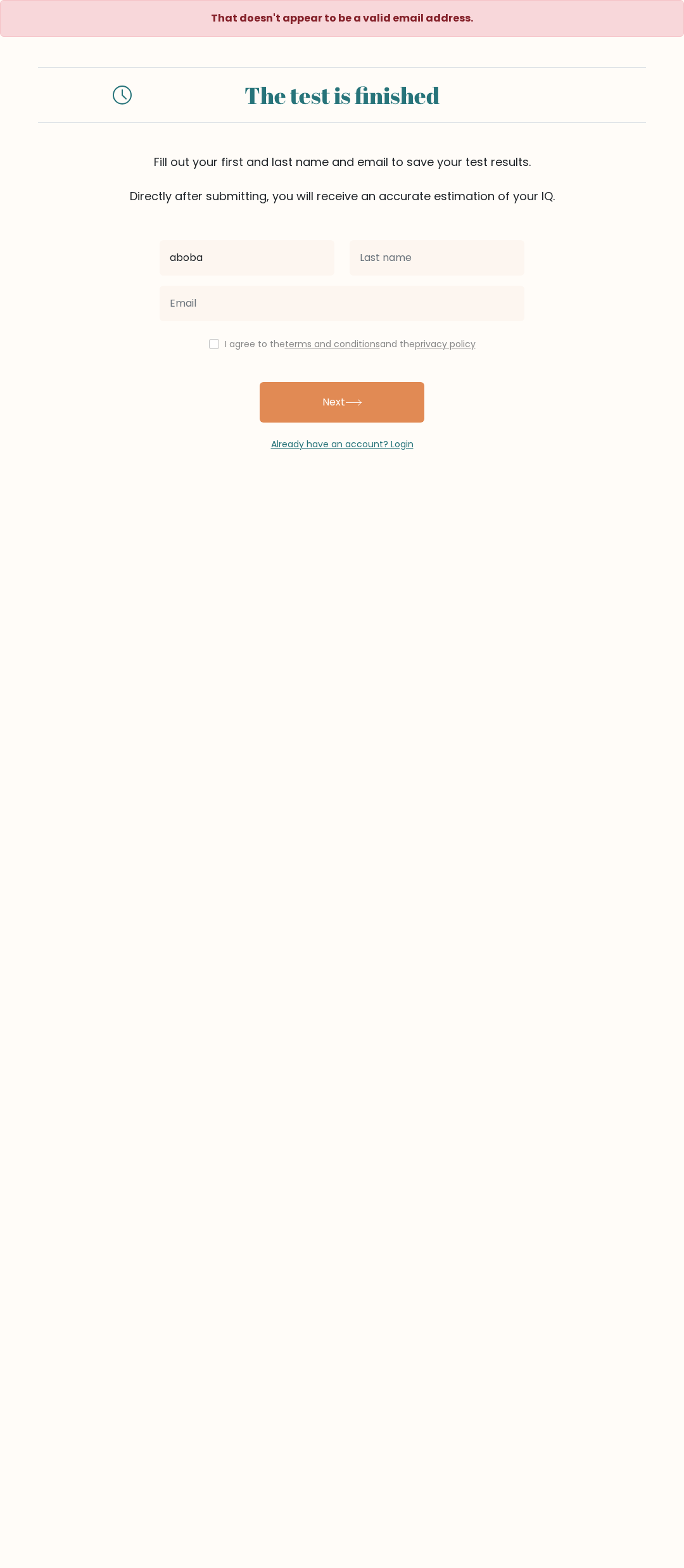
type input "aboba"
type input "boba"
type input "[EMAIL_ADDRESS][DOMAIN_NAME]"
click at [209, 348] on input "checkbox" at bounding box center [214, 344] width 10 height 10
checkbox input "true"
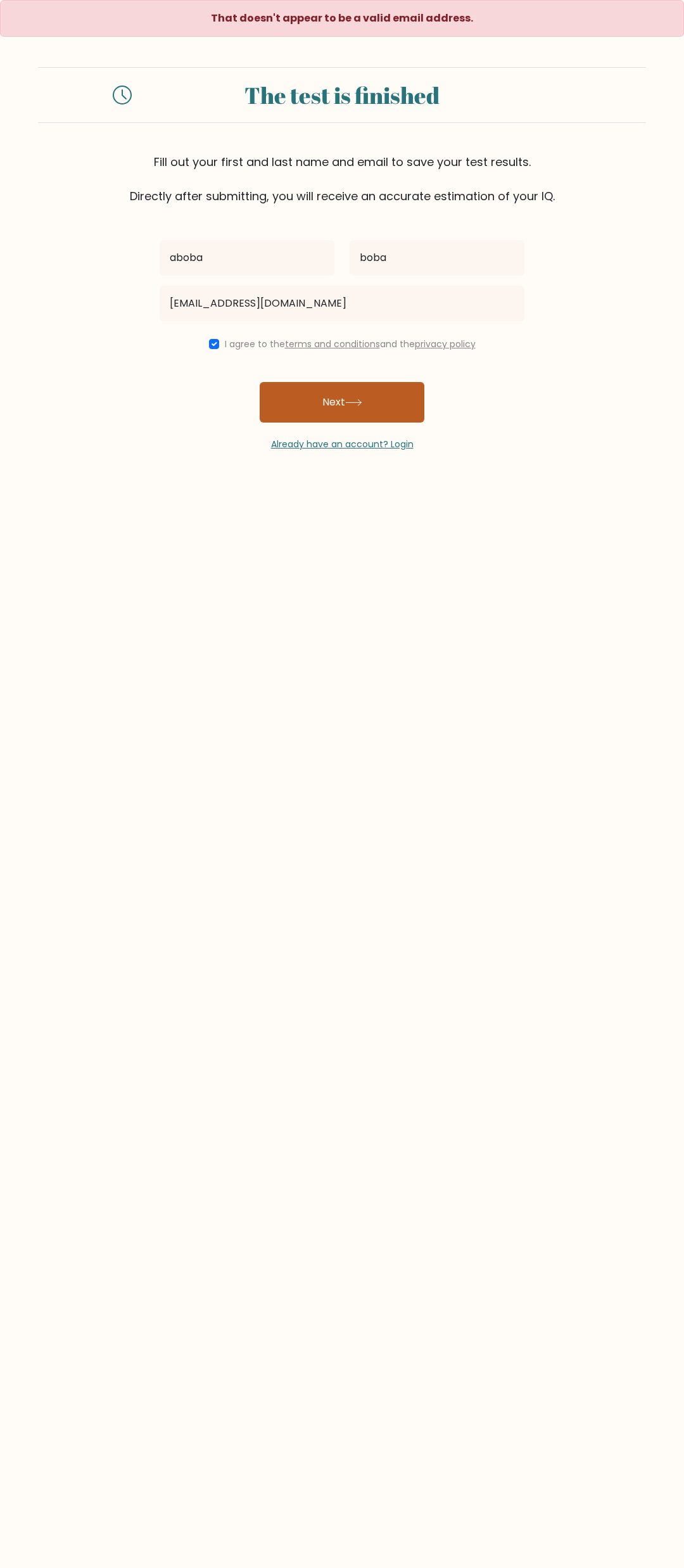
click at [298, 405] on button "Next" at bounding box center [342, 402] width 165 height 41
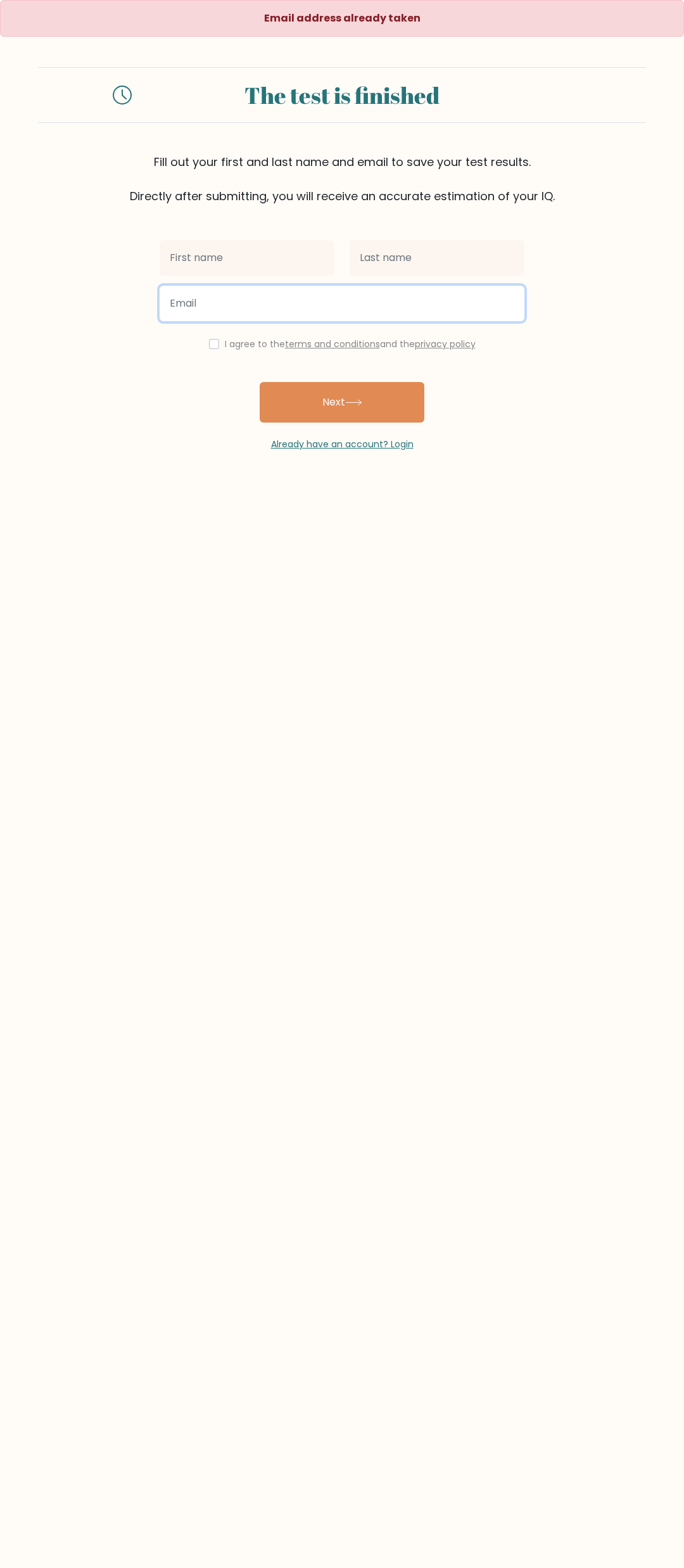
click at [254, 319] on input "email" at bounding box center [342, 303] width 365 height 35
type input "[EMAIL_ADDRESS][DOMAIN_NAME]"
click at [267, 240] on div at bounding box center [247, 257] width 190 height 46
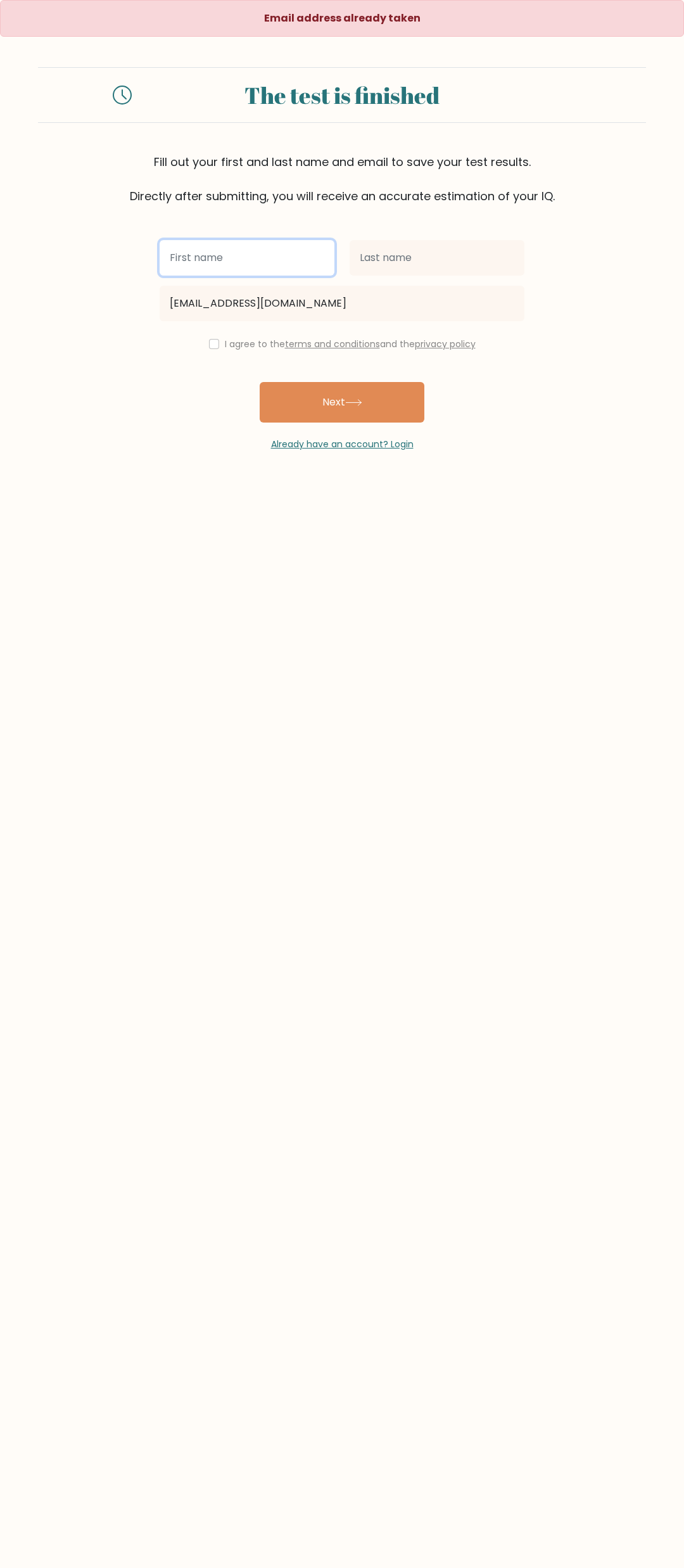
click at [259, 246] on input "text" at bounding box center [246, 258] width 175 height 35
type input "asdgadg"
click at [397, 271] on input "text" at bounding box center [437, 258] width 175 height 35
type input "4543"
type input "piaousdg"
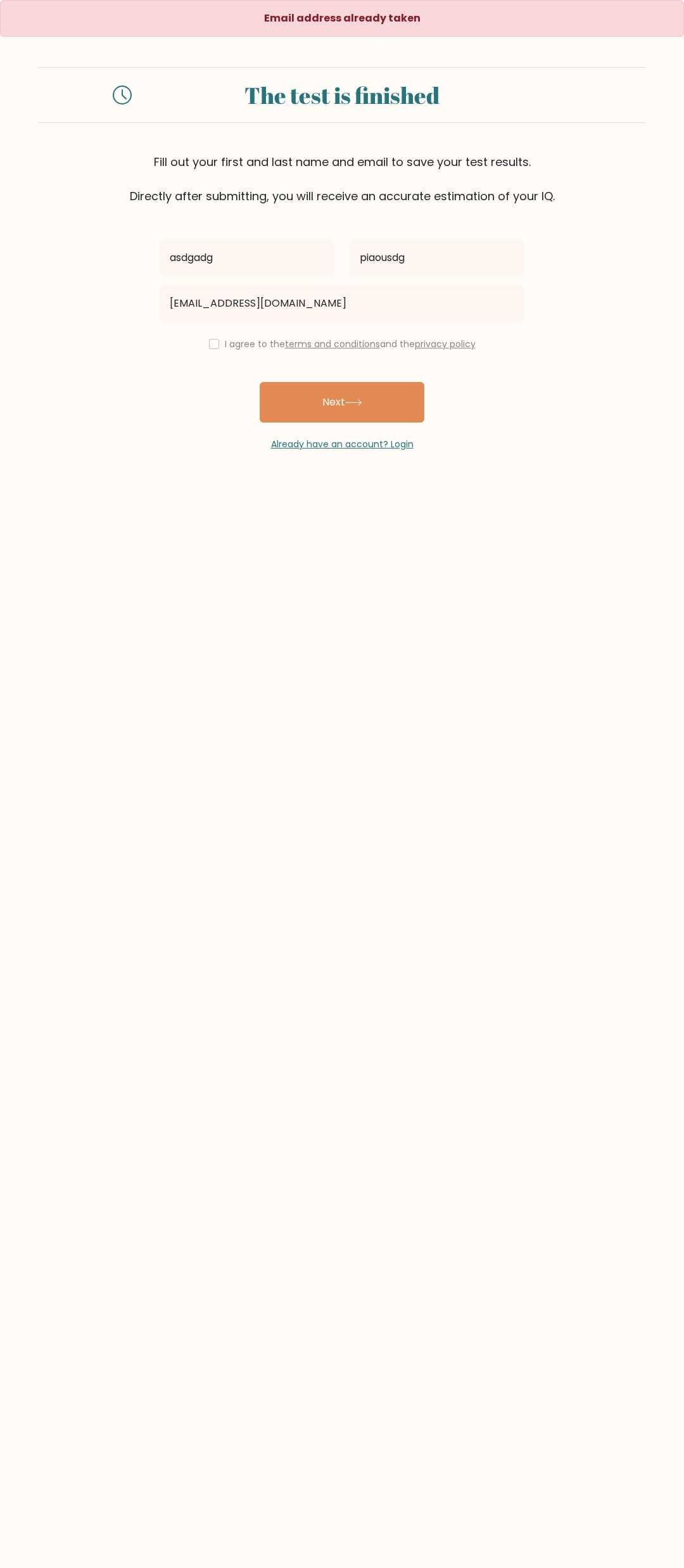
click at [230, 342] on label "I agree to the terms and conditions and the privacy policy" at bounding box center [350, 343] width 251 height 13
click at [214, 345] on input "checkbox" at bounding box center [214, 344] width 10 height 10
checkbox input "true"
click at [317, 387] on button "Next" at bounding box center [342, 402] width 165 height 41
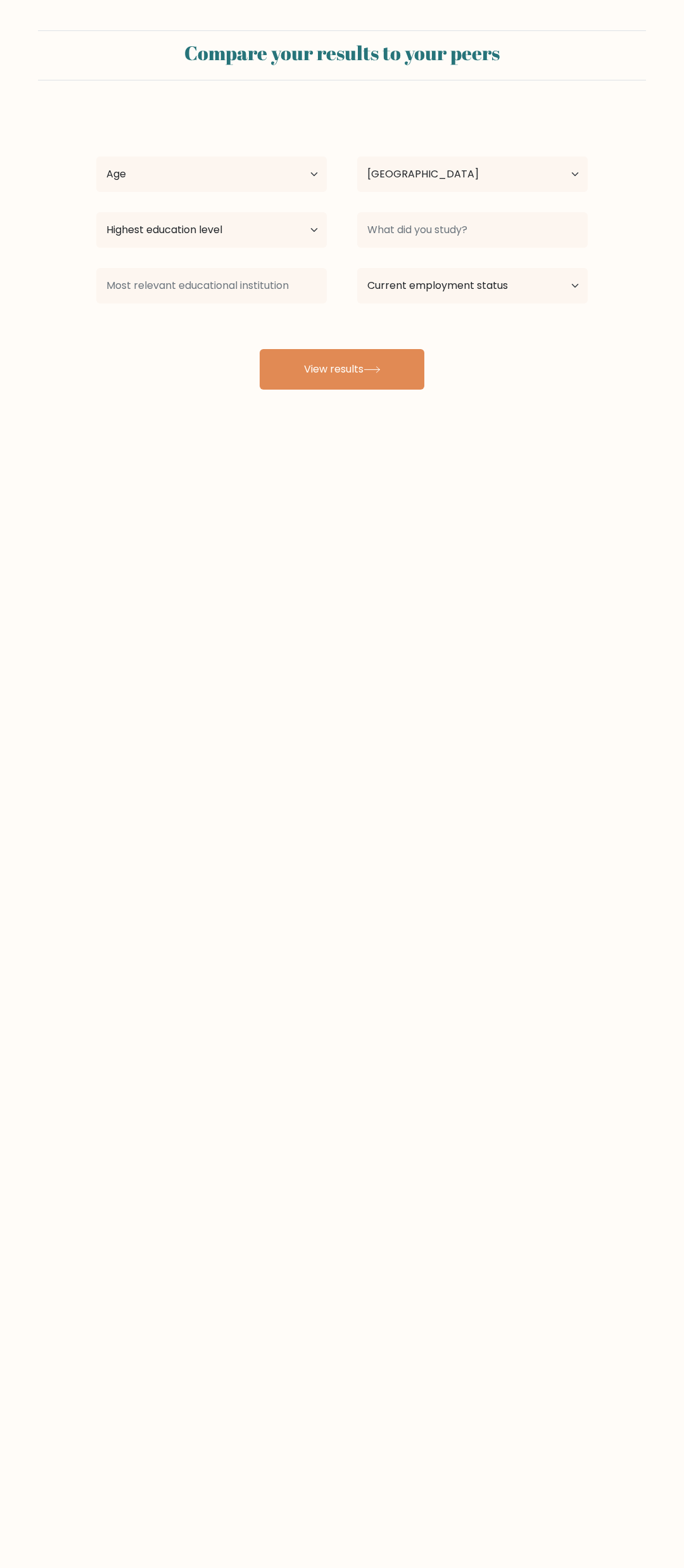
select select "RU"
click at [96, 156] on select "Age Under 18 years old 18-24 years old 25-34 years old 35-44 years old 45-54 ye…" at bounding box center [211, 174] width 231 height 35
select select "18_24"
click option "18-24 years old" at bounding box center [0, 0] width 0 height 0
click at [357, 156] on select "Country Afghanistan Albania Algeria American Samoa Andorra Angola Anguilla Anta…" at bounding box center [473, 174] width 231 height 35
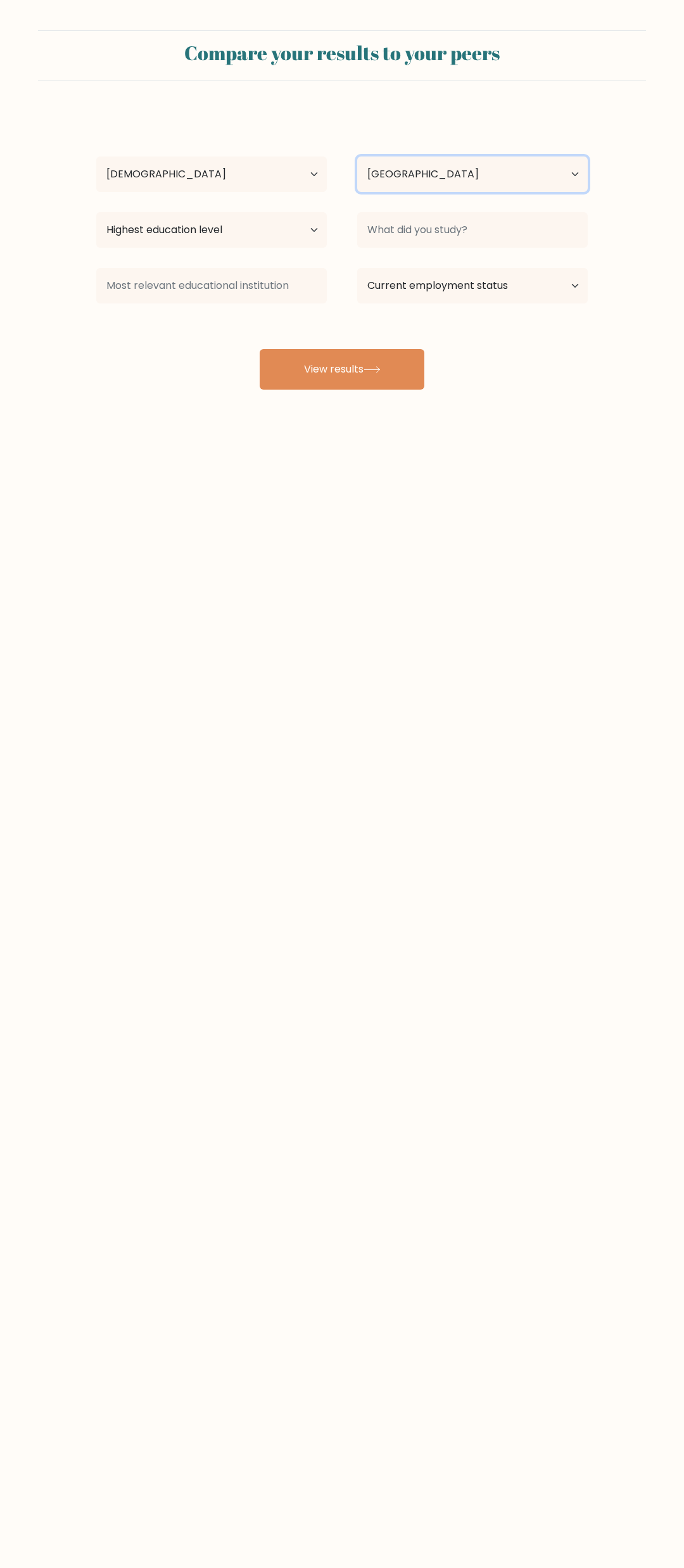
click at [418, 181] on select "Country Afghanistan Albania Algeria American Samoa Andorra Angola Anguilla Anta…" at bounding box center [473, 174] width 231 height 35
click at [96, 212] on select "Highest education level No schooling Primary Lower Secondary Upper Secondary Oc…" at bounding box center [211, 230] width 231 height 35
click option "Occupation Specific" at bounding box center [0, 0] width 0 height 0
click at [96, 212] on select "Highest education level No schooling Primary Lower Secondary Upper Secondary Oc…" at bounding box center [211, 230] width 231 height 35
click option "Primary" at bounding box center [0, 0] width 0 height 0
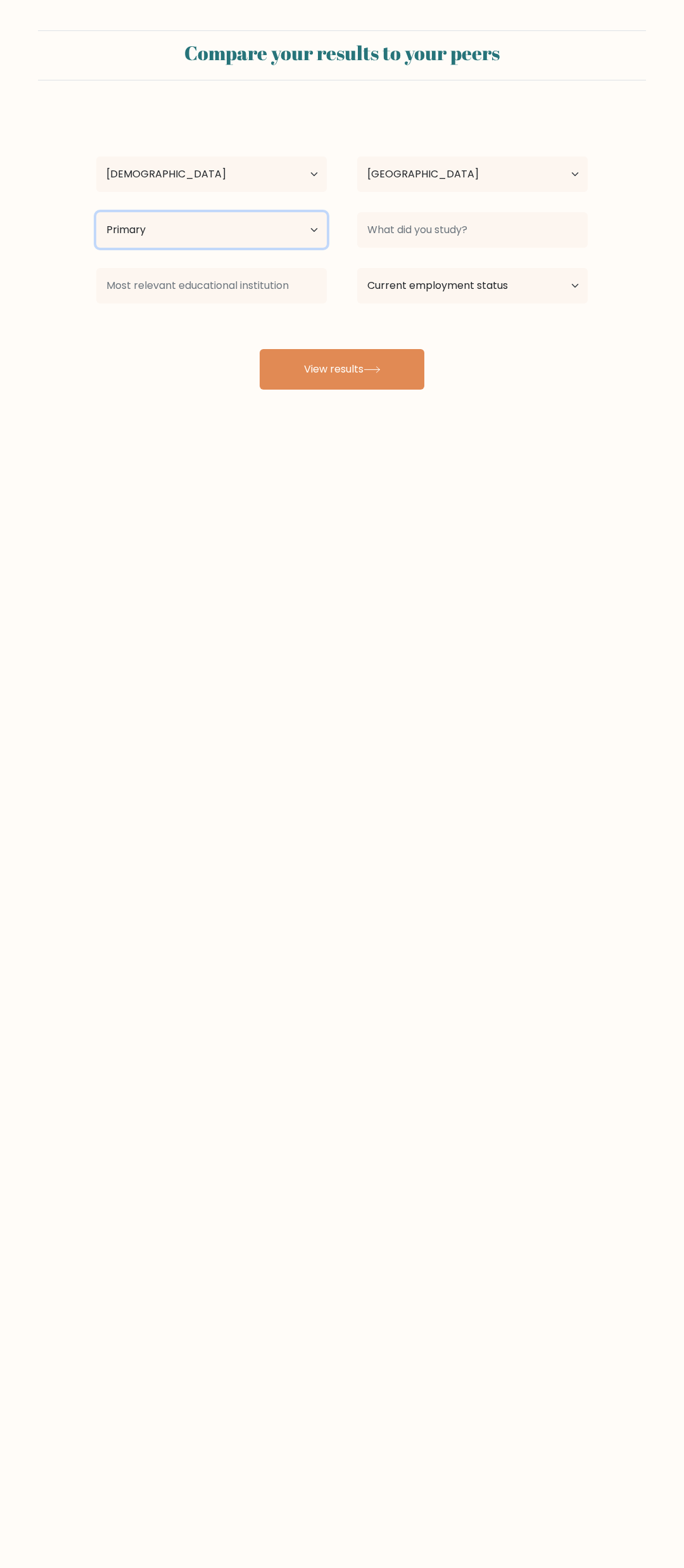
click at [96, 212] on select "Highest education level No schooling Primary Lower Secondary Upper Secondary Oc…" at bounding box center [211, 230] width 231 height 35
select select "upper_secondary"
click option "Upper Secondary" at bounding box center [0, 0] width 0 height 0
click at [427, 236] on input at bounding box center [473, 230] width 231 height 35
type input "math"
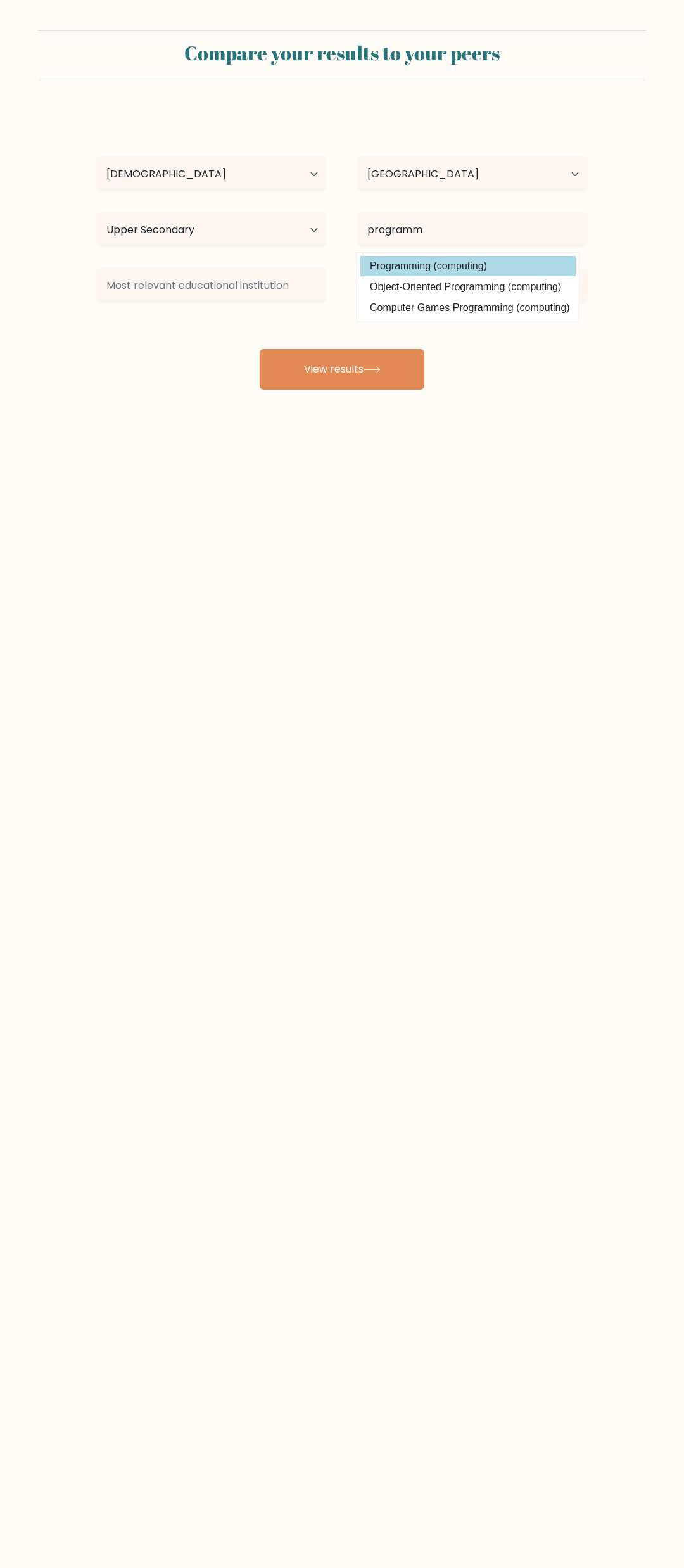
click at [415, 266] on option "Programming (computing)" at bounding box center [469, 266] width 215 height 20
type input "Programming"
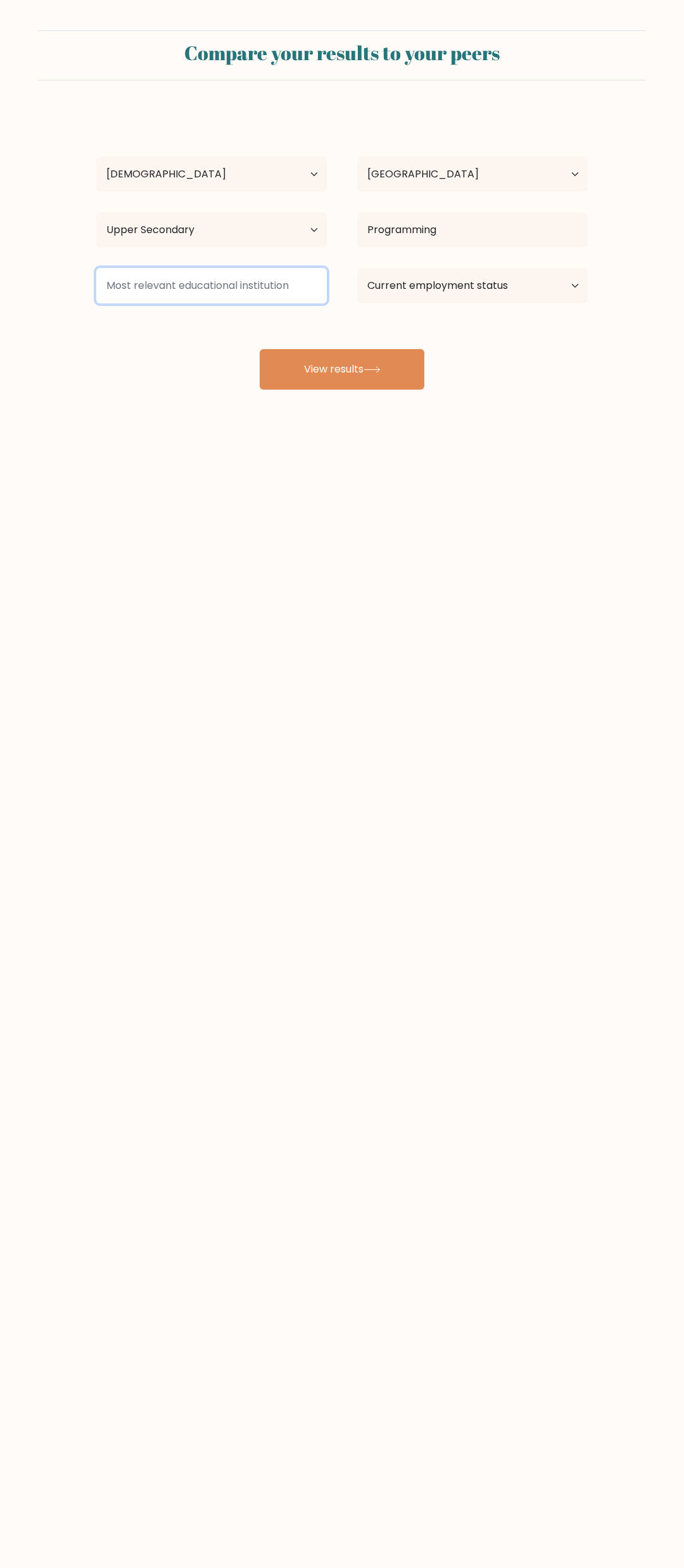
click at [286, 277] on input at bounding box center [211, 286] width 231 height 35
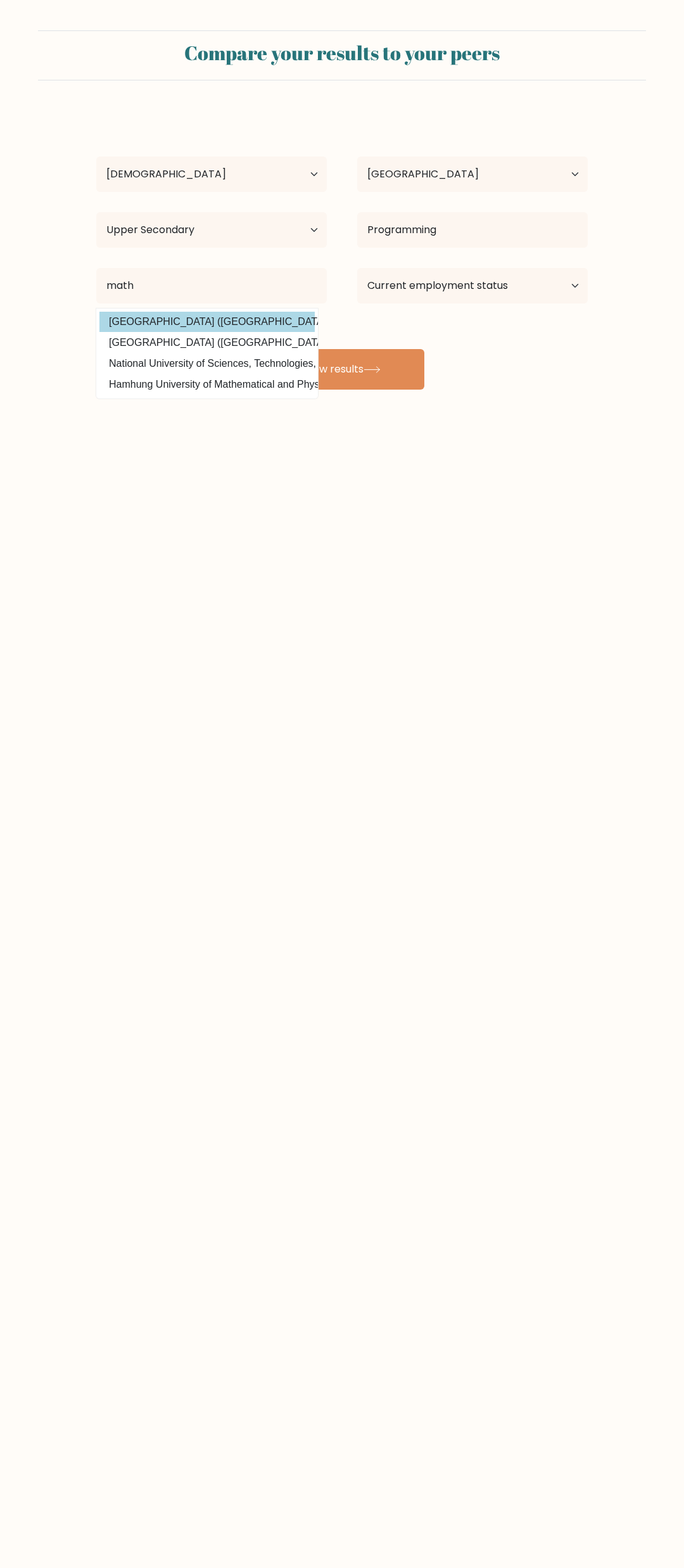
click at [256, 322] on option "Chennai Mathematical Institute (India)" at bounding box center [207, 321] width 215 height 20
type input "[GEOGRAPHIC_DATA]"
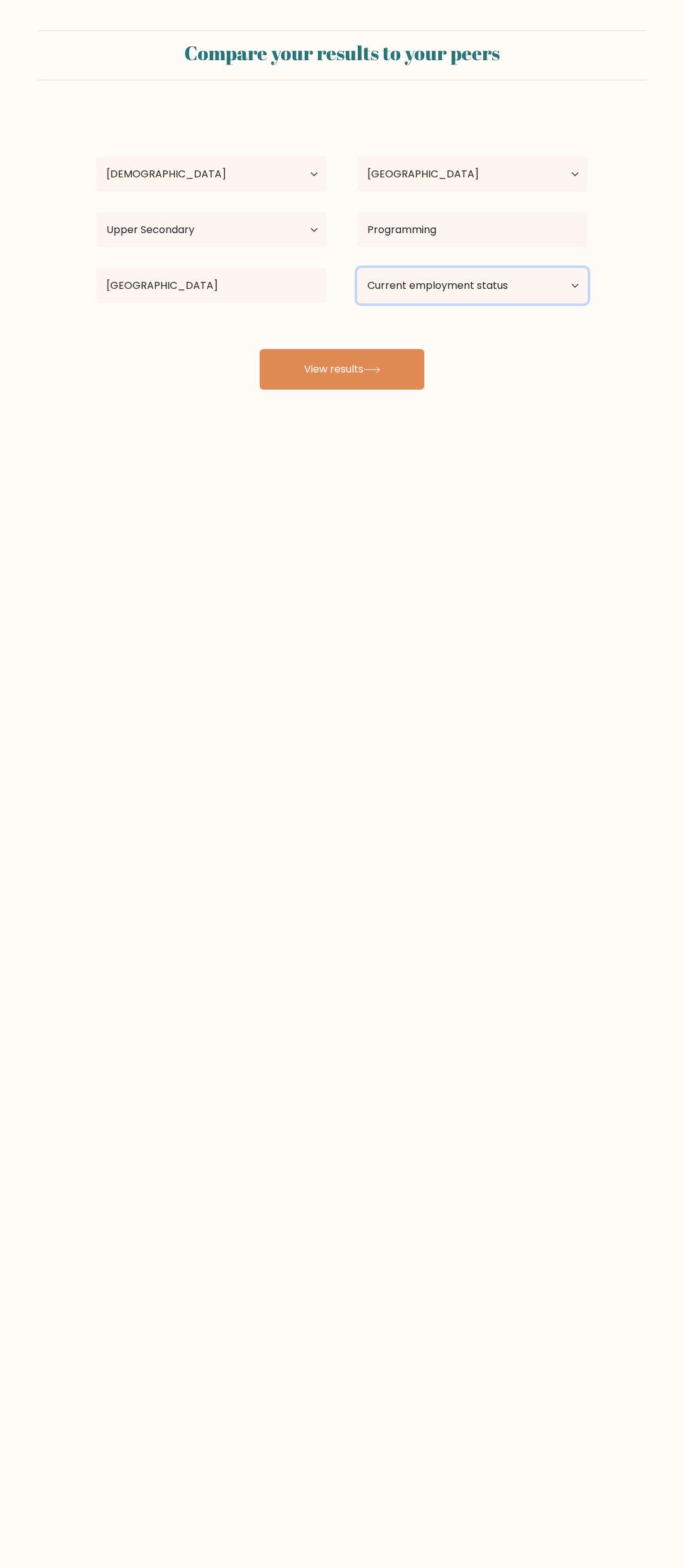
click at [357, 268] on select "Current employment status Employed Student Retired Other / prefer not to answer" at bounding box center [473, 286] width 231 height 35
select select "student"
click option "Student" at bounding box center [0, 0] width 0 height 0
click at [372, 369] on icon at bounding box center [372, 370] width 17 height 7
